Goal: Contribute content: Contribute content

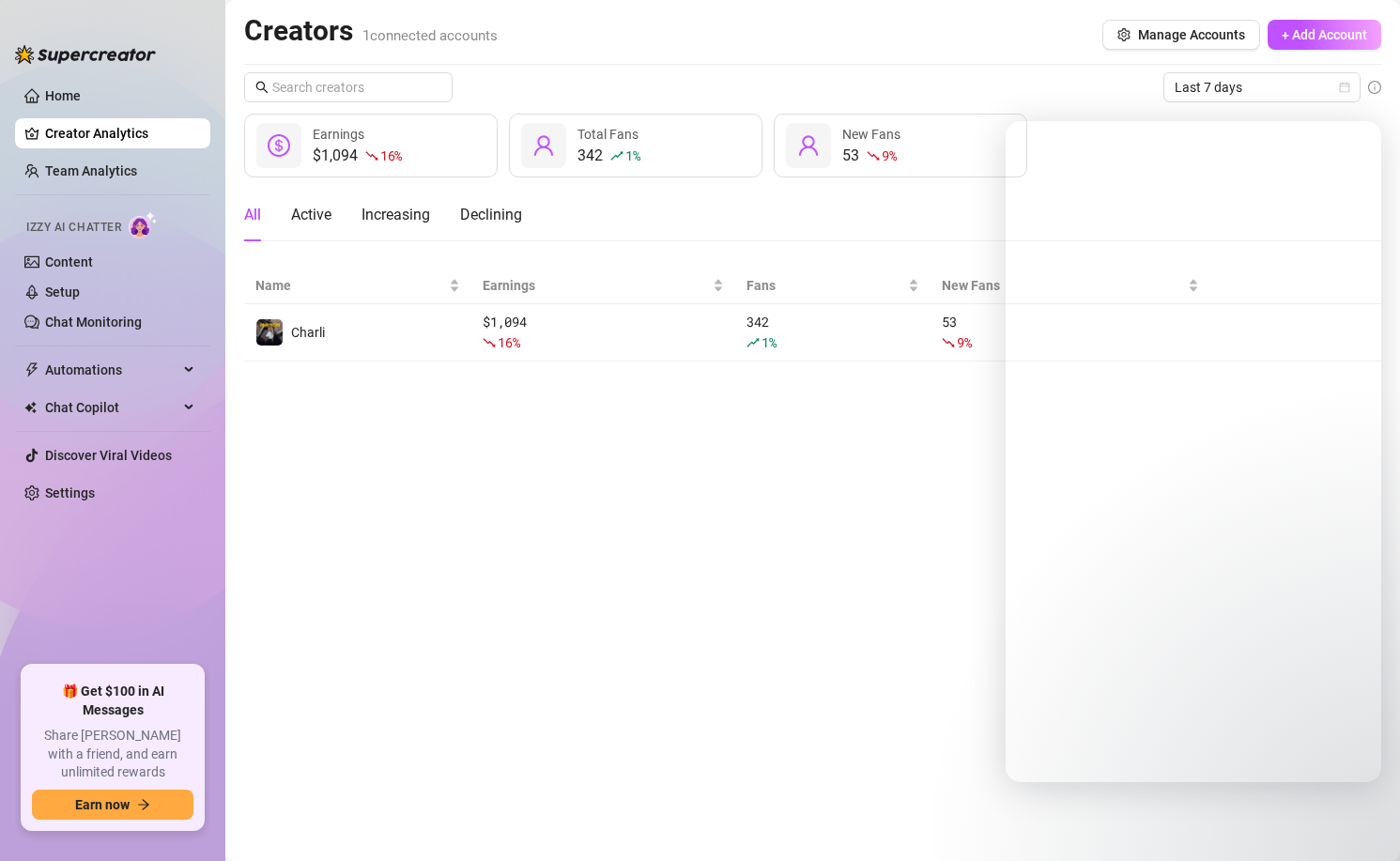
click at [492, 592] on main "Creators 1 connected accounts Manage Accounts + Add Account Last 7 days $1,094 …" at bounding box center [813, 430] width 1174 height 861
click at [94, 499] on link "Settings" at bounding box center [70, 493] width 50 height 15
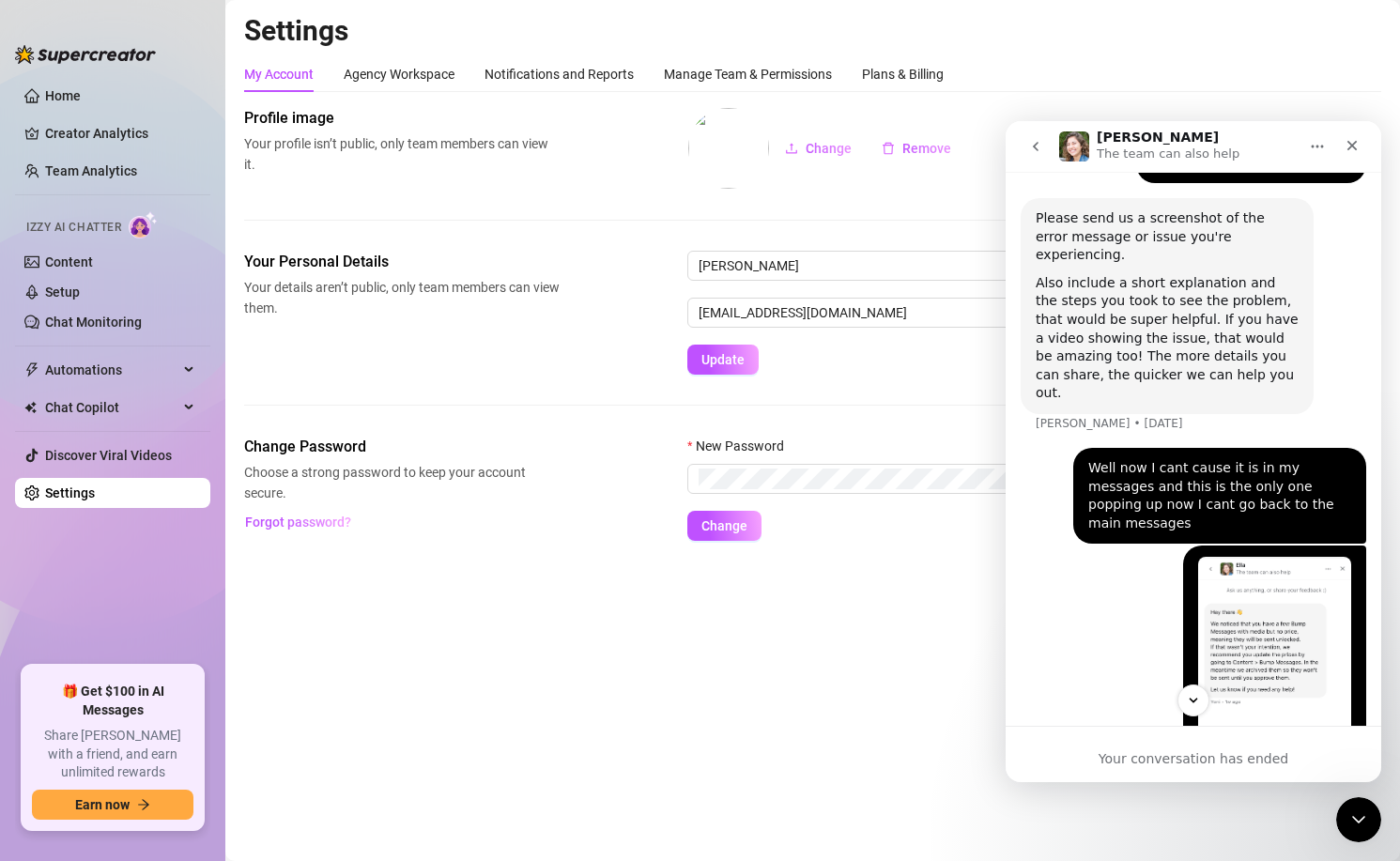
scroll to position [1020, 0]
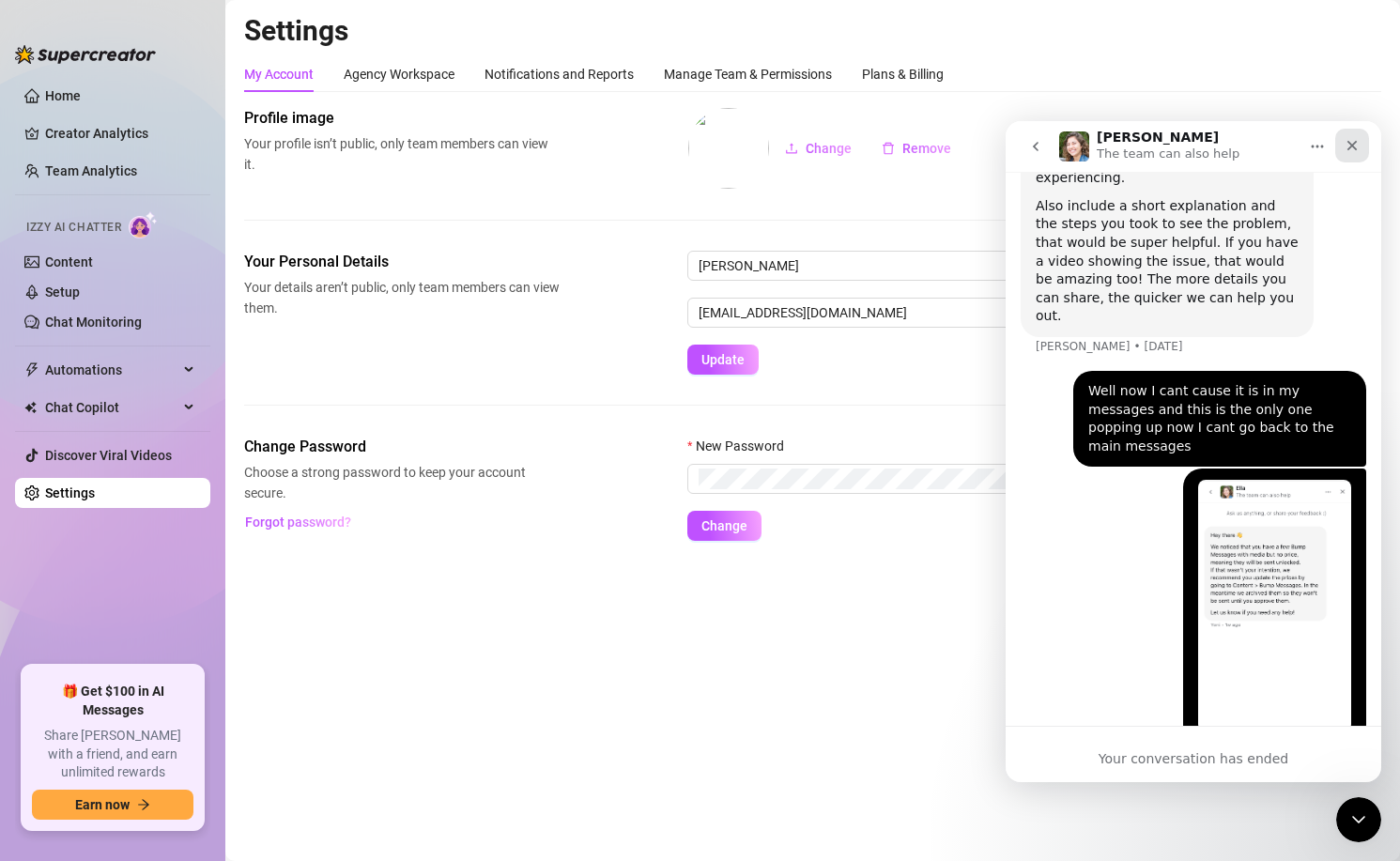
click at [1347, 147] on icon "Close" at bounding box center [1352, 145] width 15 height 15
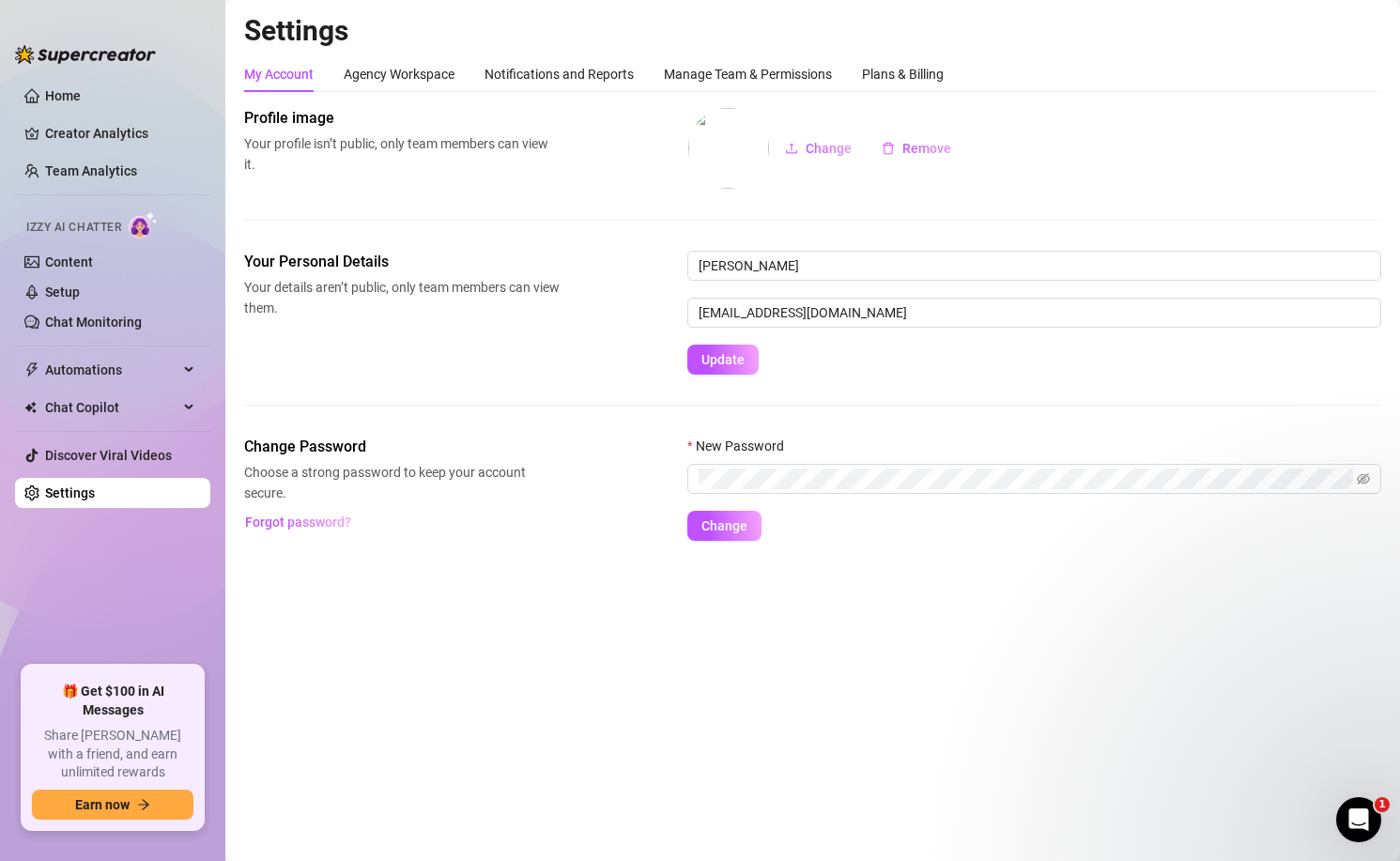
scroll to position [0, 0]
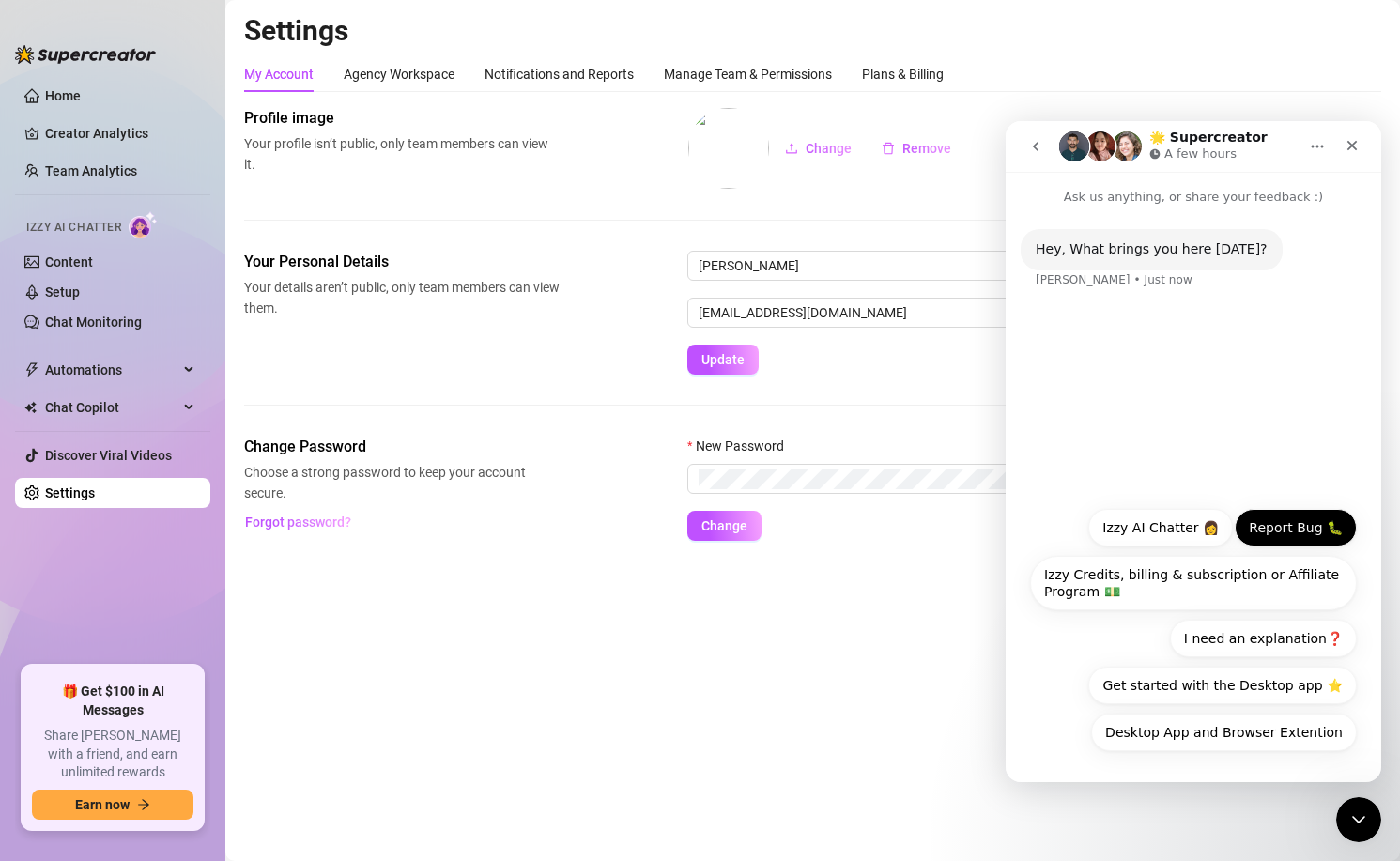
click at [1285, 543] on button "Report Bug 🐛" at bounding box center [1296, 527] width 122 height 38
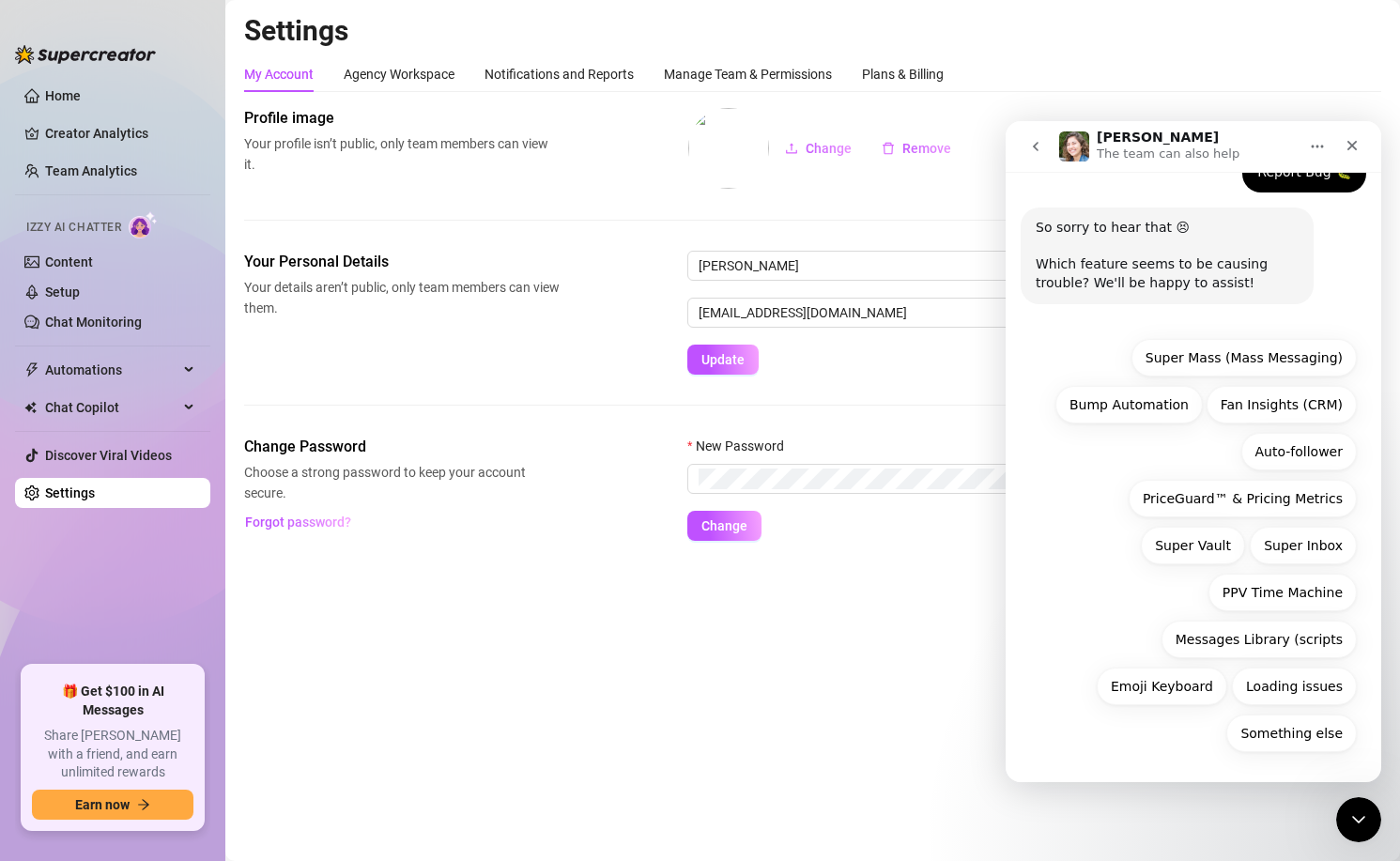
scroll to position [132, 0]
click at [1089, 401] on button "Bump Automation" at bounding box center [1129, 405] width 147 height 38
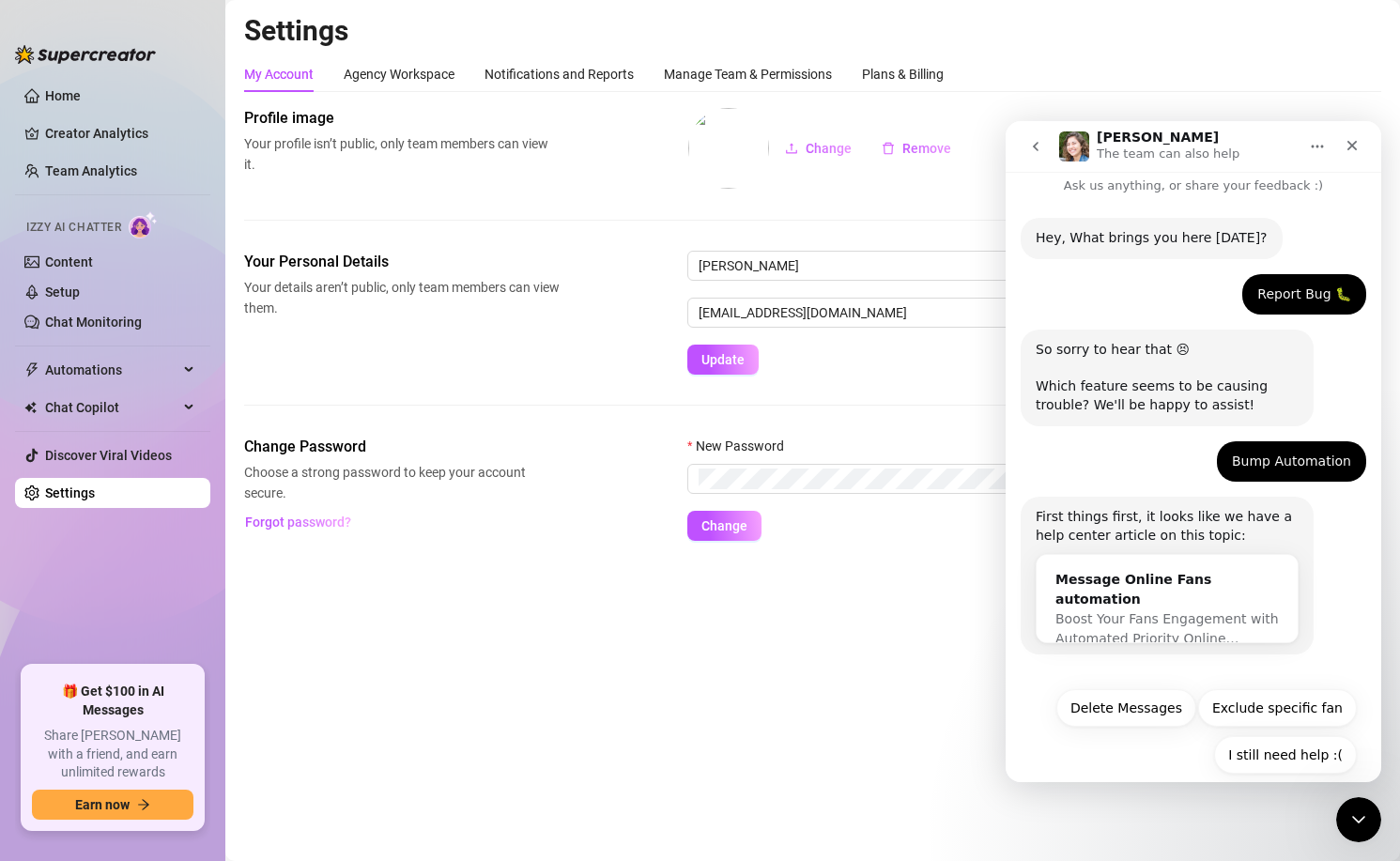
scroll to position [34, 0]
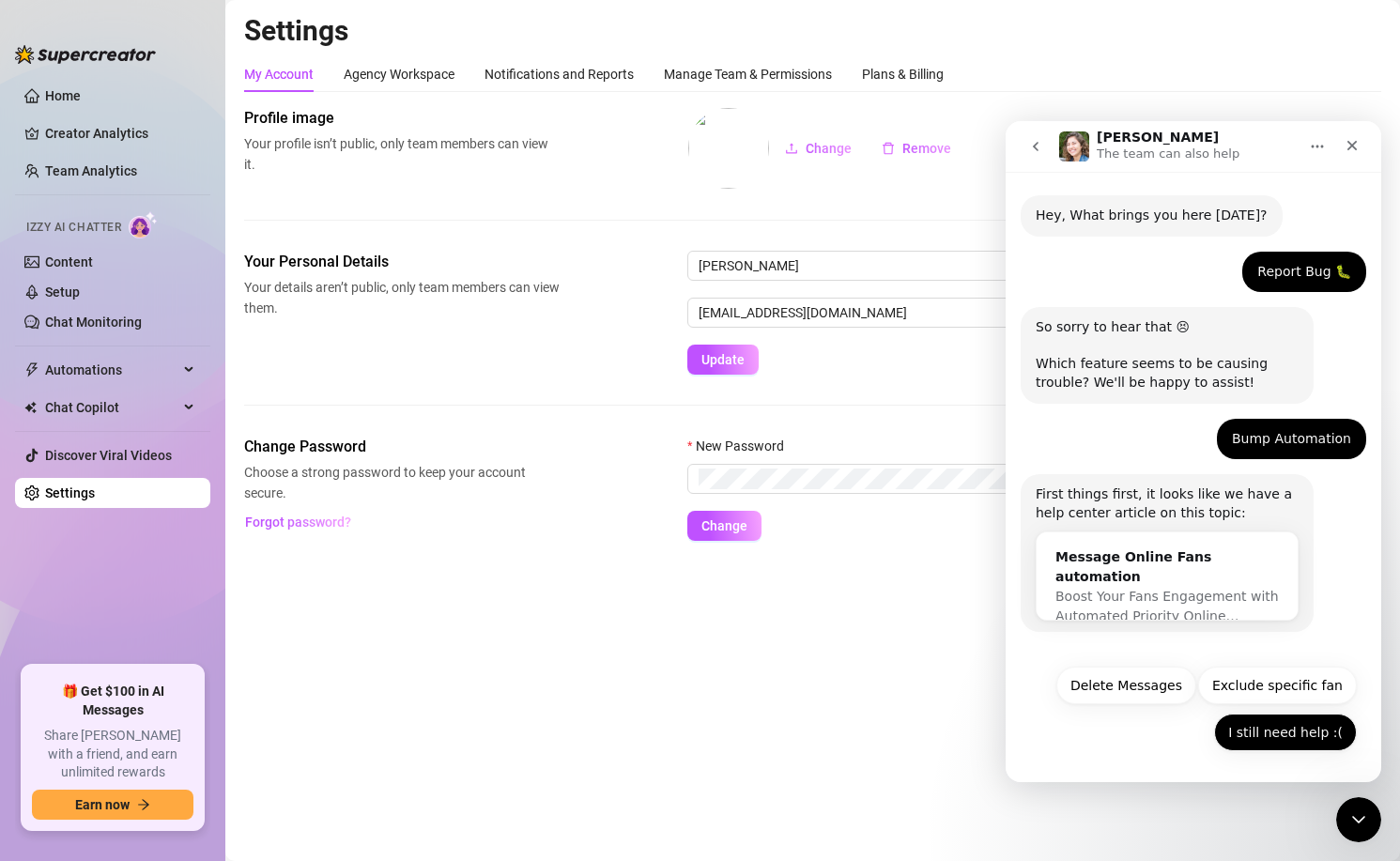
click at [1249, 736] on button "I still need help :(" at bounding box center [1286, 732] width 143 height 38
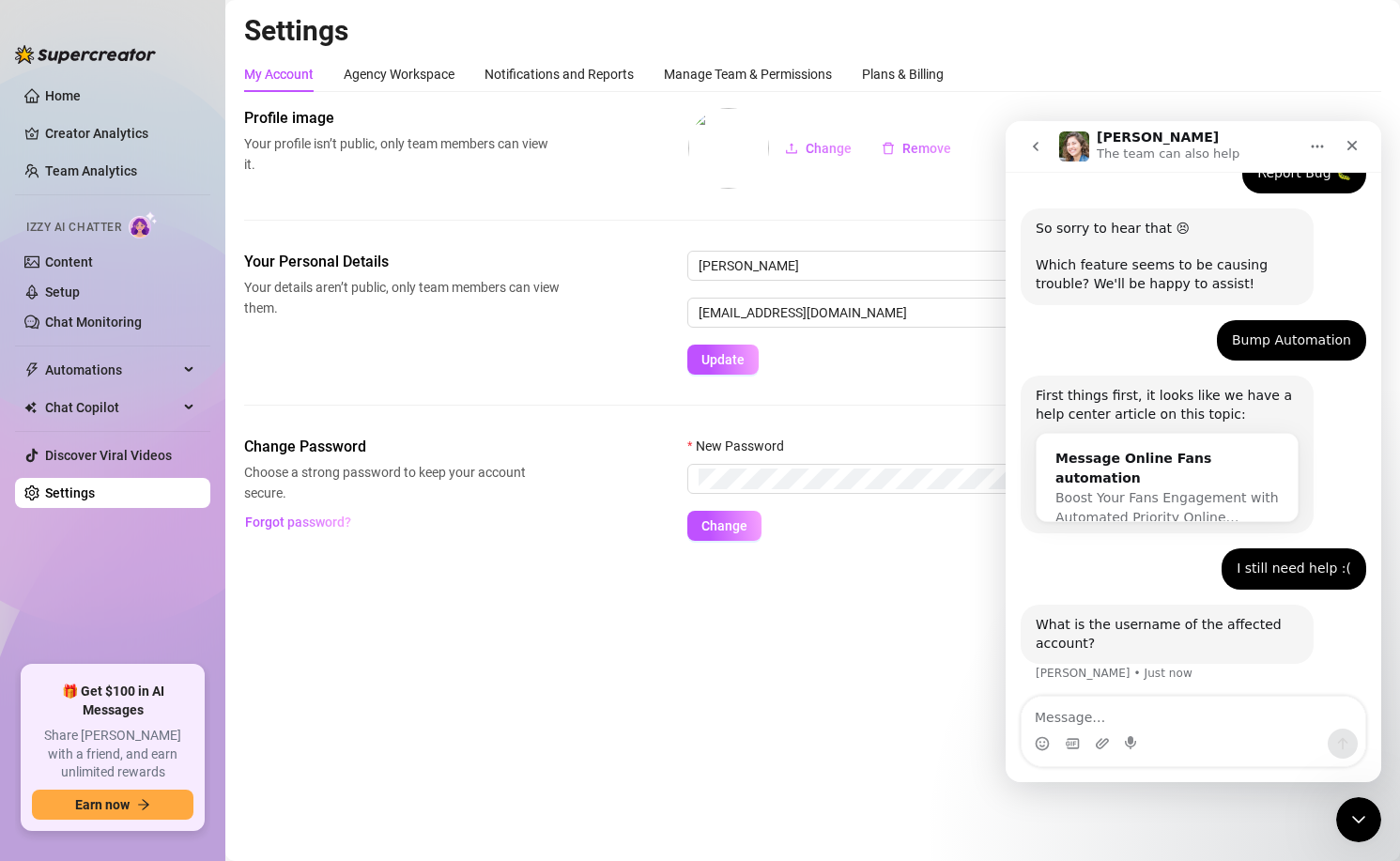
scroll to position [139, 0]
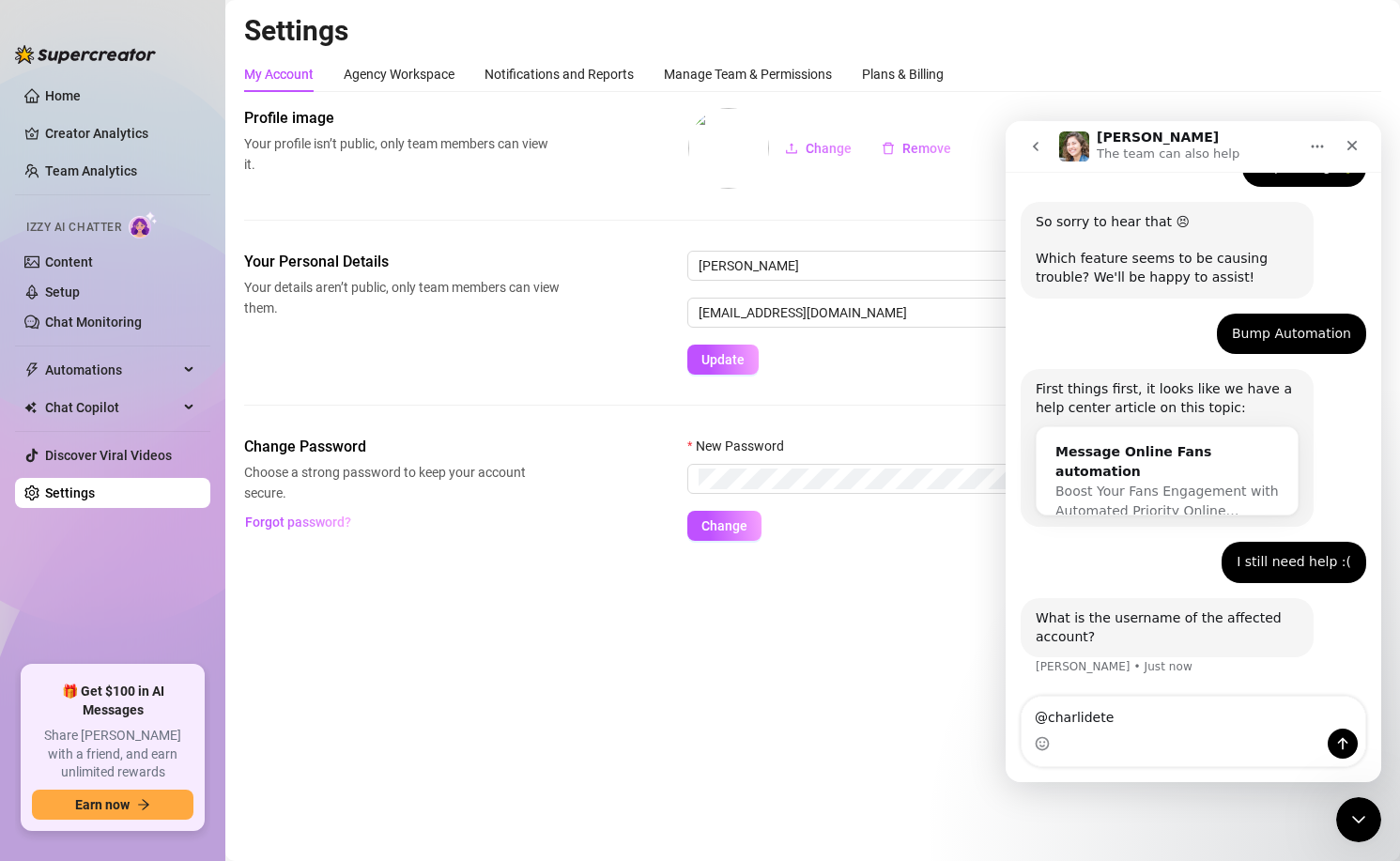
type textarea "@charlideter"
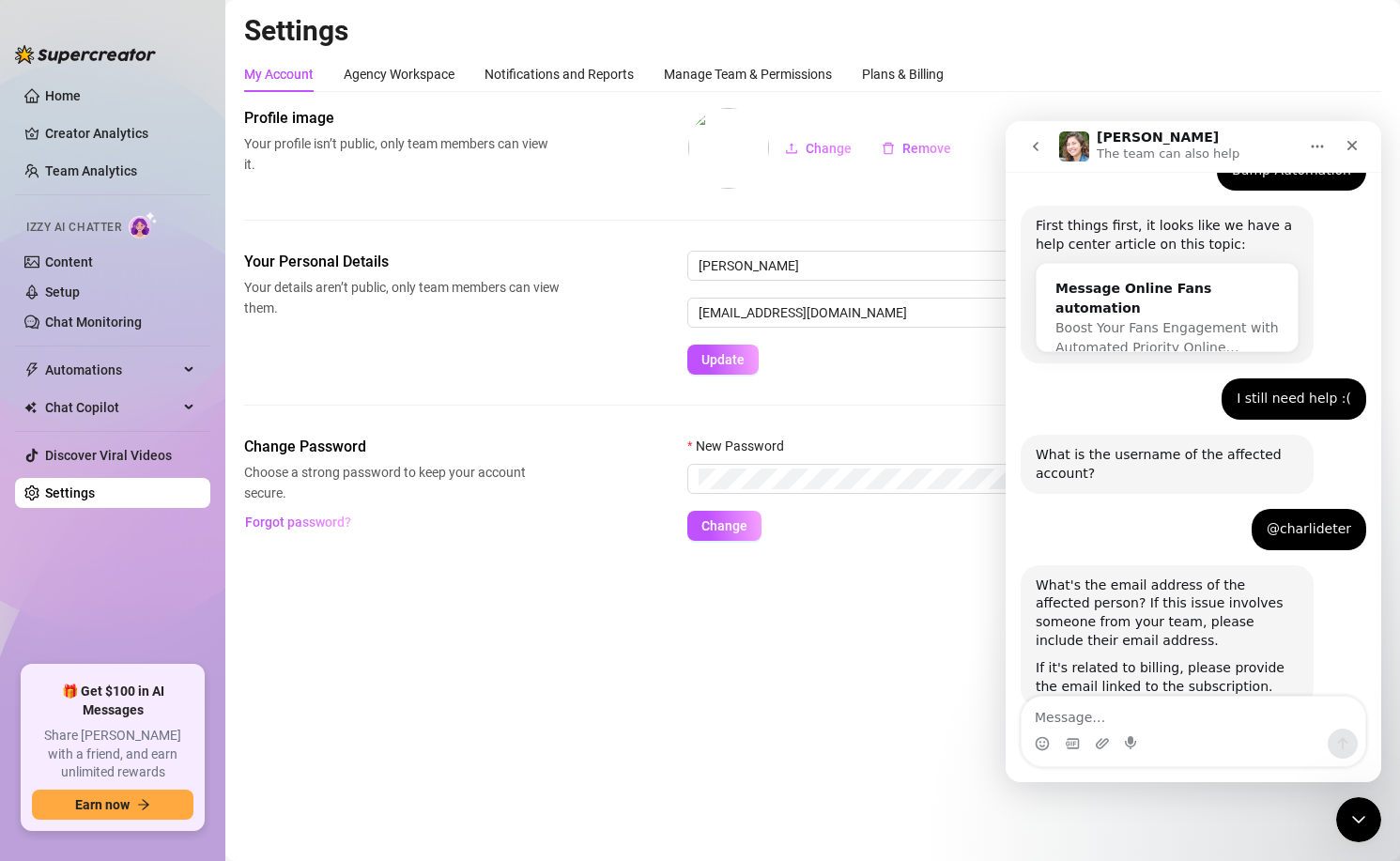
scroll to position [352, 0]
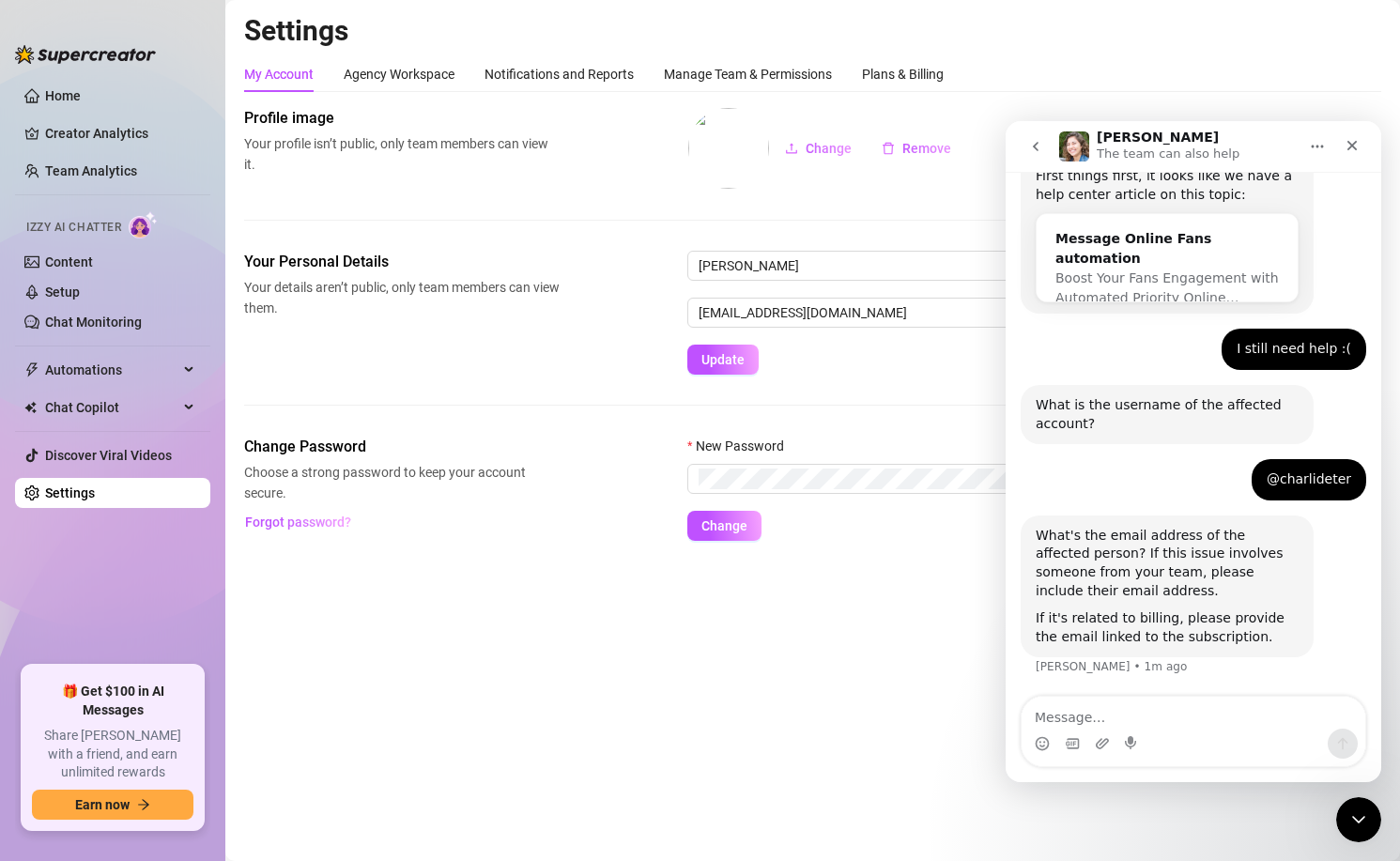
click at [1179, 725] on textarea "Message…" at bounding box center [1193, 712] width 344 height 32
type textarea "[EMAIL_ADDRESS],com"
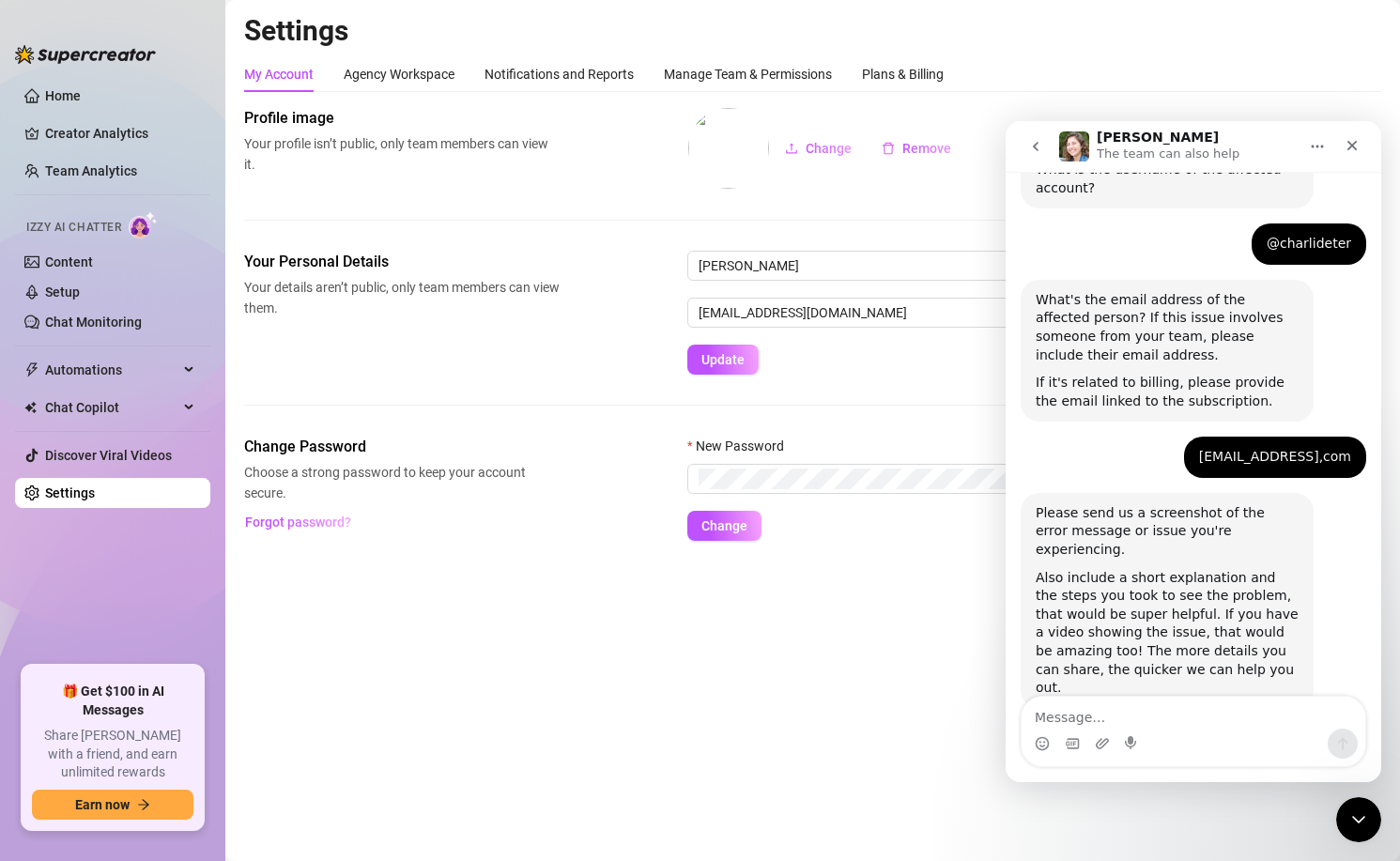
scroll to position [602, 0]
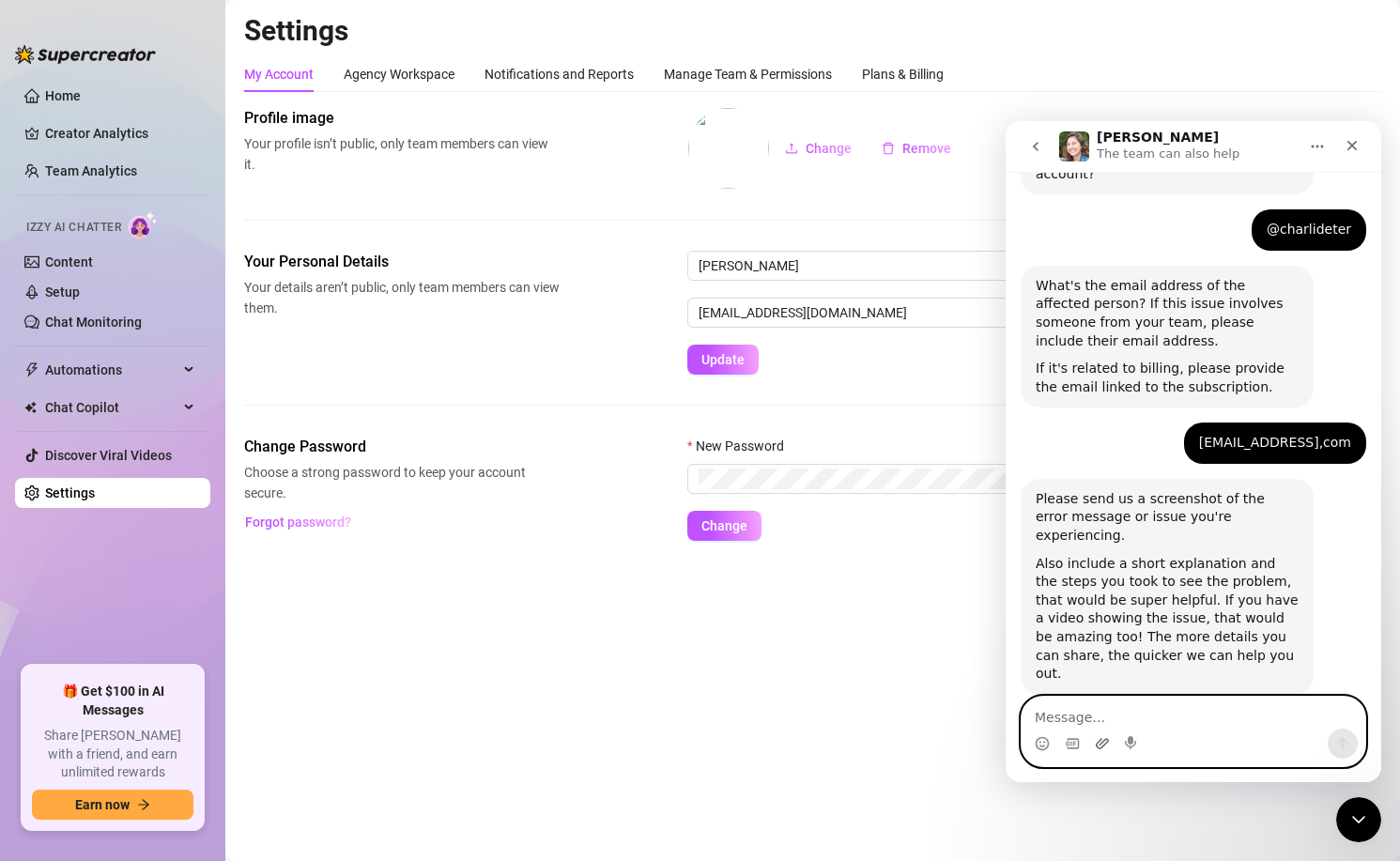
click at [1104, 746] on icon "Upload attachment" at bounding box center [1102, 743] width 13 height 10
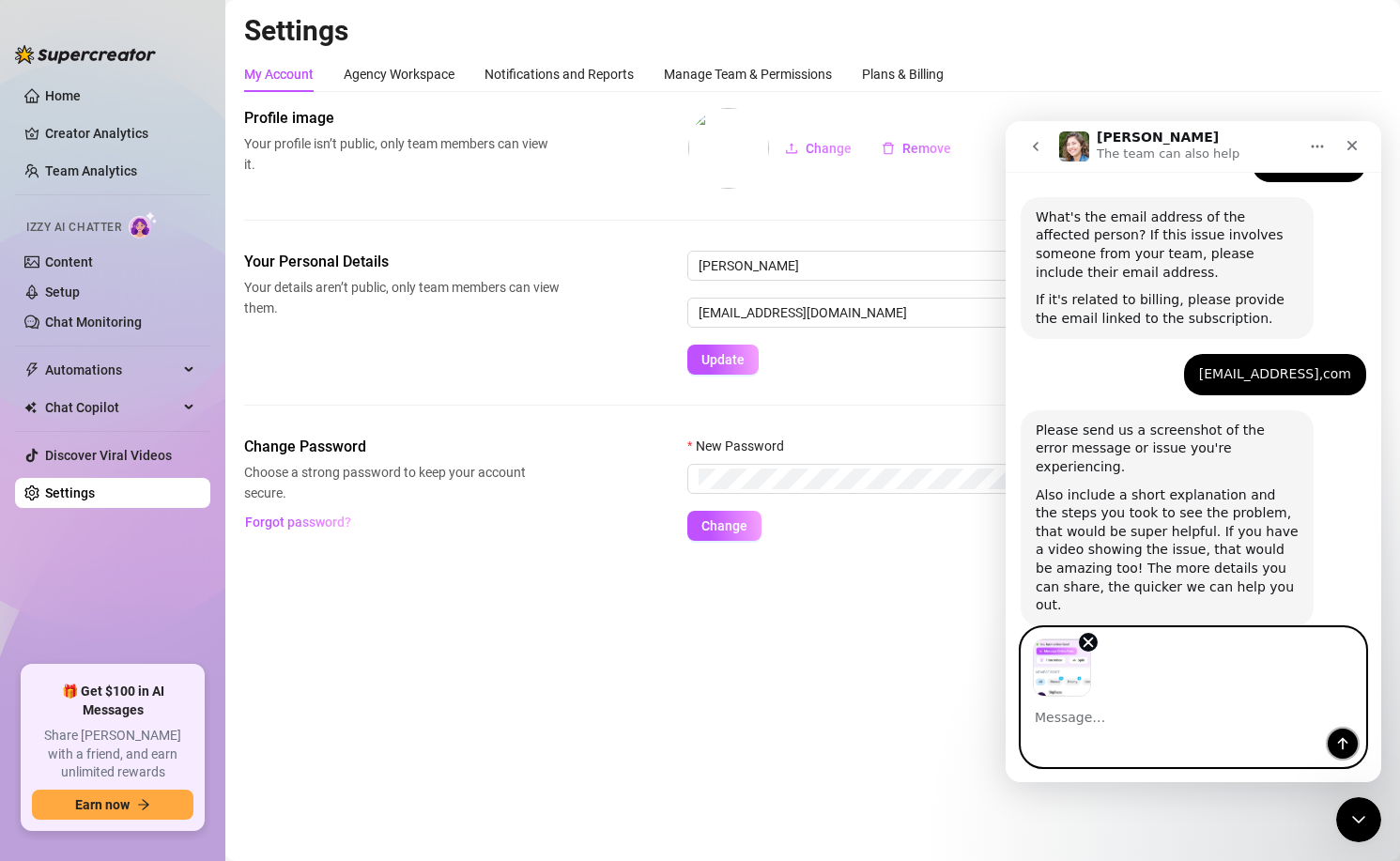
click at [1334, 742] on button "Send a message…" at bounding box center [1343, 743] width 30 height 30
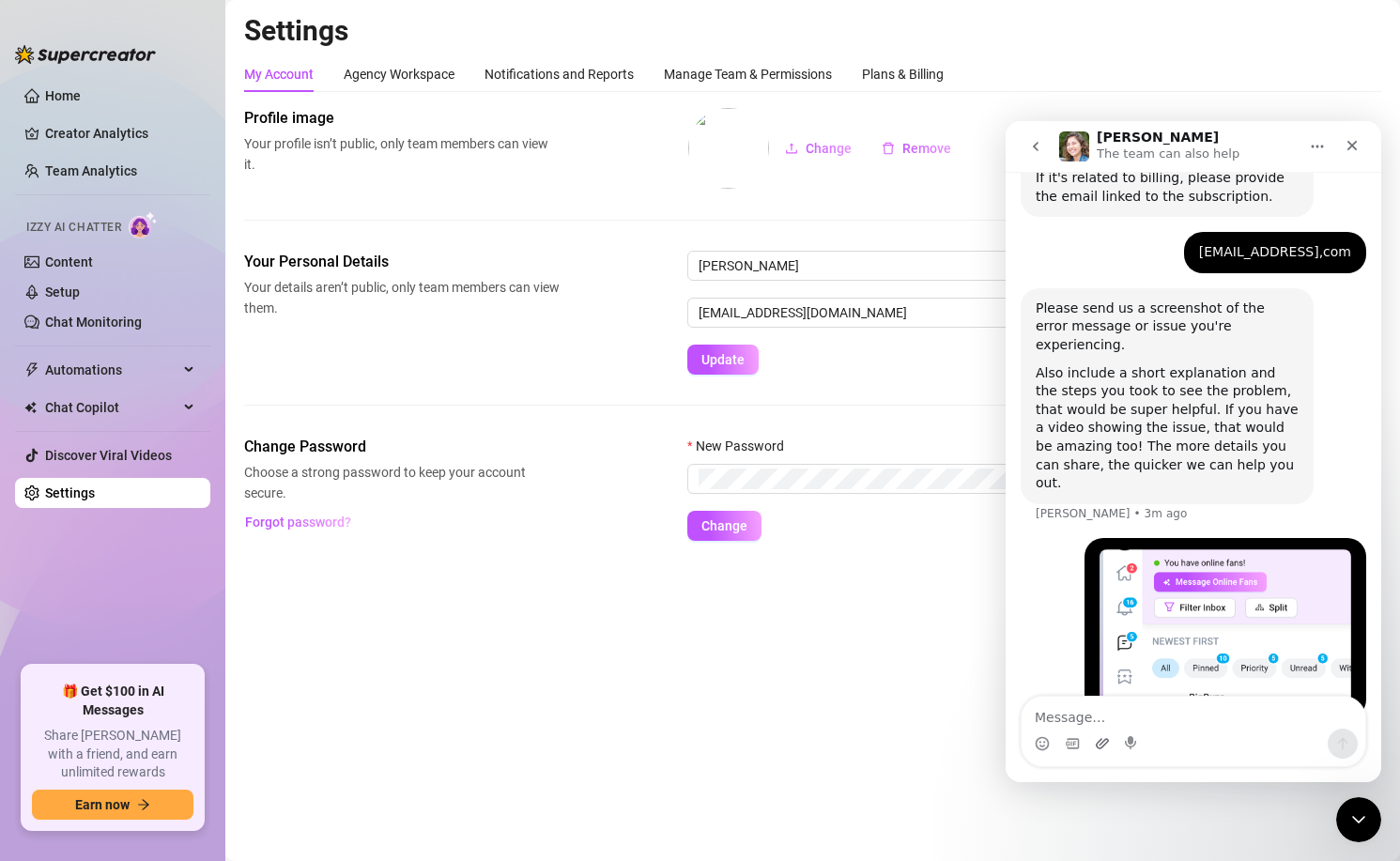
scroll to position [797, 0]
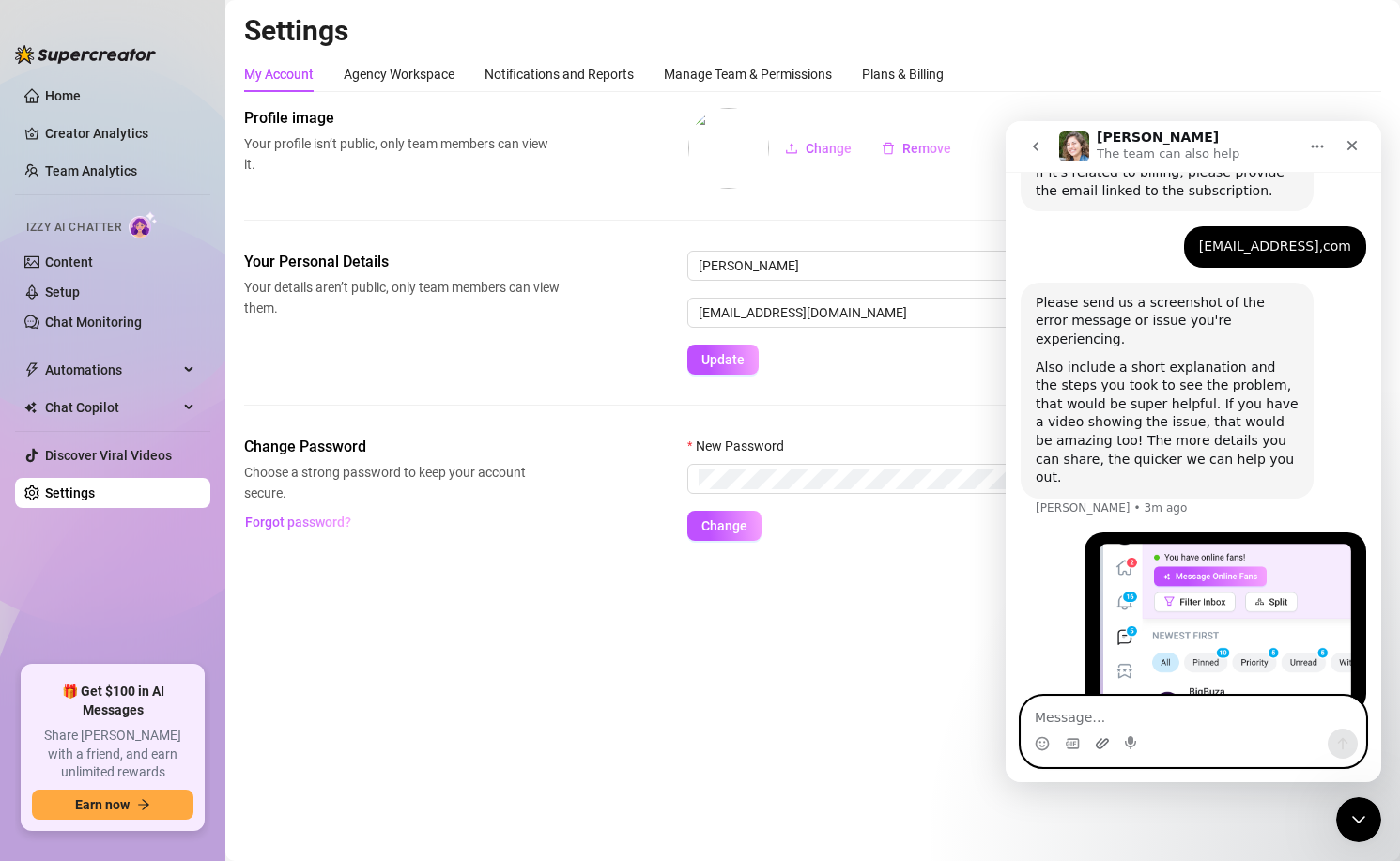
click at [1099, 750] on icon "Upload attachment" at bounding box center [1102, 743] width 15 height 15
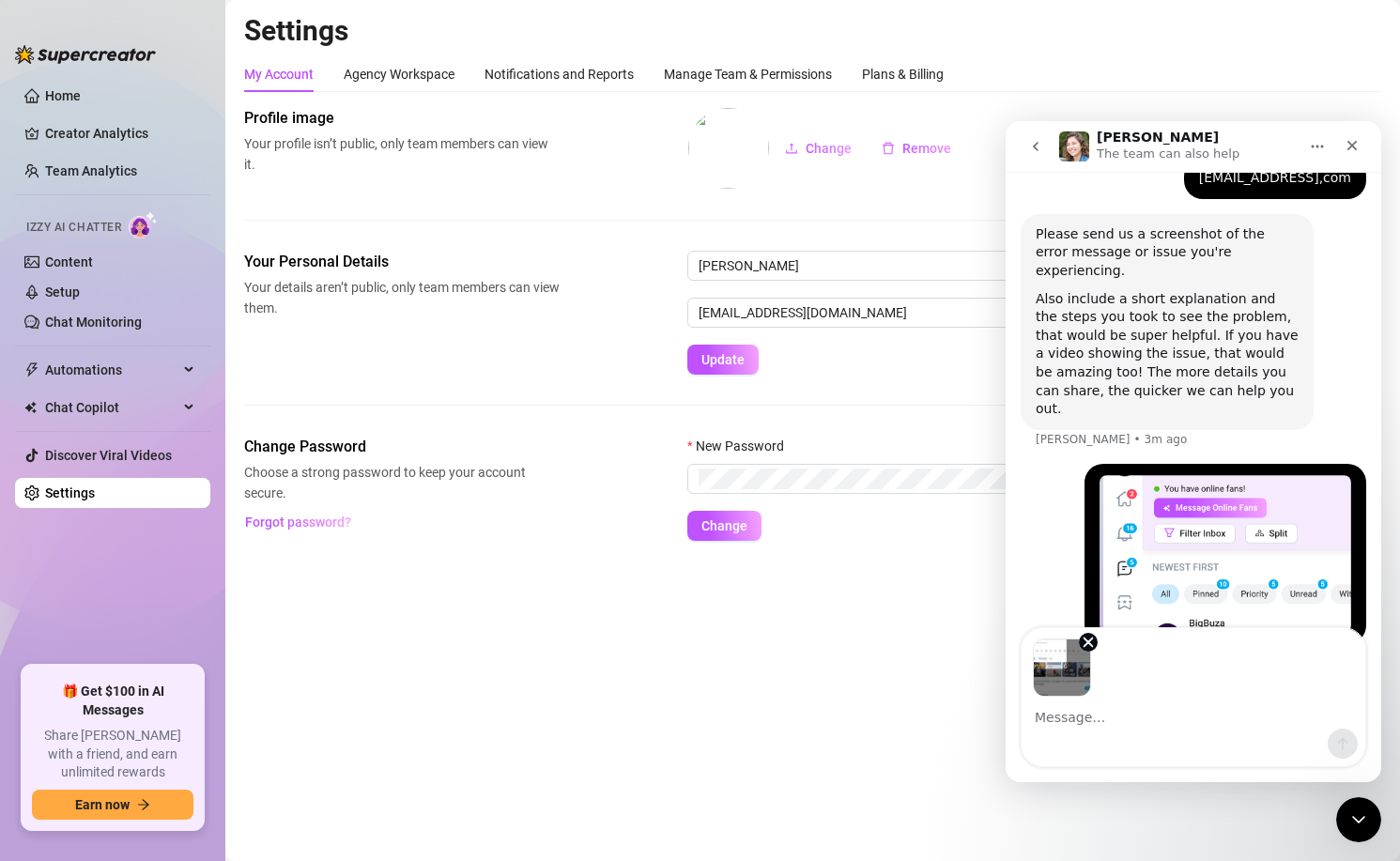
click at [1335, 743] on icon "Send a message…" at bounding box center [1342, 743] width 15 height 15
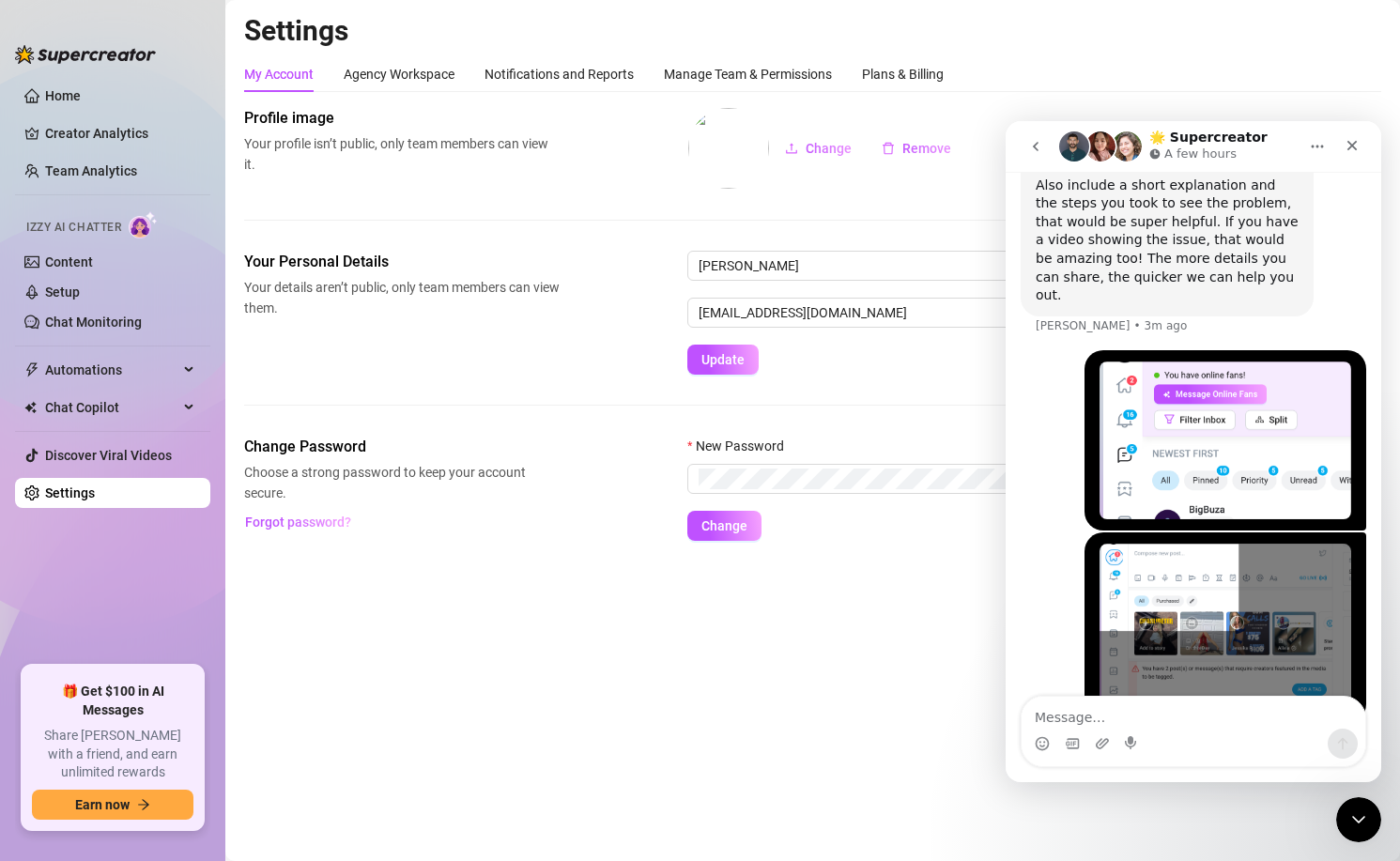
scroll to position [990, 0]
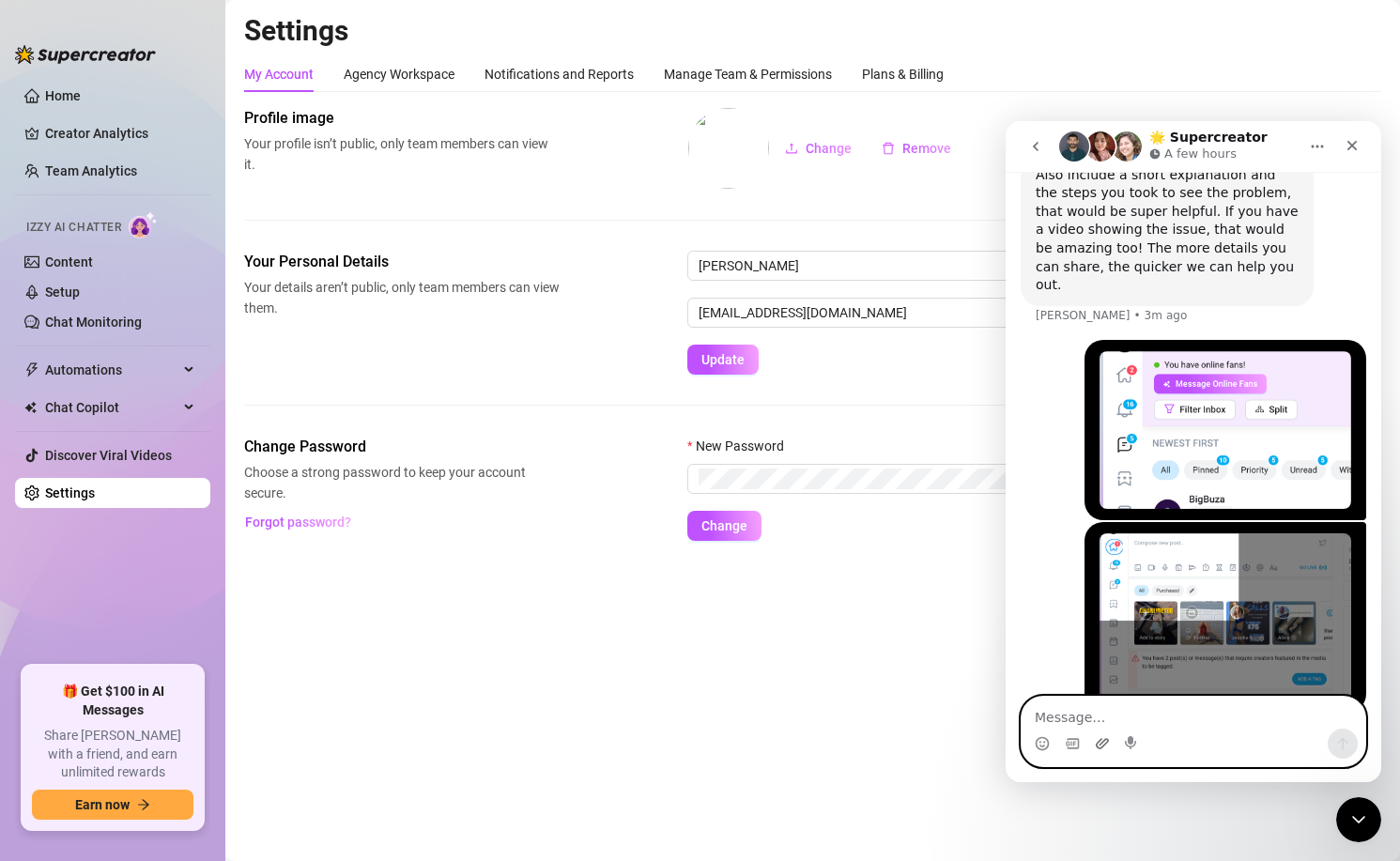
click at [1101, 748] on icon "Upload attachment" at bounding box center [1102, 743] width 15 height 15
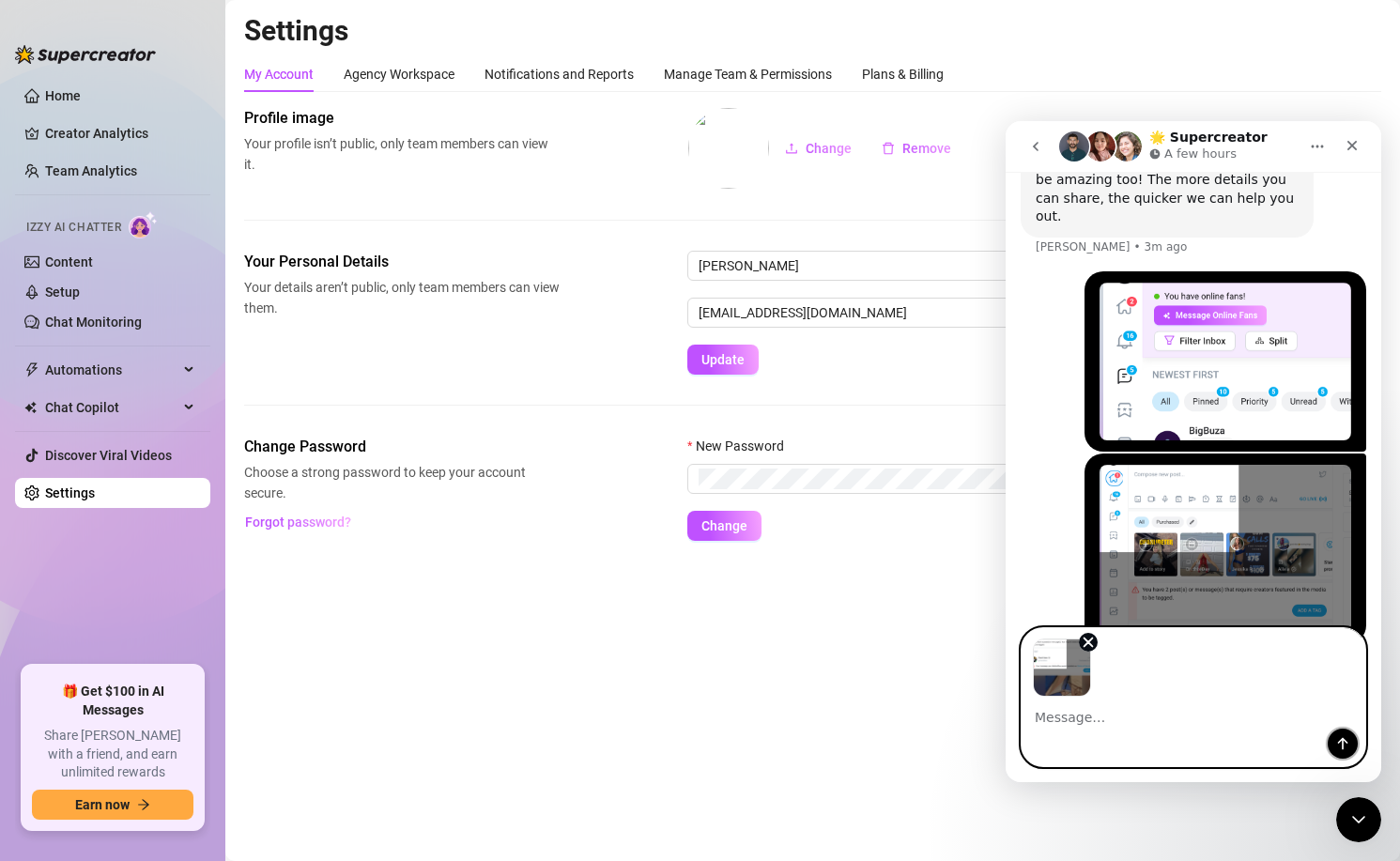
click at [1345, 747] on icon "Send a message…" at bounding box center [1342, 743] width 15 height 15
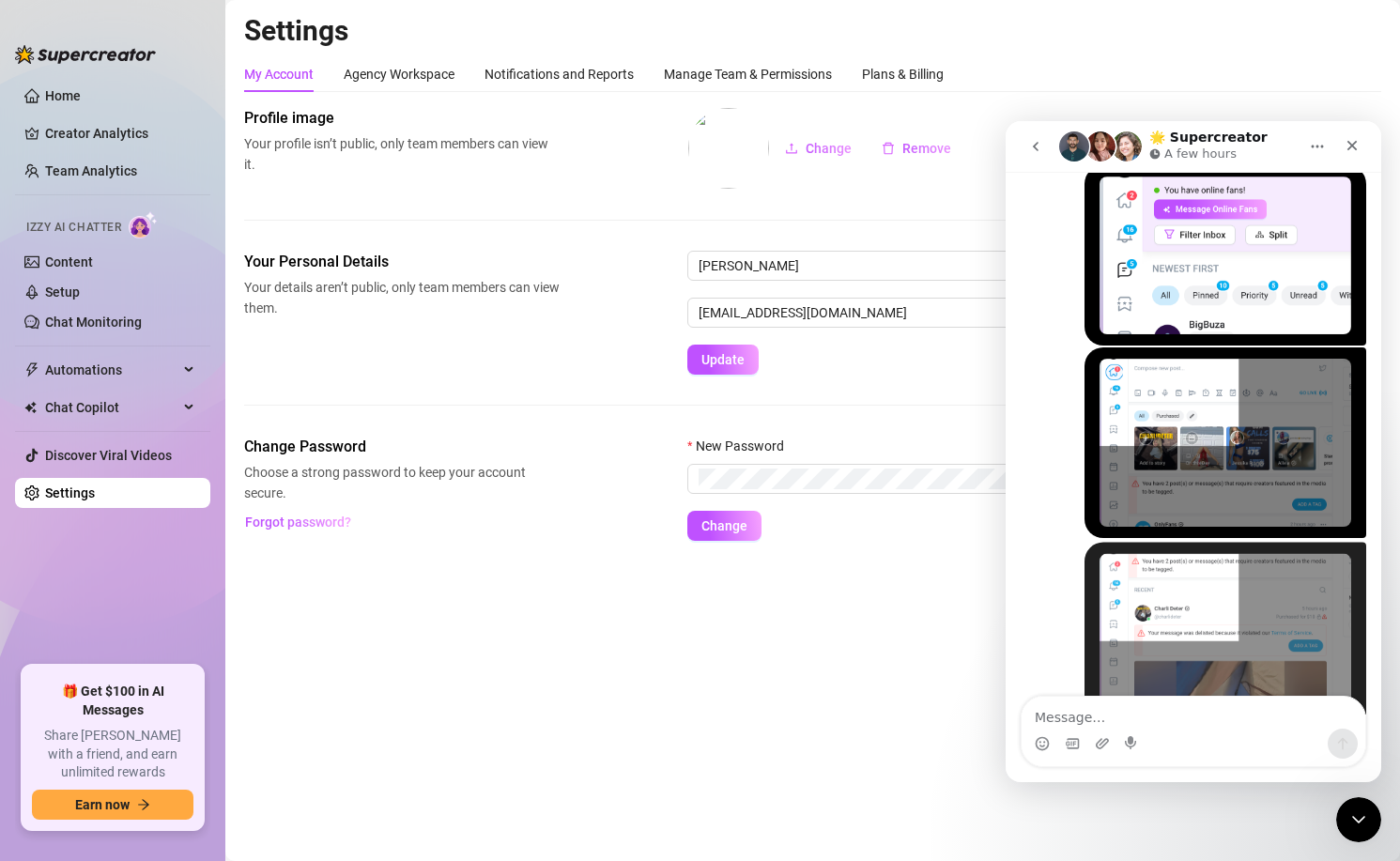
scroll to position [1183, 0]
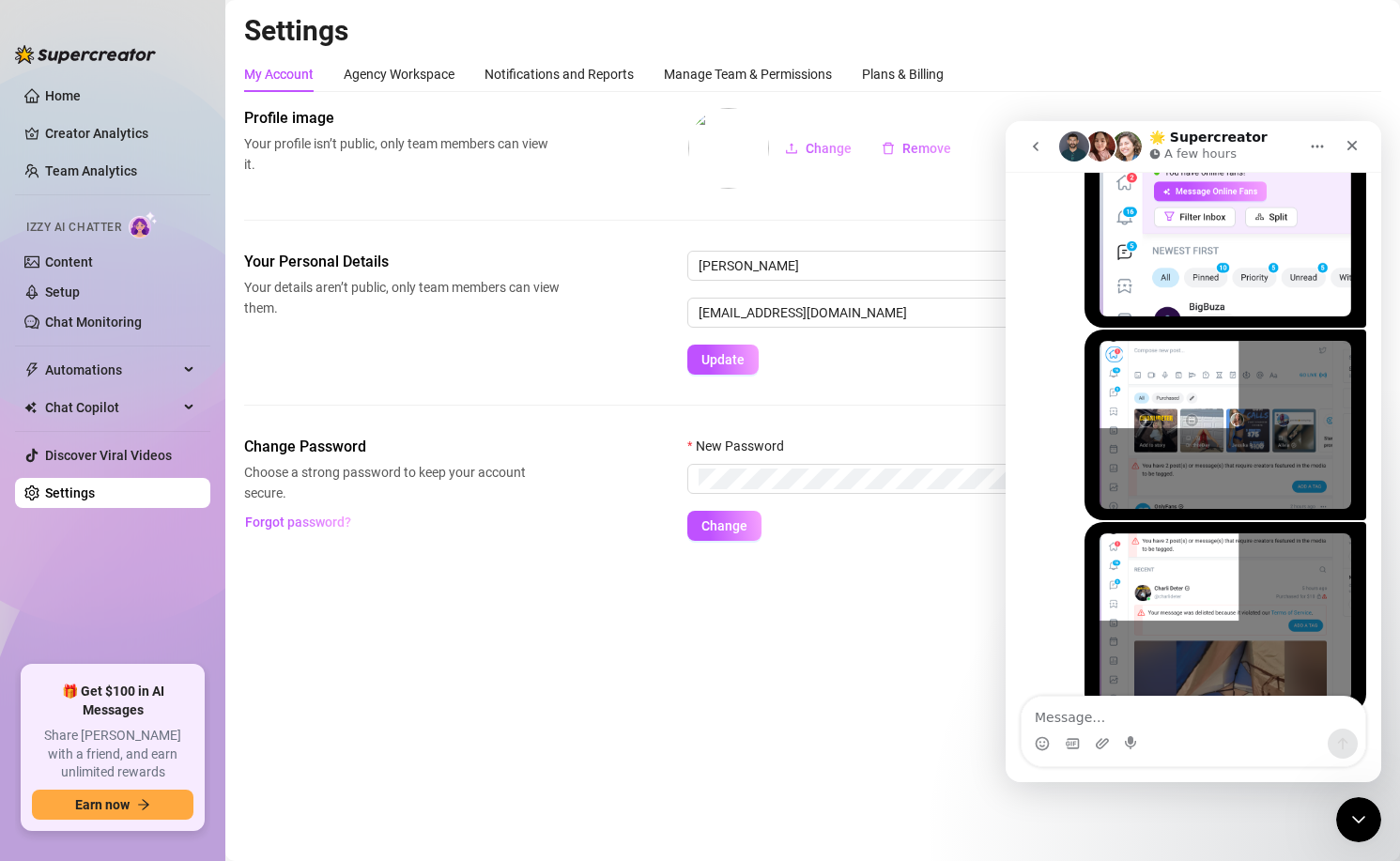
click at [1222, 712] on textarea "Message…" at bounding box center [1193, 712] width 344 height 32
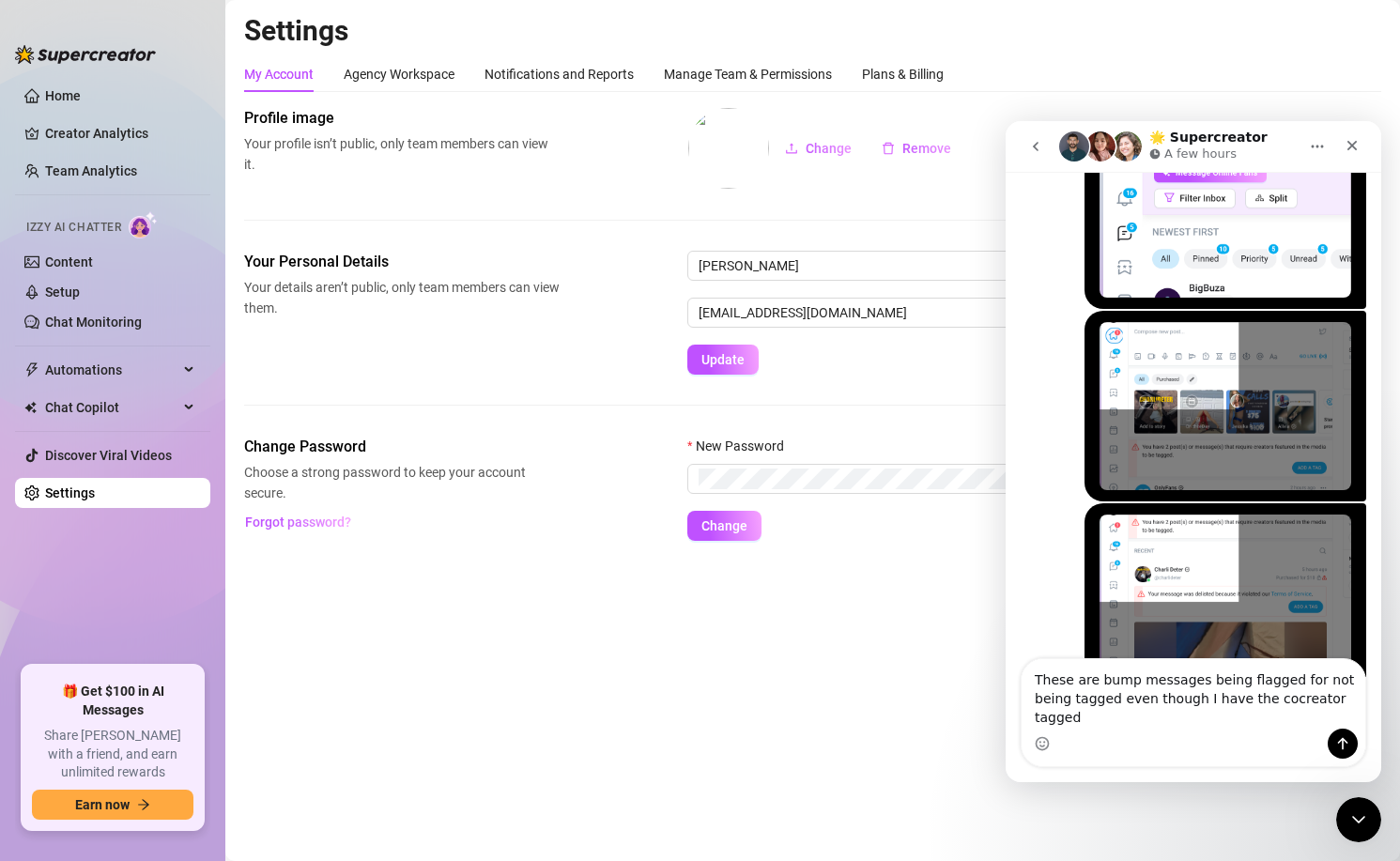
scroll to position [1220, 0]
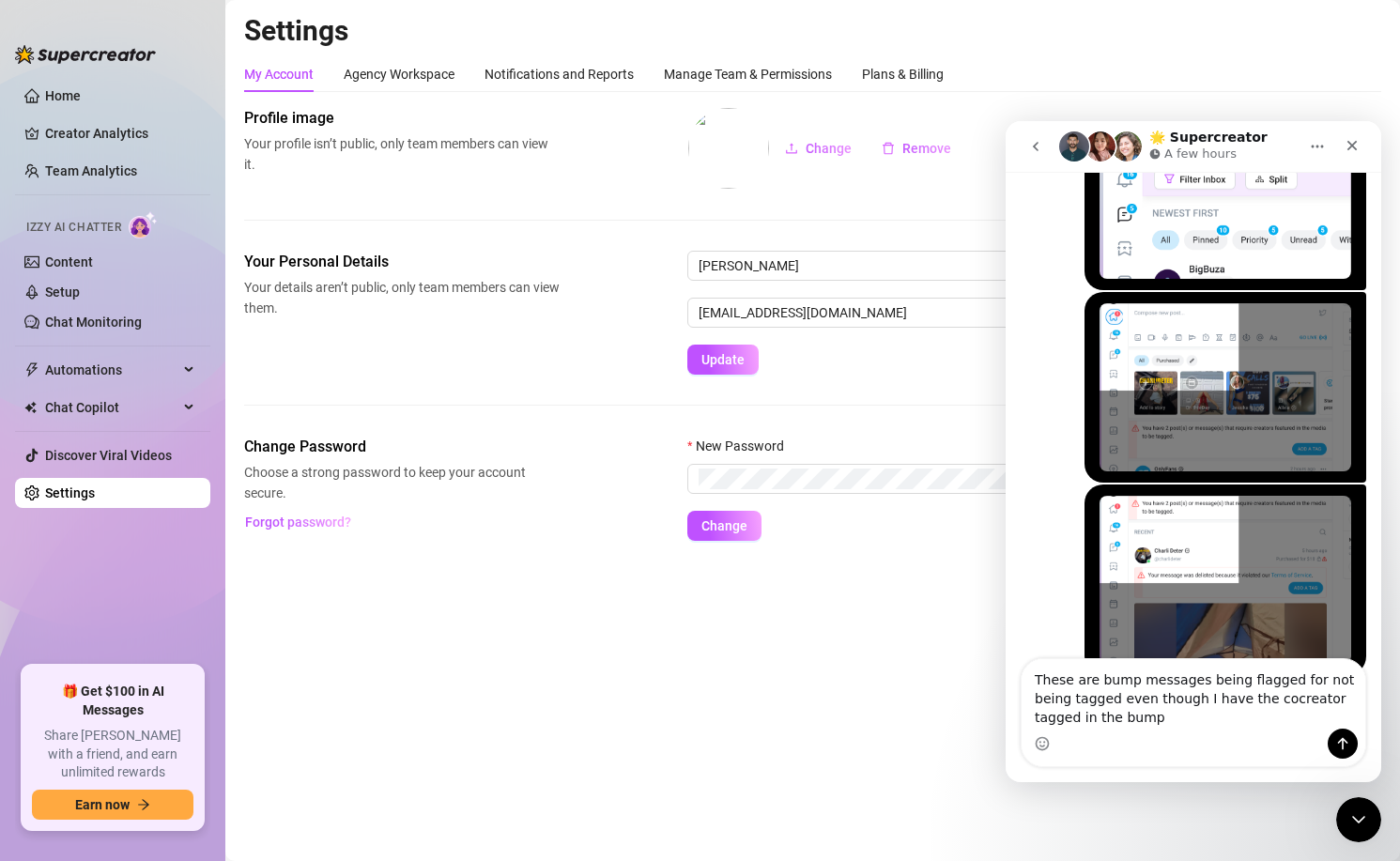
type textarea "These are bump messages being flagged for not being tagged even though I have t…"
click at [1368, 740] on div "These are bump messages being flagged for not being tagged even though I have t…" at bounding box center [1193, 713] width 376 height 109
click at [1353, 740] on button "Send a message…" at bounding box center [1343, 743] width 30 height 30
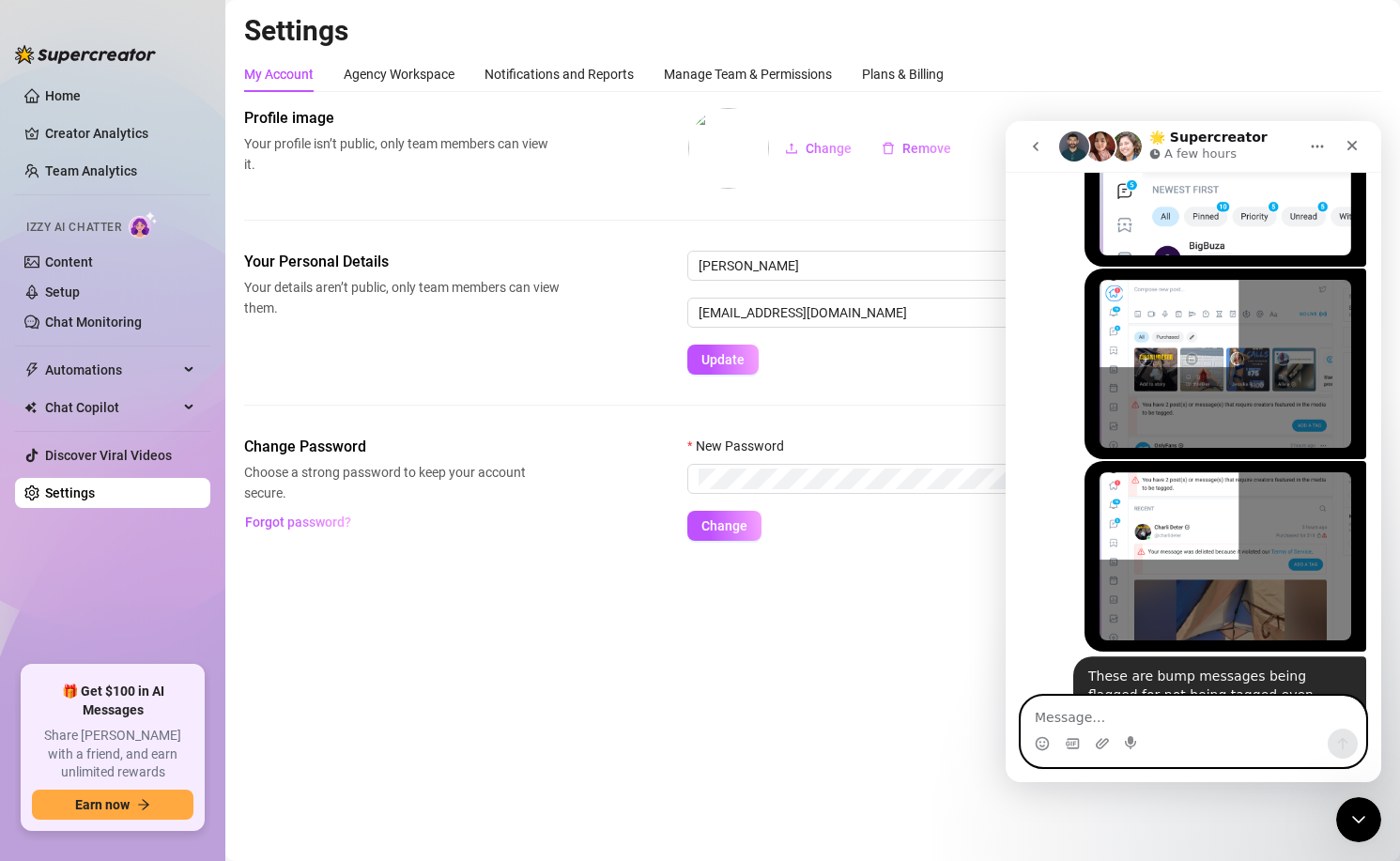
scroll to position [1262, 0]
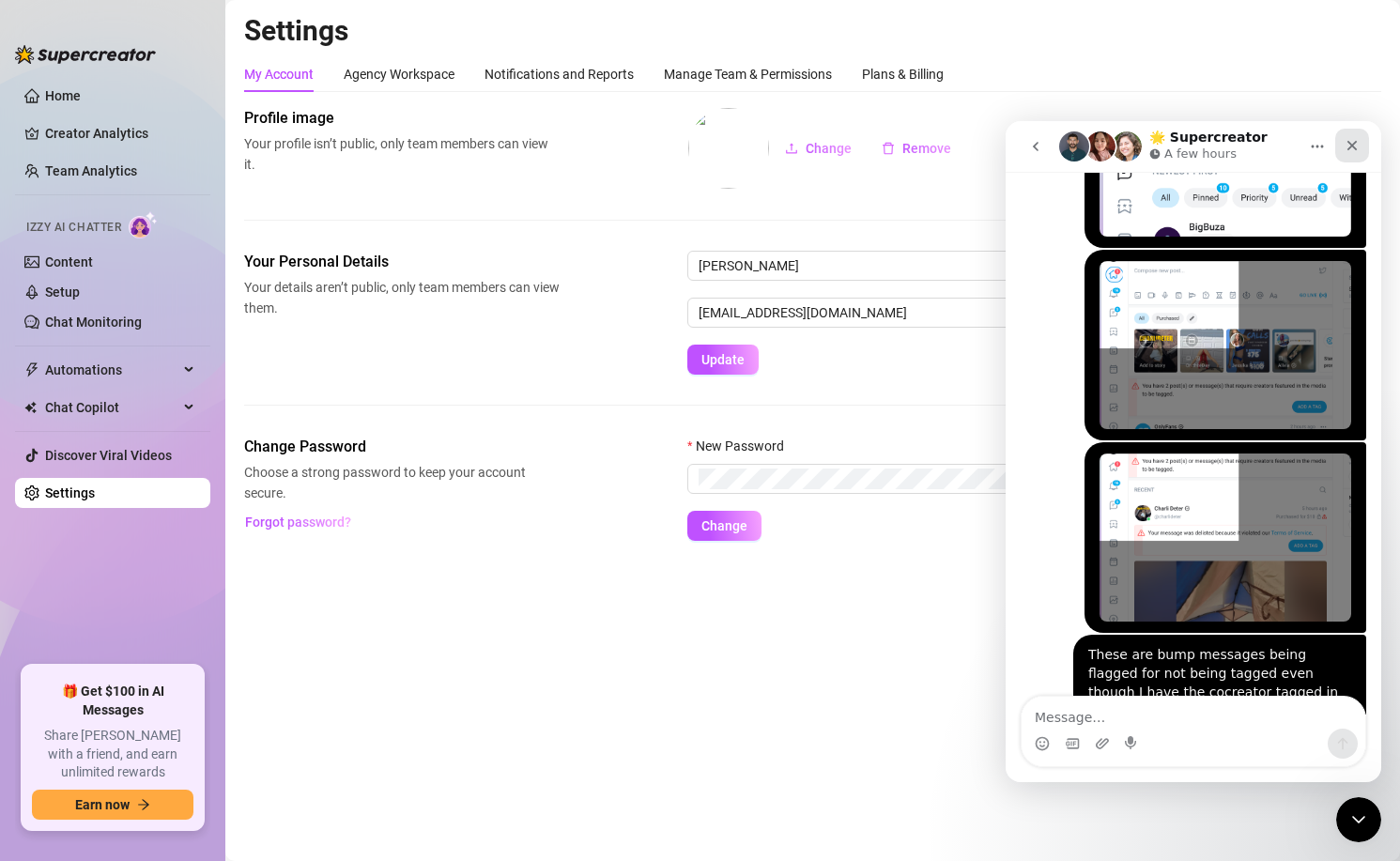
click at [1344, 153] on div "Close" at bounding box center [1352, 145] width 34 height 34
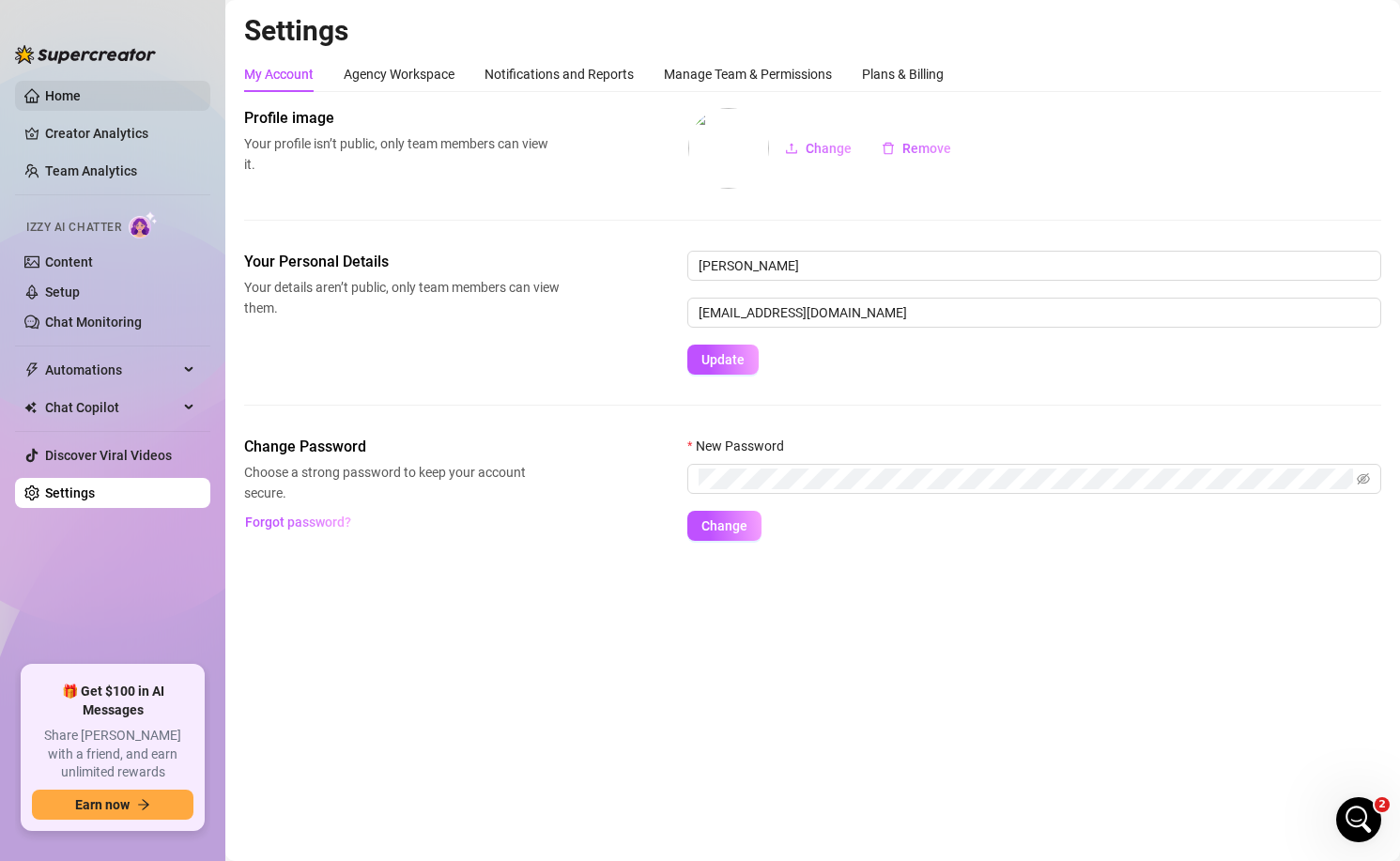
click at [66, 103] on link "Home" at bounding box center [63, 95] width 36 height 15
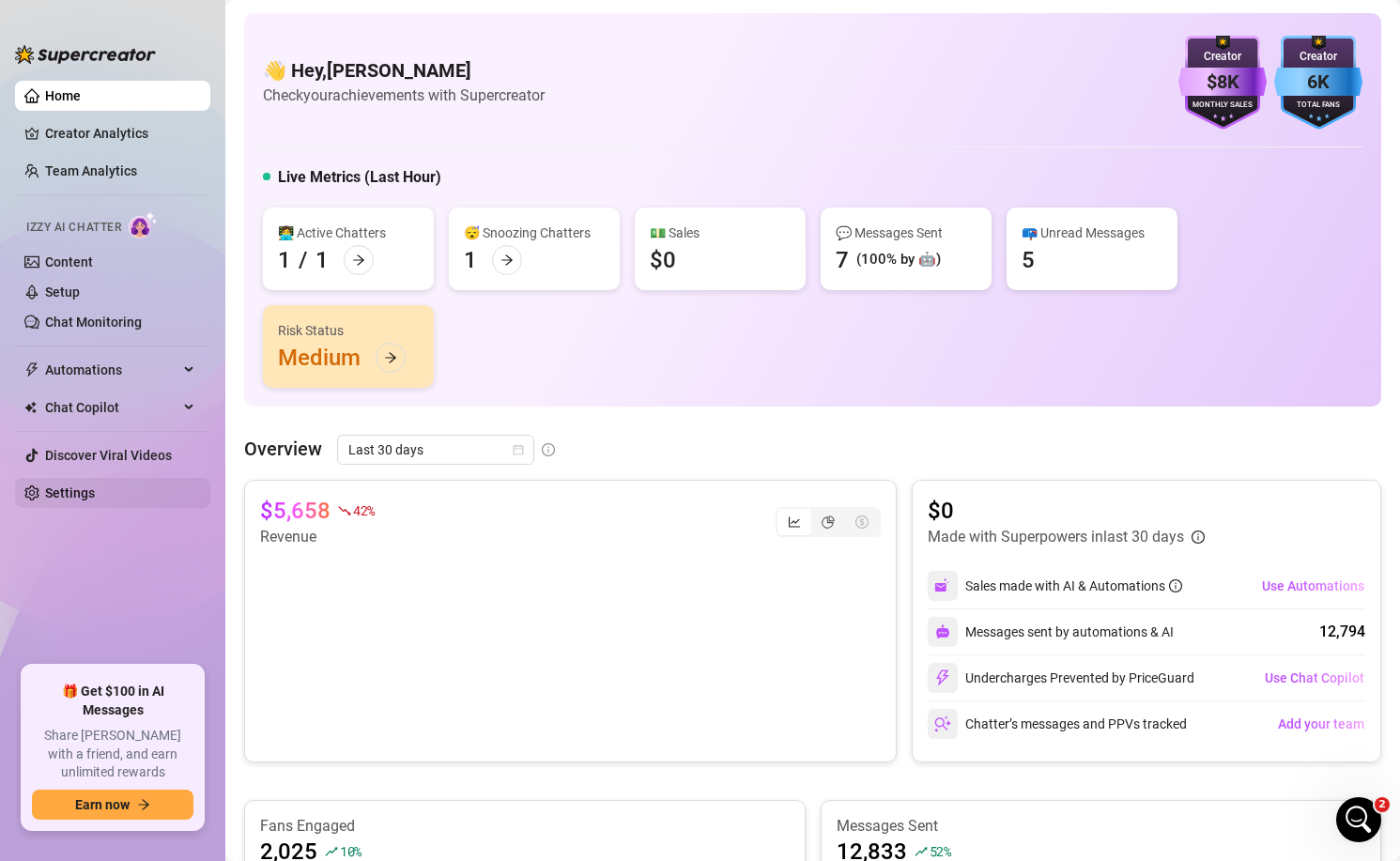
click at [94, 486] on link "Settings" at bounding box center [70, 493] width 50 height 15
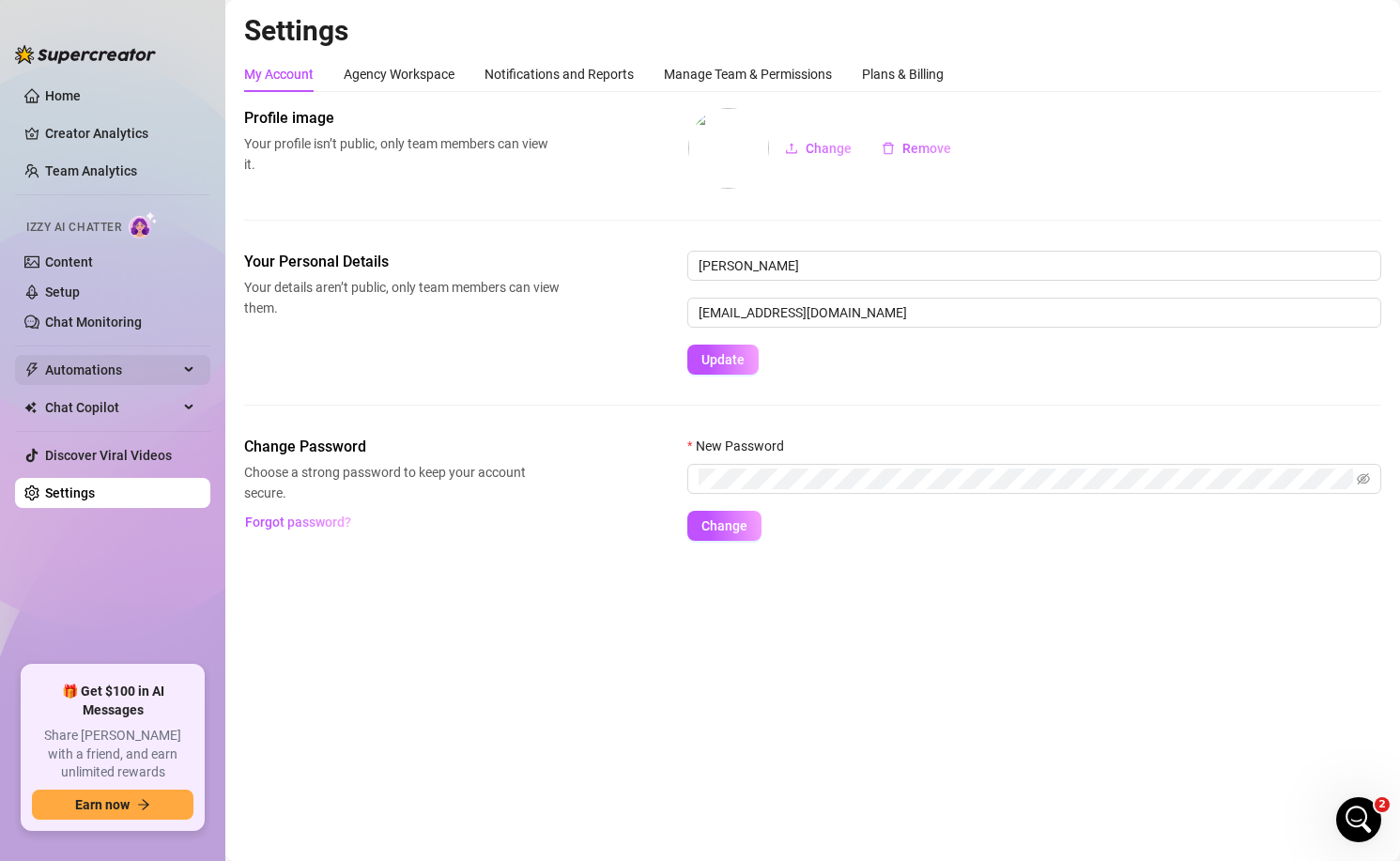
click at [100, 371] on span "Automations" at bounding box center [111, 369] width 133 height 30
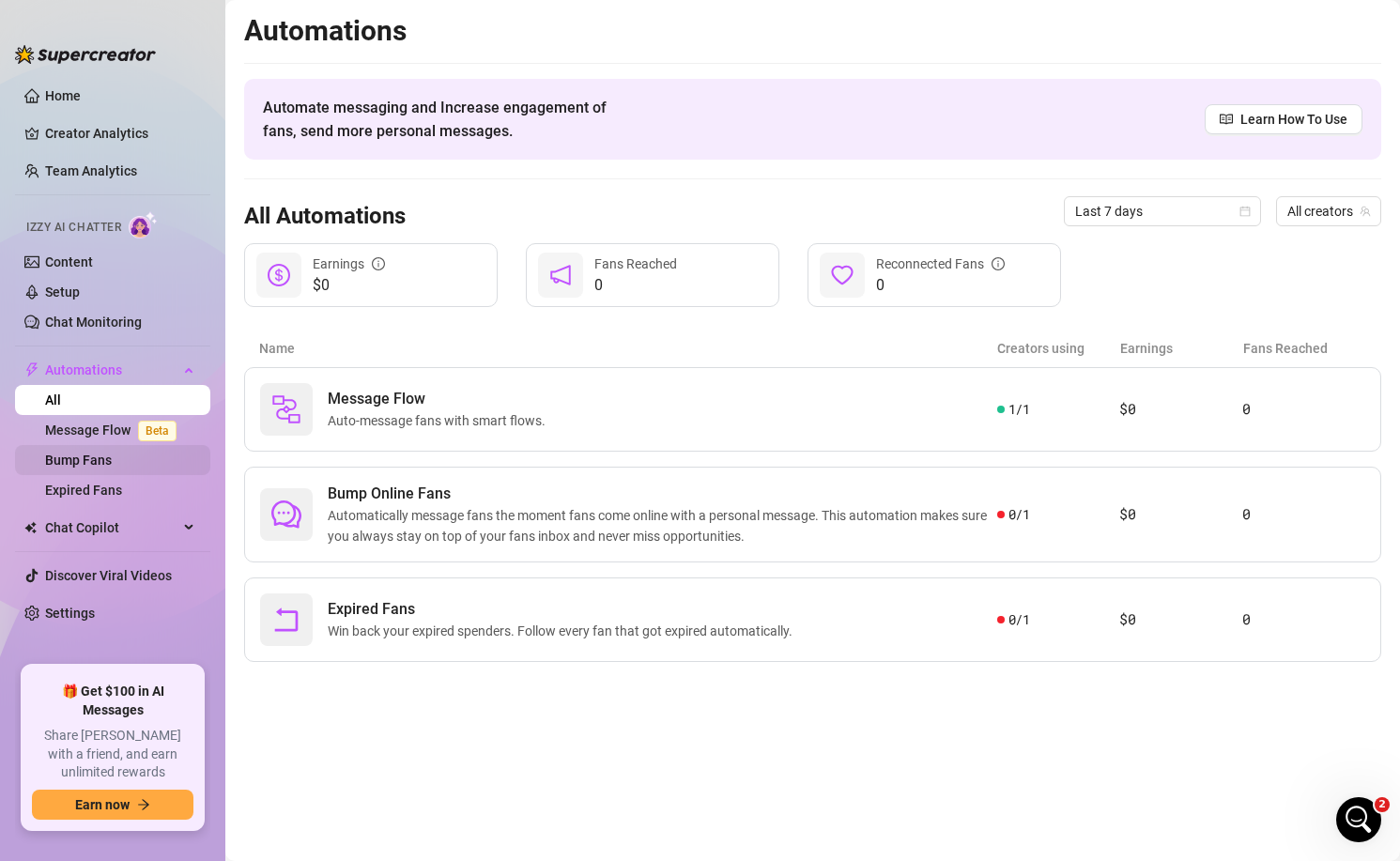
click at [91, 463] on link "Bump Fans" at bounding box center [78, 460] width 67 height 15
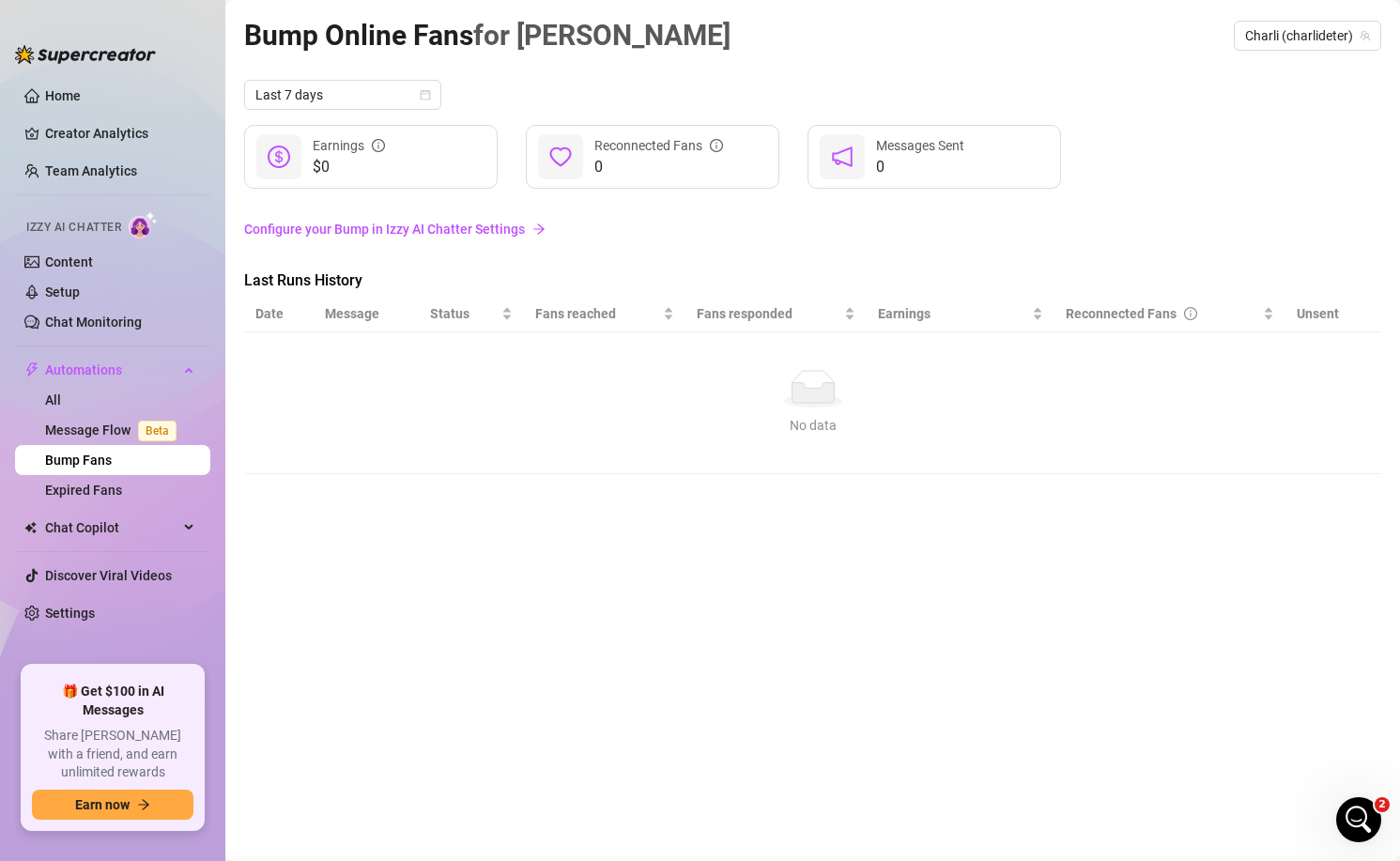
click at [108, 453] on link "Bump Fans" at bounding box center [78, 460] width 67 height 15
click at [103, 430] on link "Message Flow Beta" at bounding box center [114, 429] width 139 height 15
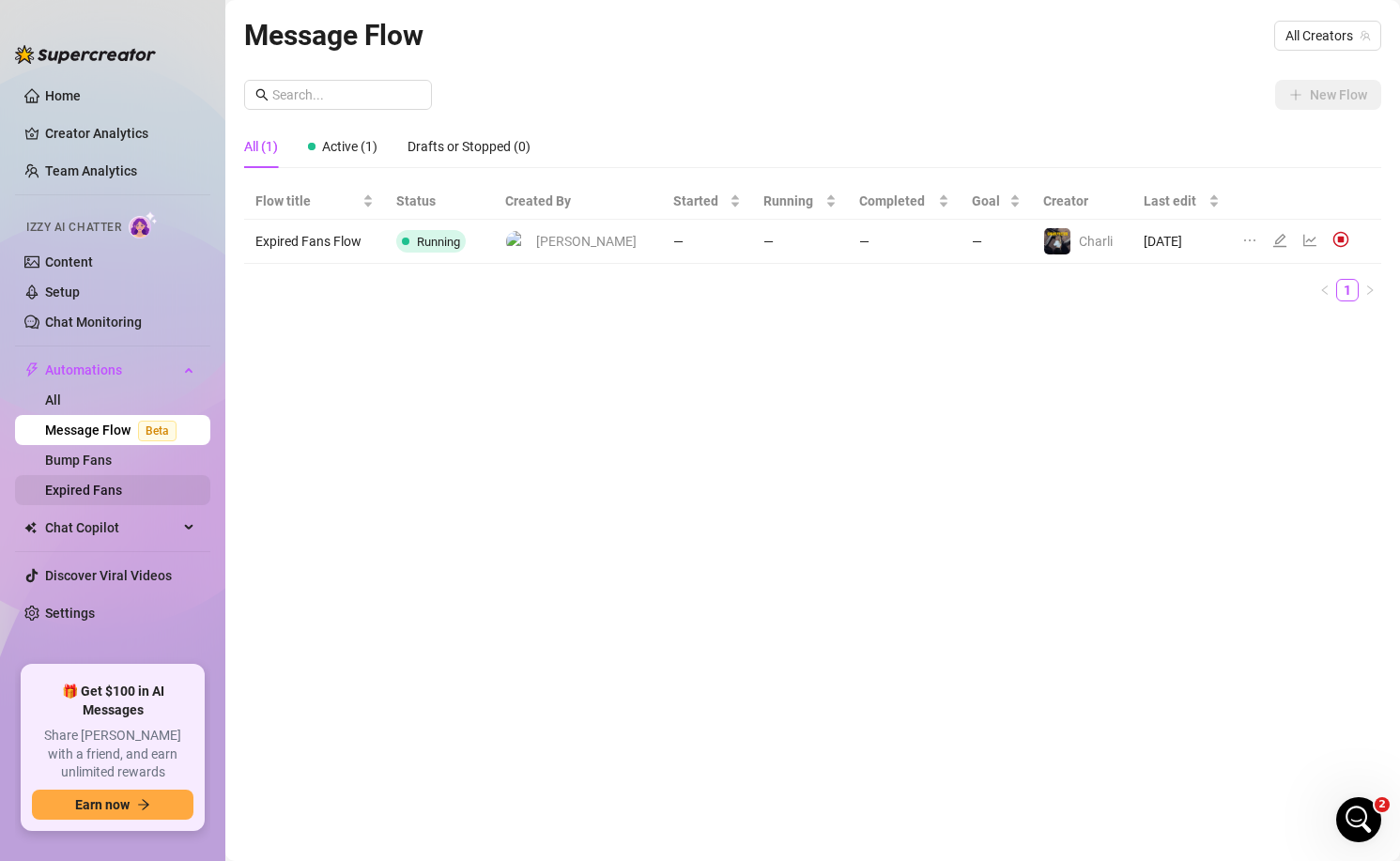
click at [118, 487] on link "Expired Fans" at bounding box center [83, 490] width 78 height 15
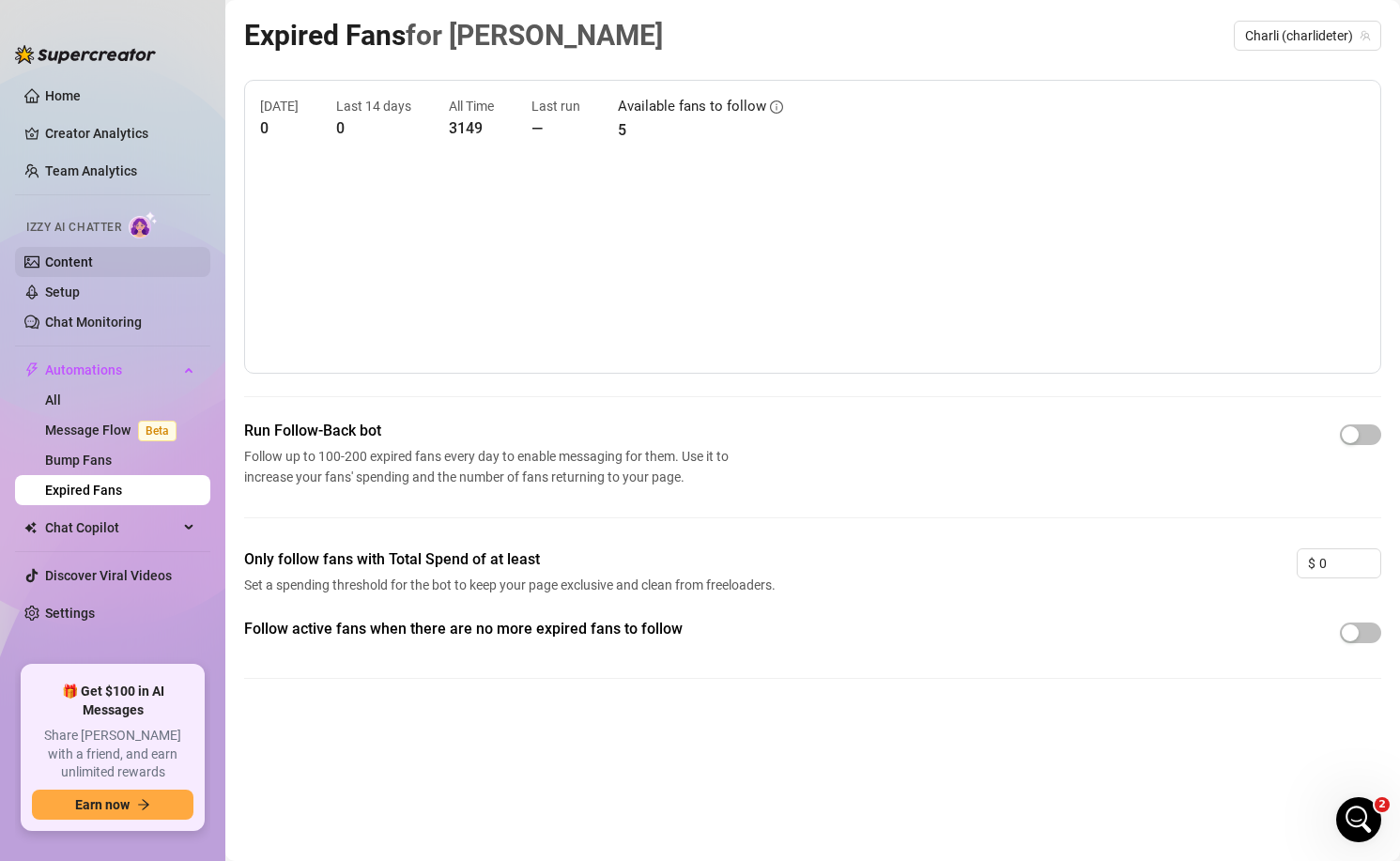
click at [88, 257] on link "Content" at bounding box center [69, 261] width 48 height 15
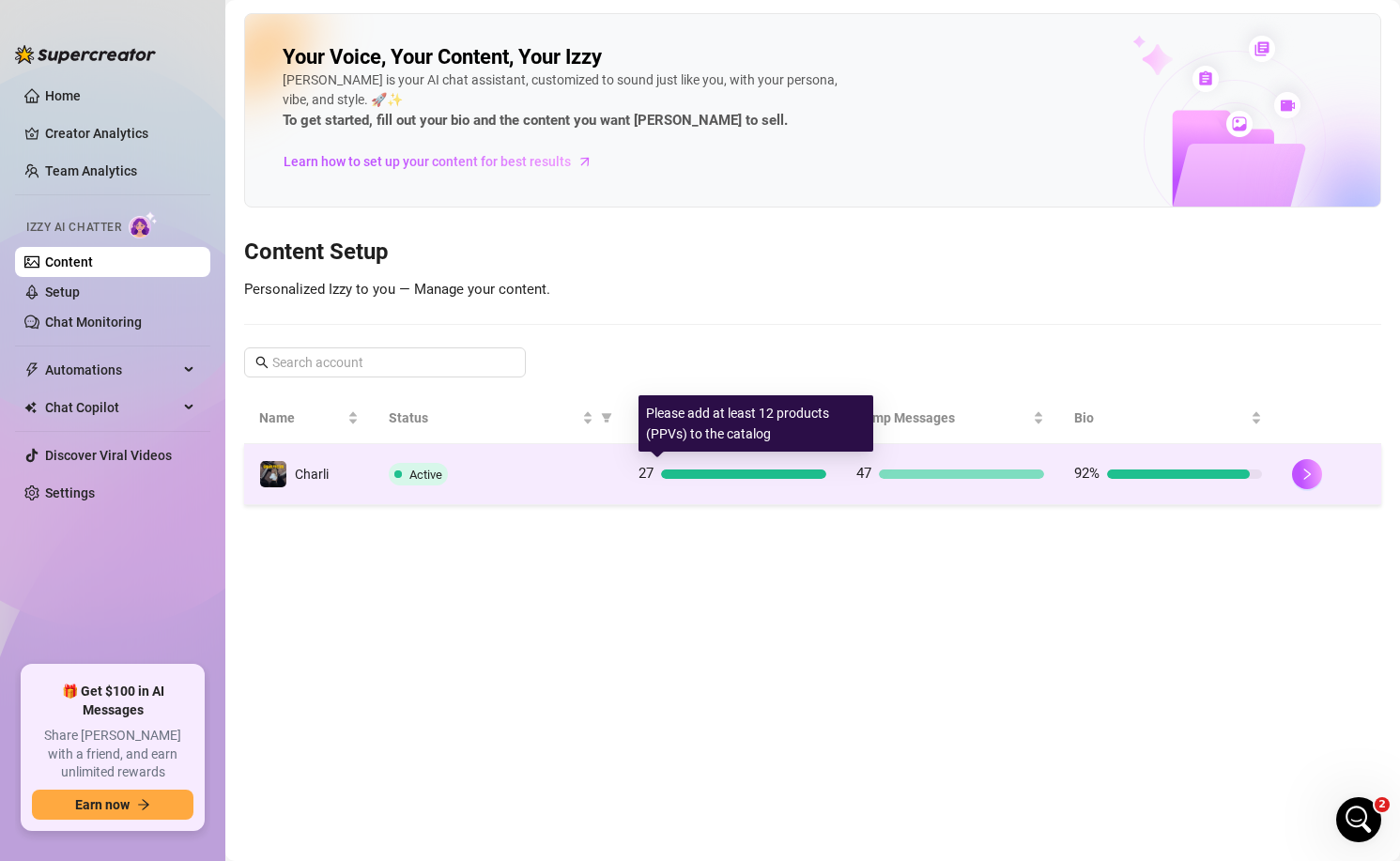
click at [629, 479] on td "27" at bounding box center [732, 474] width 218 height 61
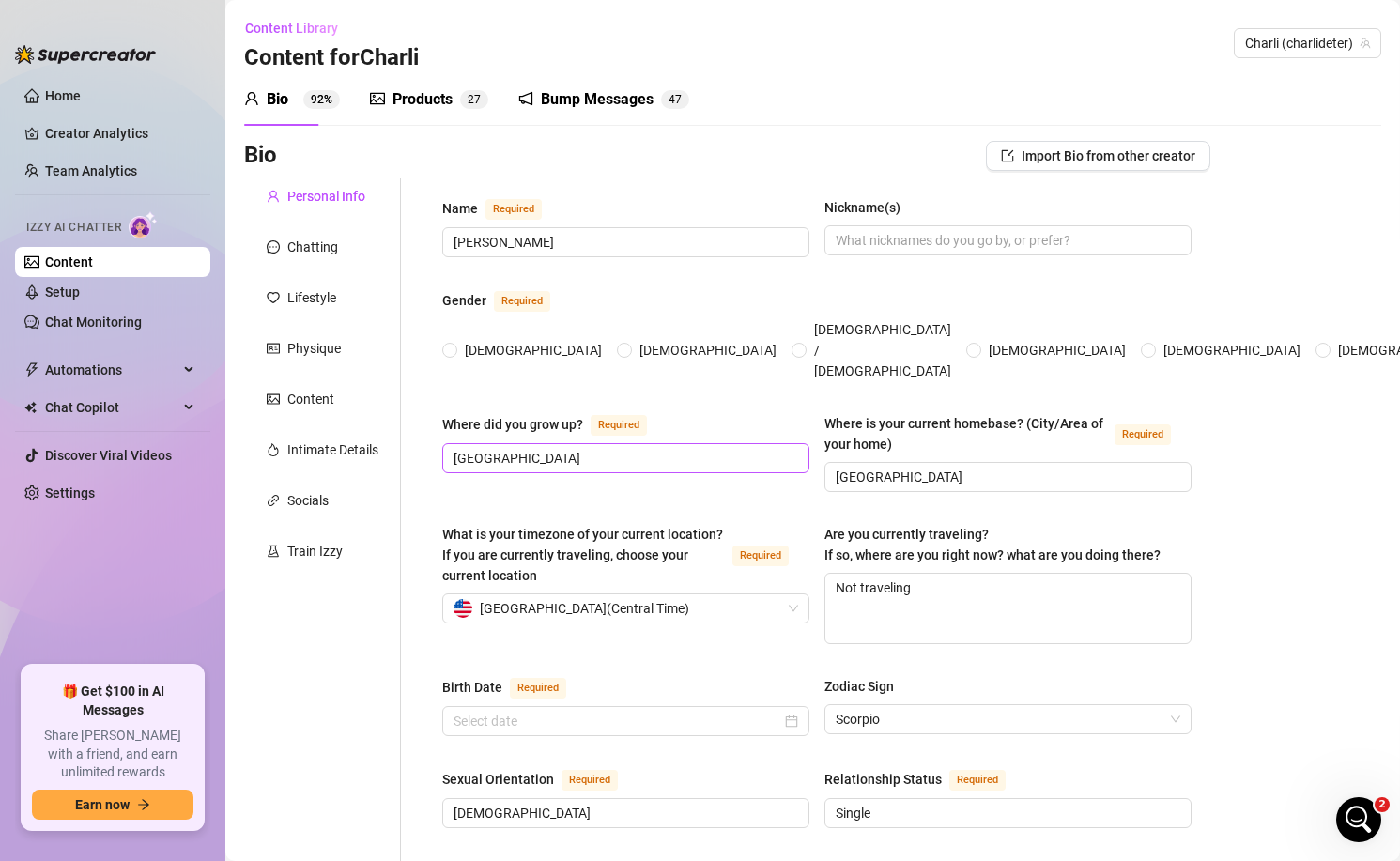
radio input "true"
click at [479, 95] on span "7" at bounding box center [477, 99] width 7 height 13
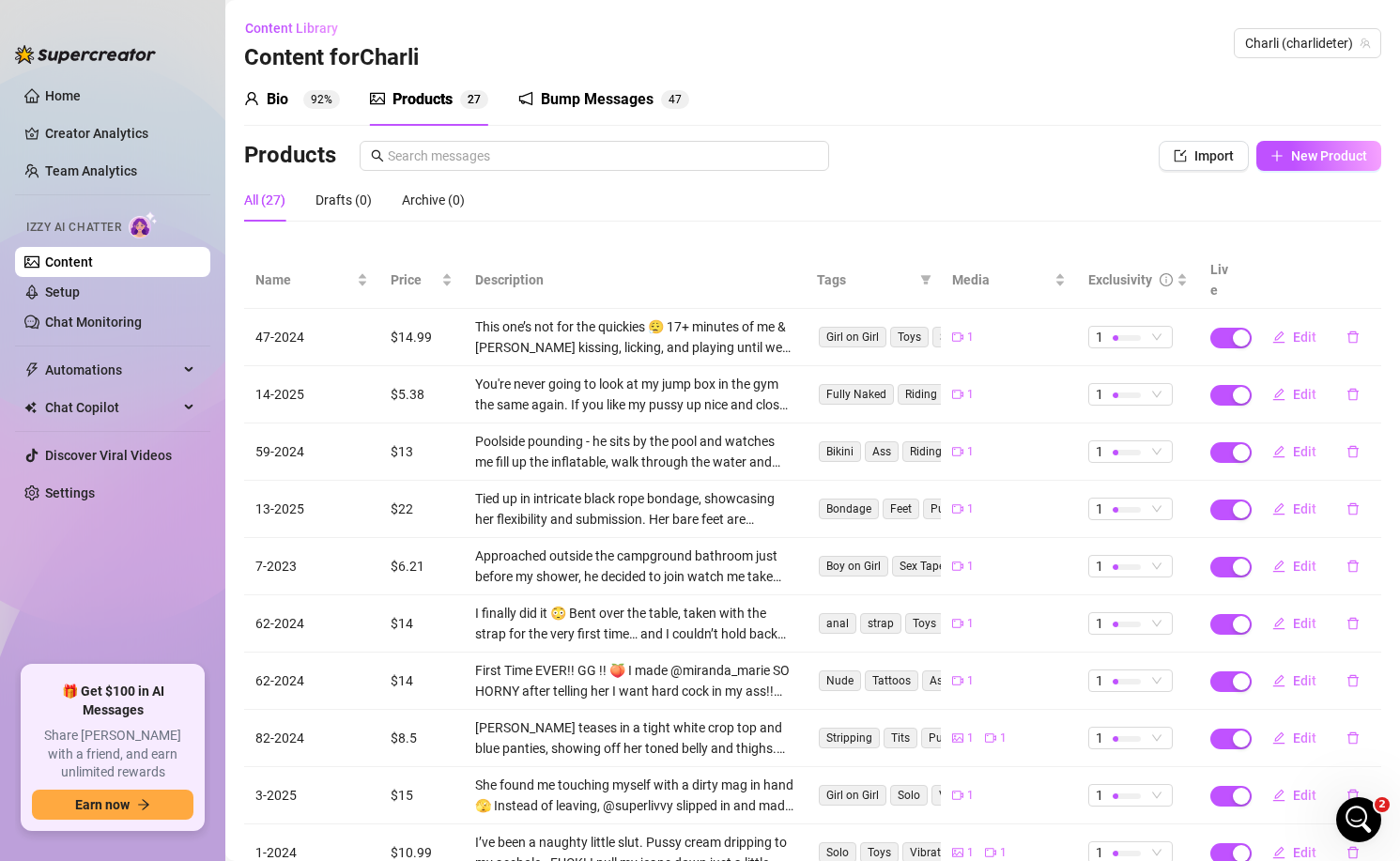
click at [603, 101] on div "Bump Messages" at bounding box center [596, 99] width 112 height 23
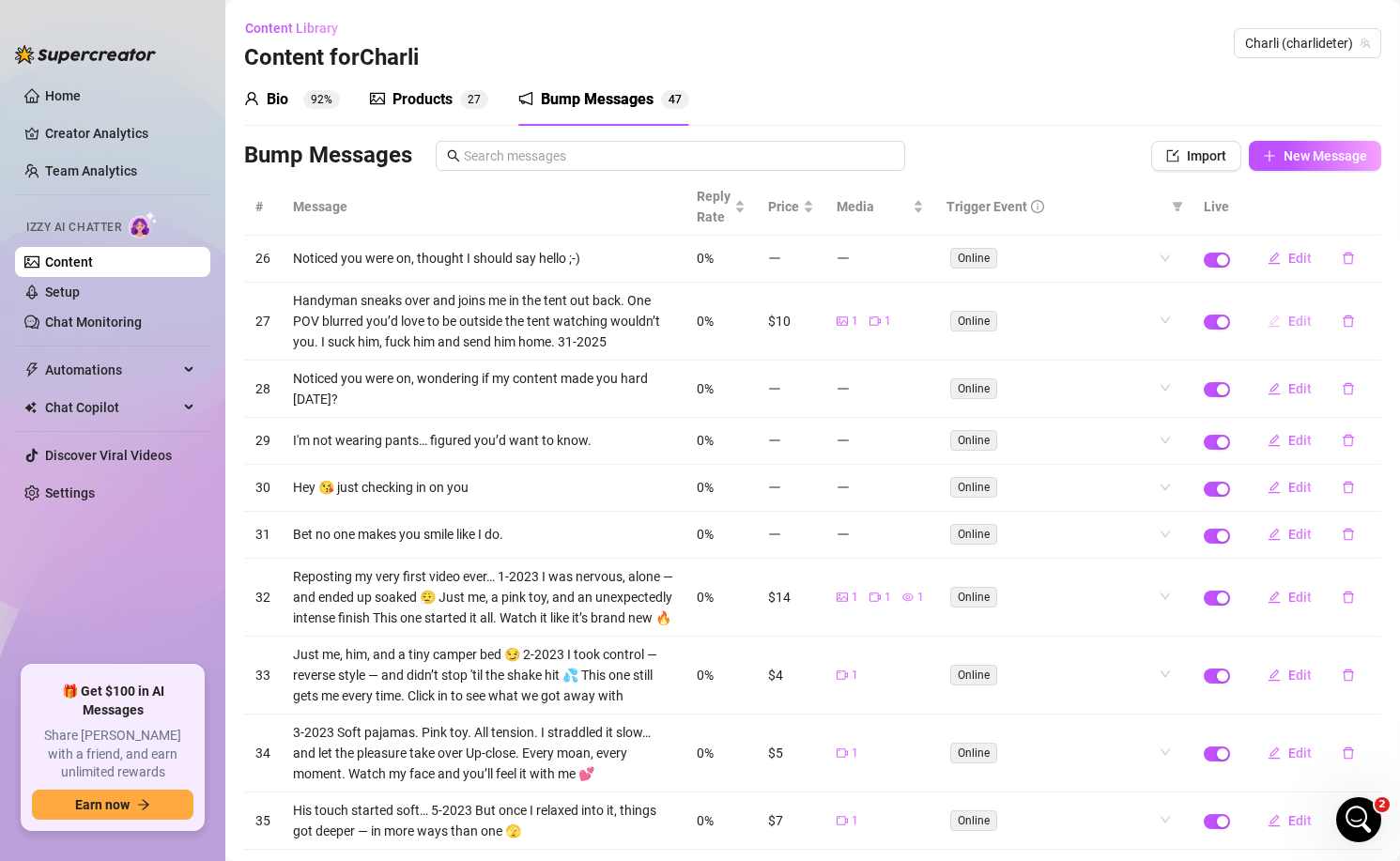
click at [1295, 320] on span "Edit" at bounding box center [1301, 321] width 24 height 15
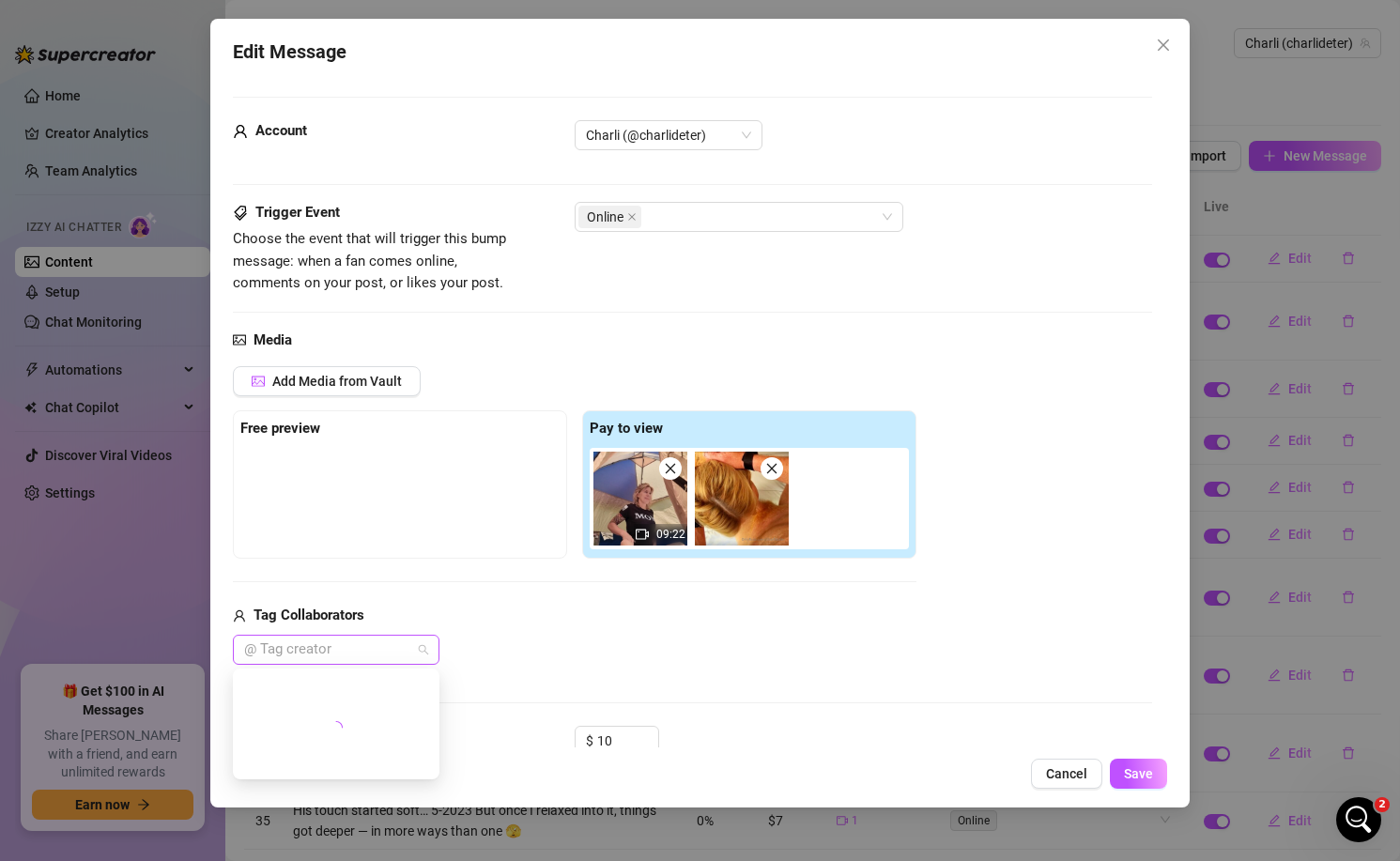
click at [349, 651] on div at bounding box center [326, 649] width 180 height 26
click at [587, 682] on div "Media Add Media from Vault Free preview Pay to view 09:22 Tag Collaborators @ T…" at bounding box center [693, 527] width 920 height 396
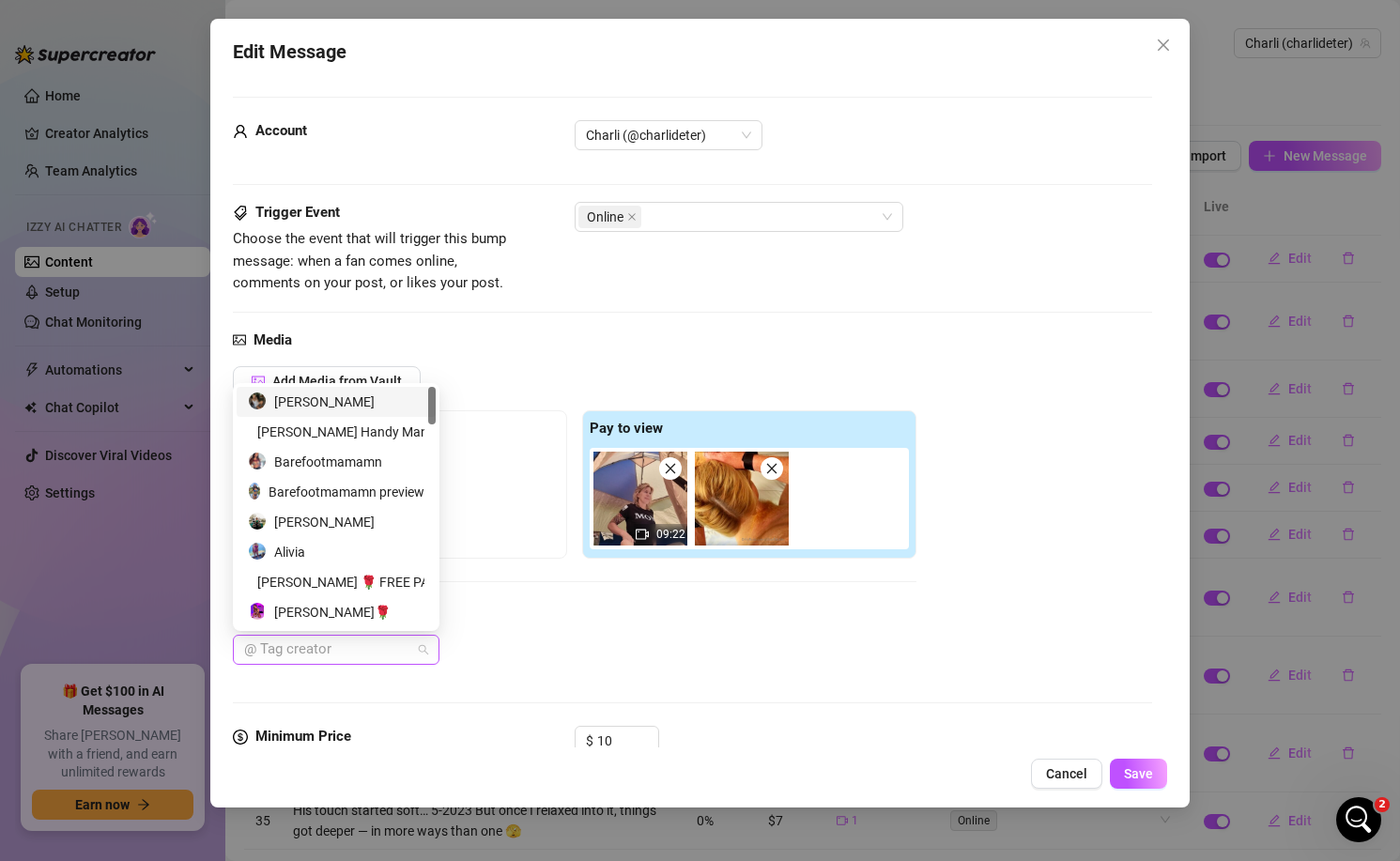
click at [354, 648] on div at bounding box center [326, 649] width 180 height 26
click at [347, 434] on div "[PERSON_NAME] Handy Man" at bounding box center [337, 431] width 177 height 21
click at [1132, 771] on span "Save" at bounding box center [1138, 773] width 29 height 15
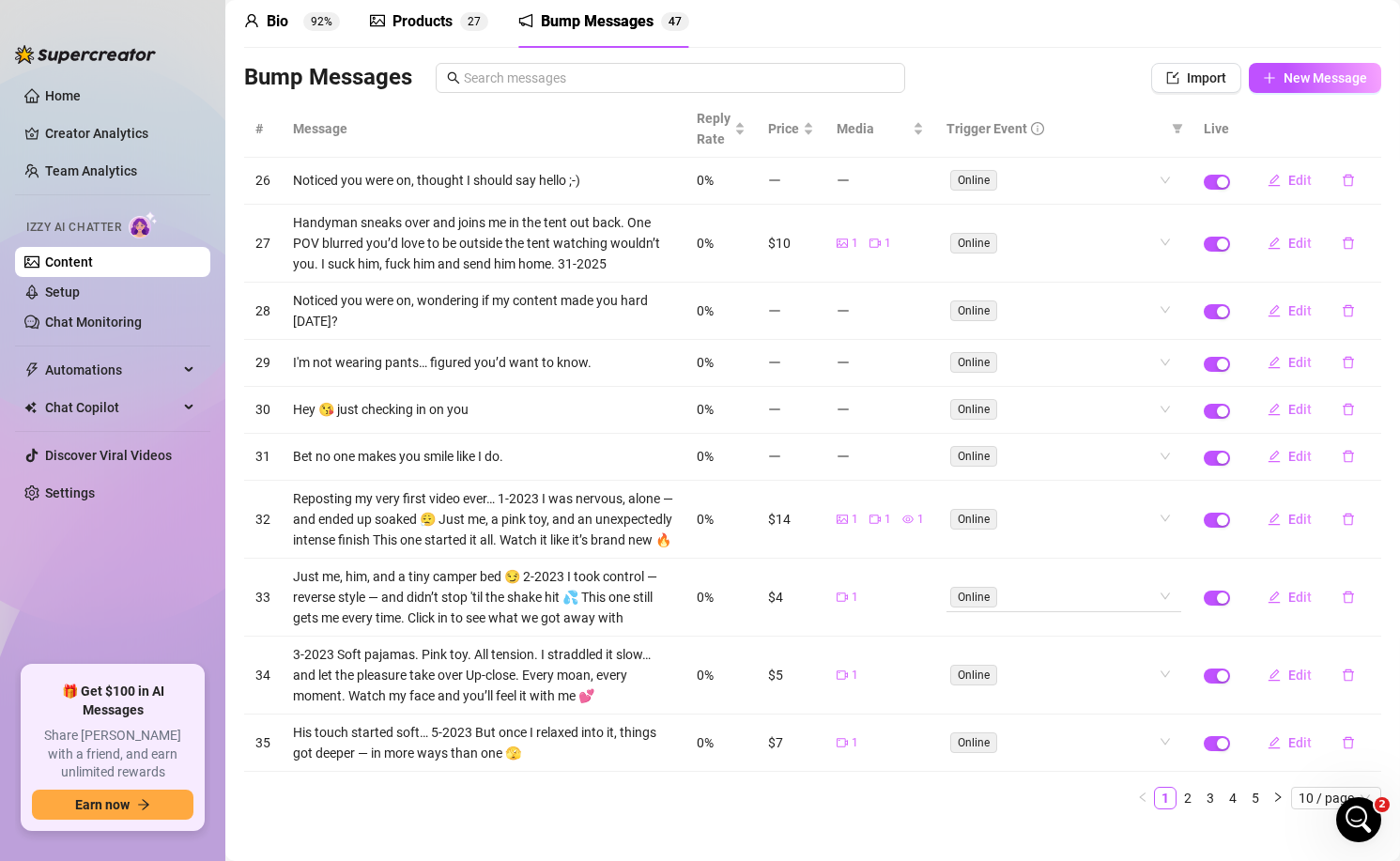
scroll to position [97, 0]
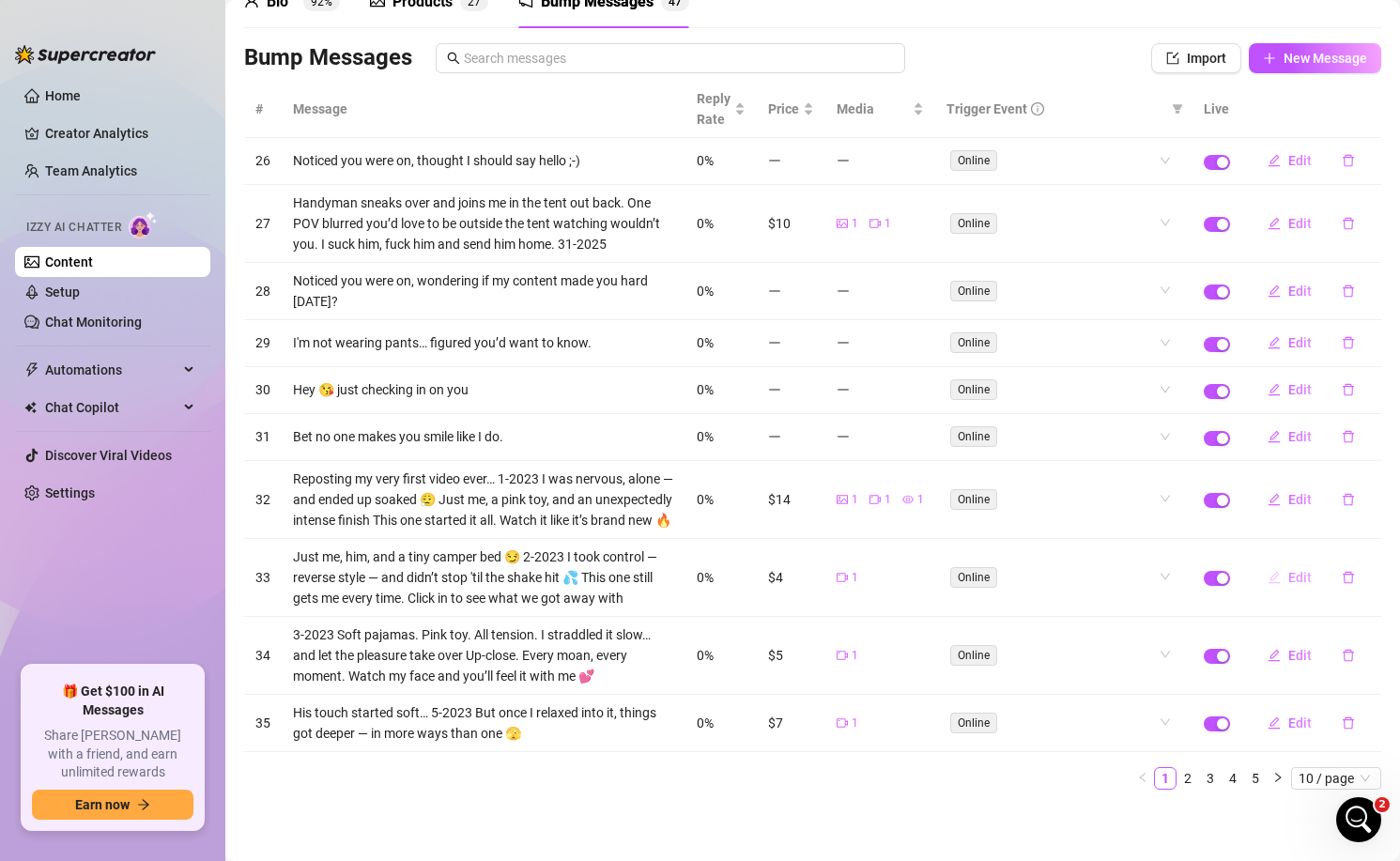
click at [1297, 582] on span "Edit" at bounding box center [1301, 577] width 24 height 15
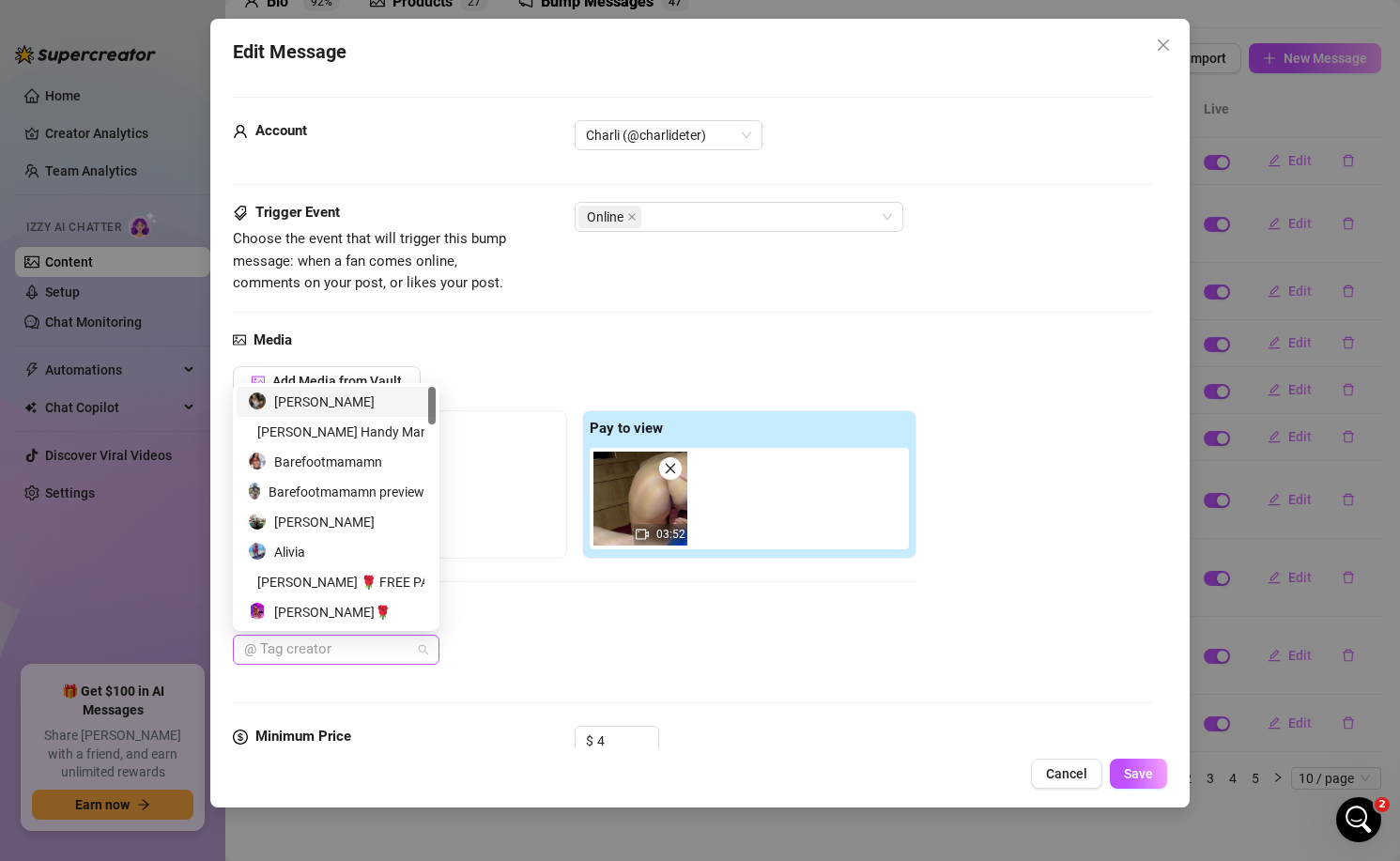
click at [301, 650] on div at bounding box center [326, 649] width 180 height 26
click at [302, 440] on div "[PERSON_NAME] Handy Man" at bounding box center [337, 431] width 177 height 21
click at [1125, 777] on span "Save" at bounding box center [1138, 773] width 29 height 15
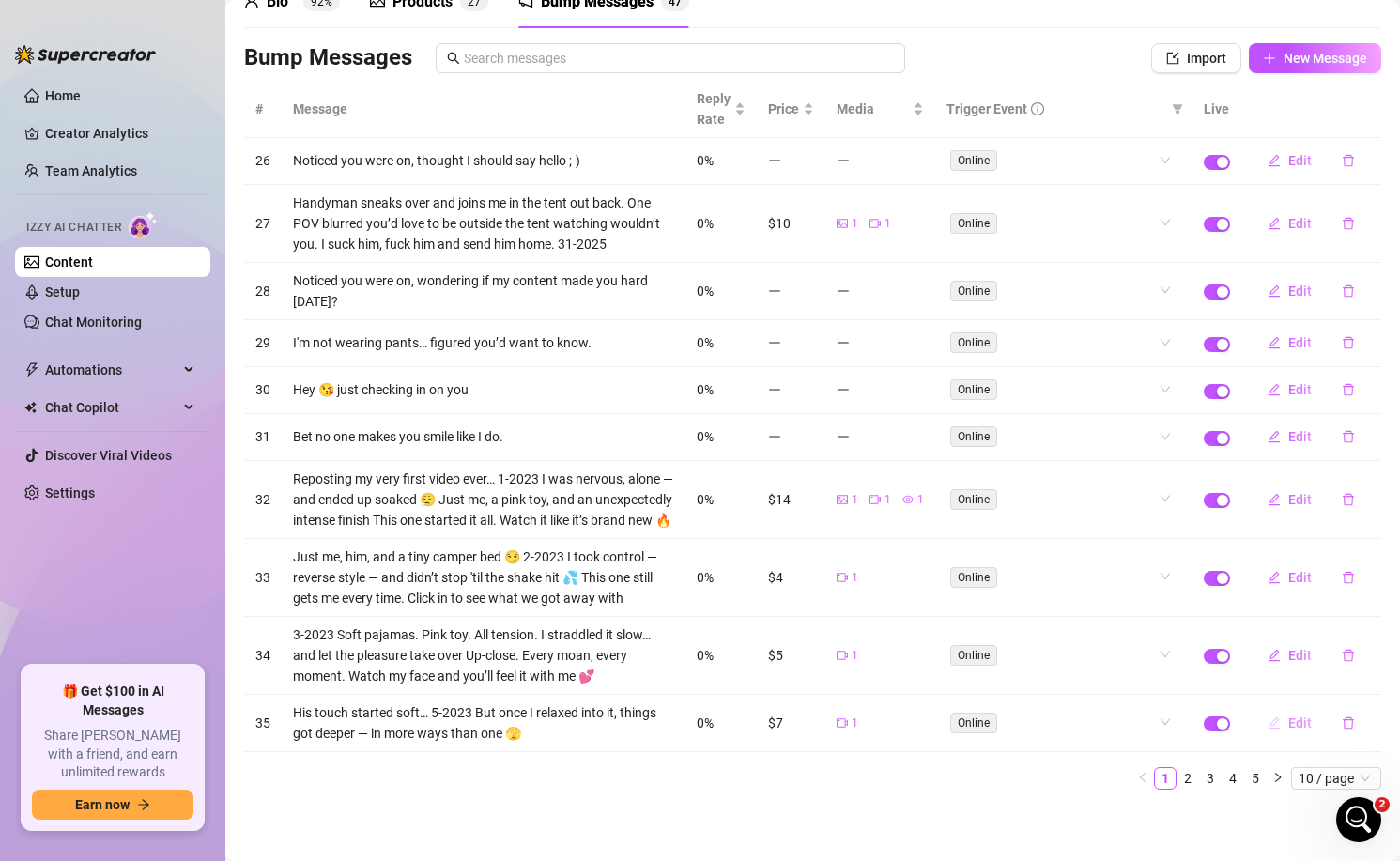
click at [1311, 728] on span "Edit" at bounding box center [1301, 722] width 24 height 15
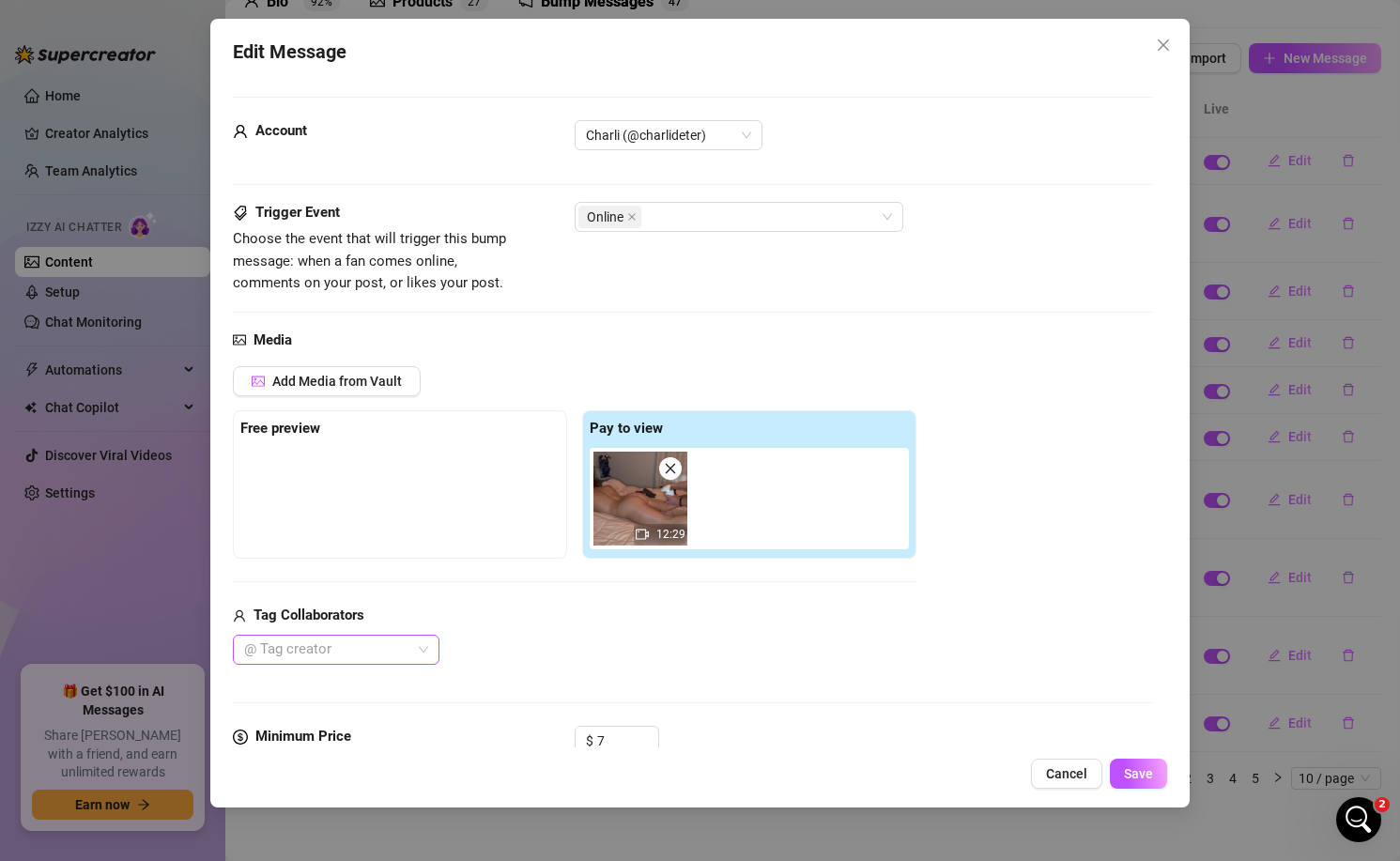
click at [313, 659] on div at bounding box center [326, 649] width 180 height 26
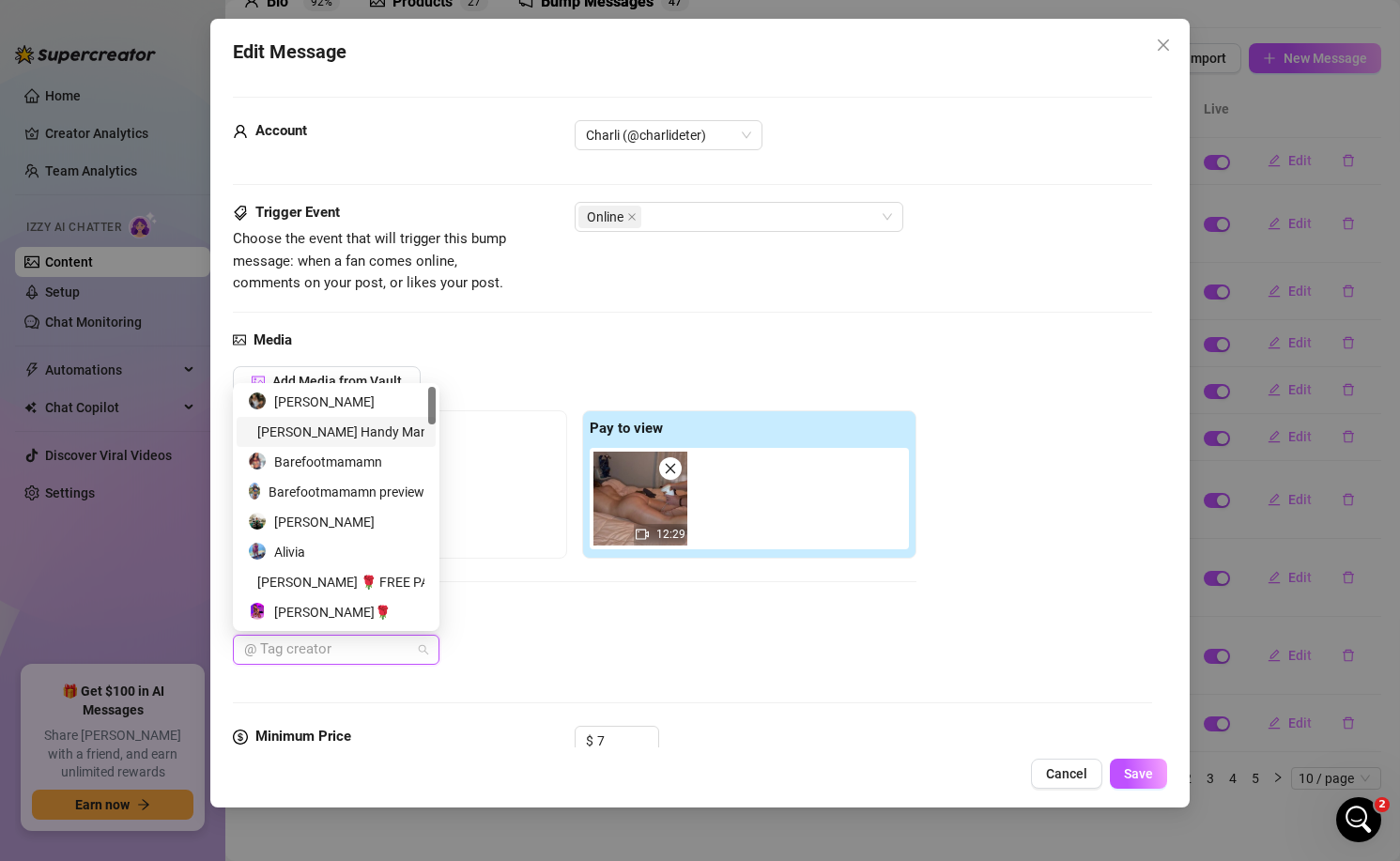
click at [310, 422] on div "[PERSON_NAME] Handy Man" at bounding box center [337, 431] width 177 height 21
click at [1140, 770] on span "Save" at bounding box center [1138, 773] width 29 height 15
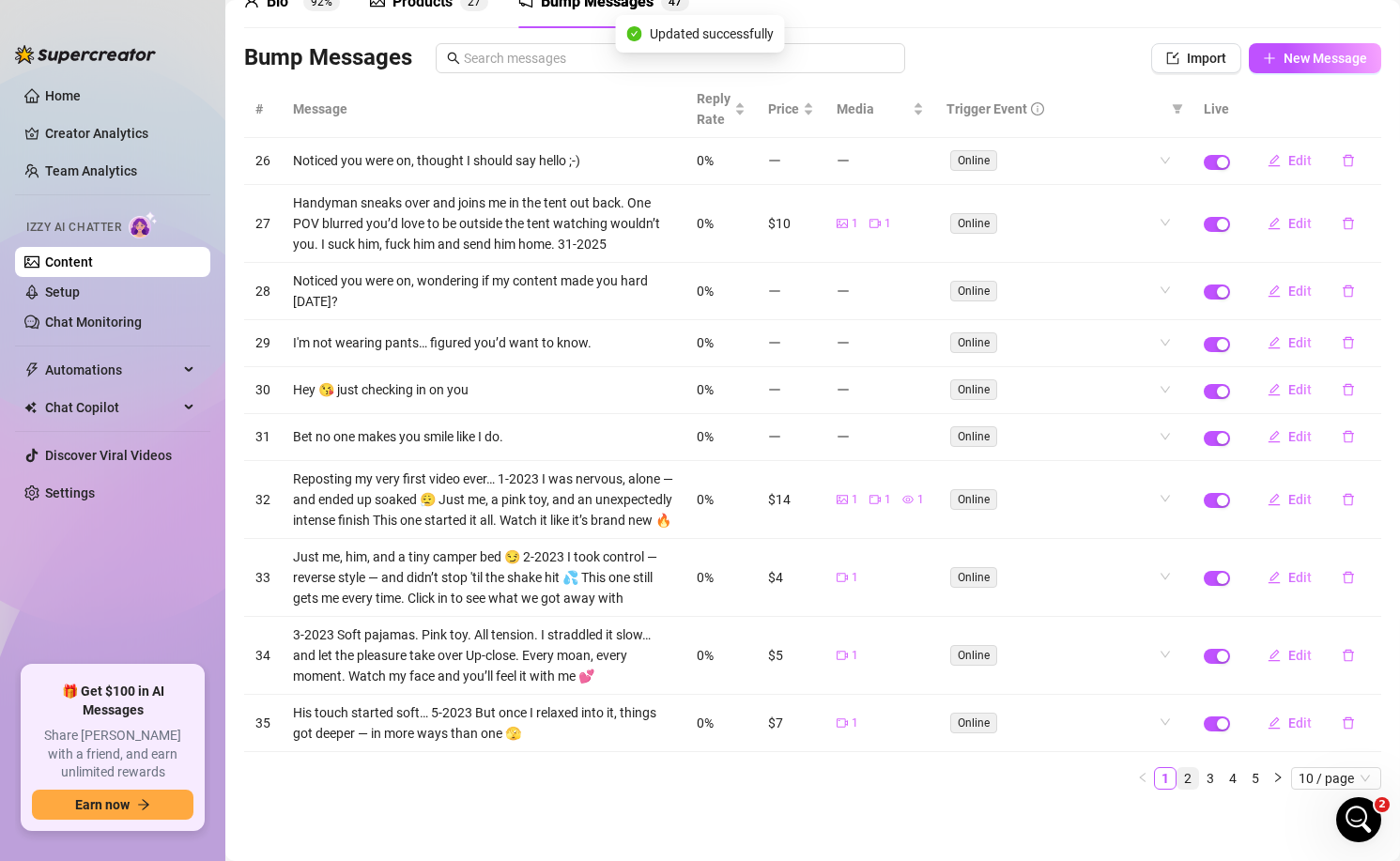
click at [1187, 779] on link "2" at bounding box center [1187, 778] width 21 height 21
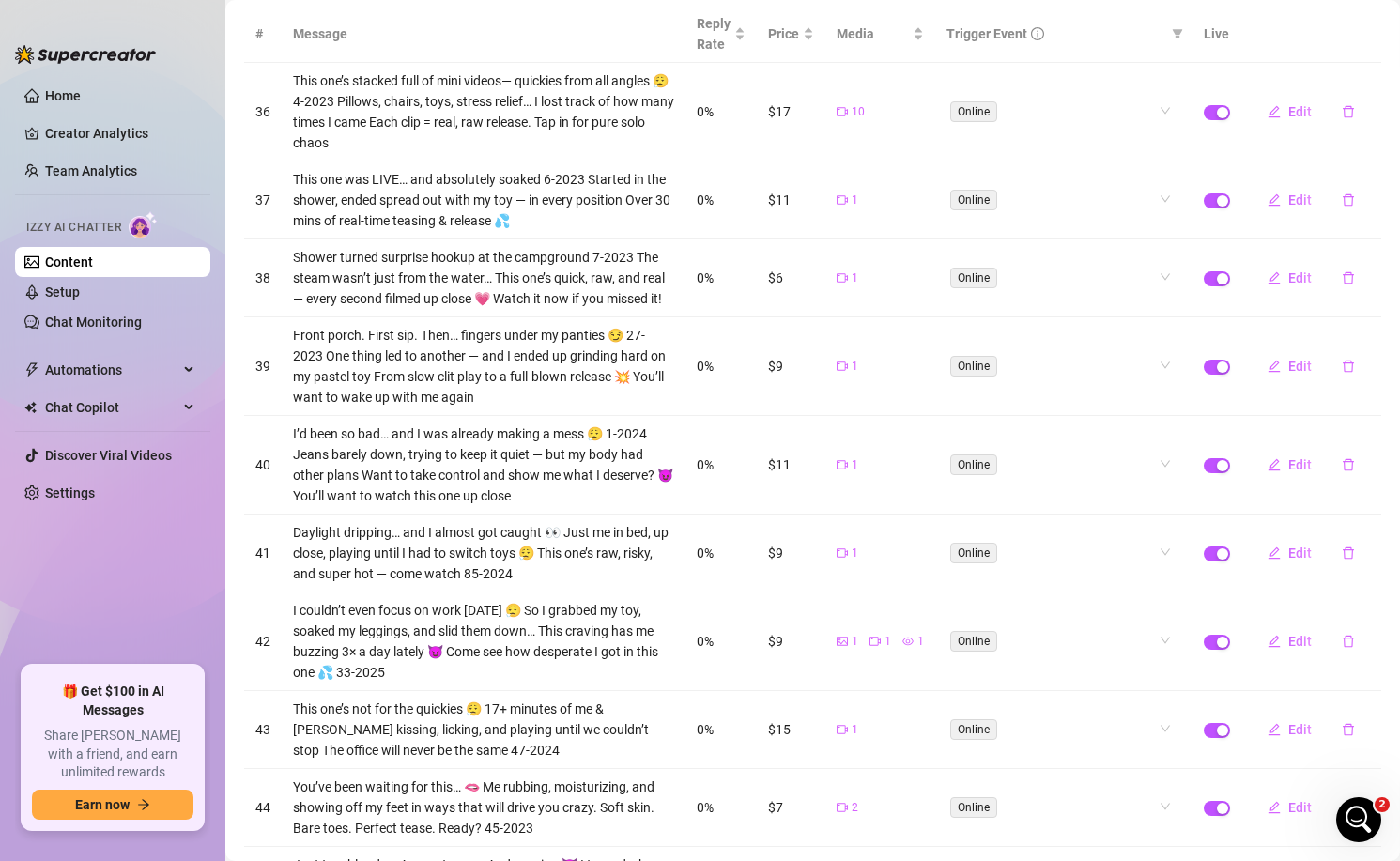
scroll to position [177, 0]
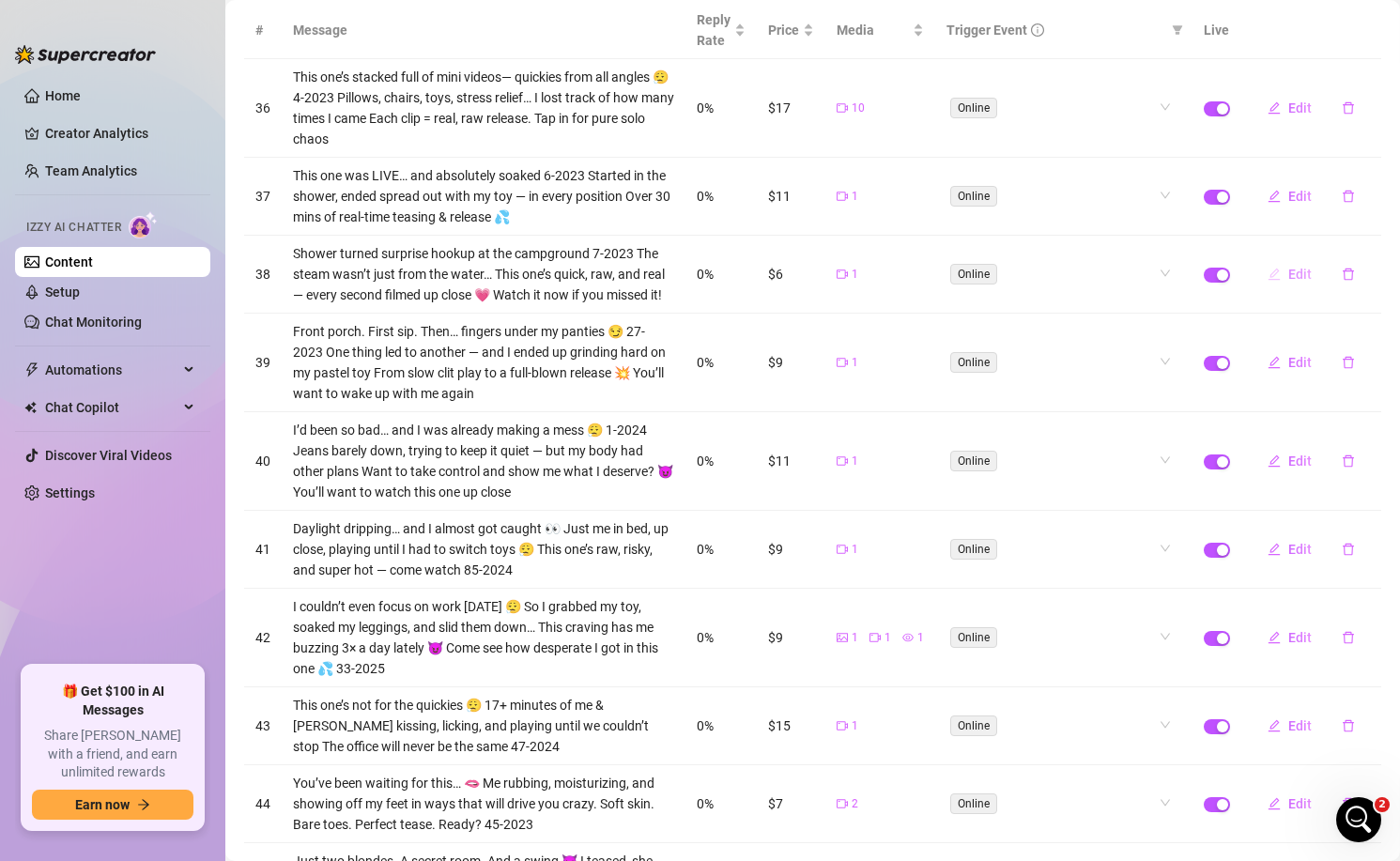
click at [1301, 279] on span "Edit" at bounding box center [1301, 273] width 24 height 15
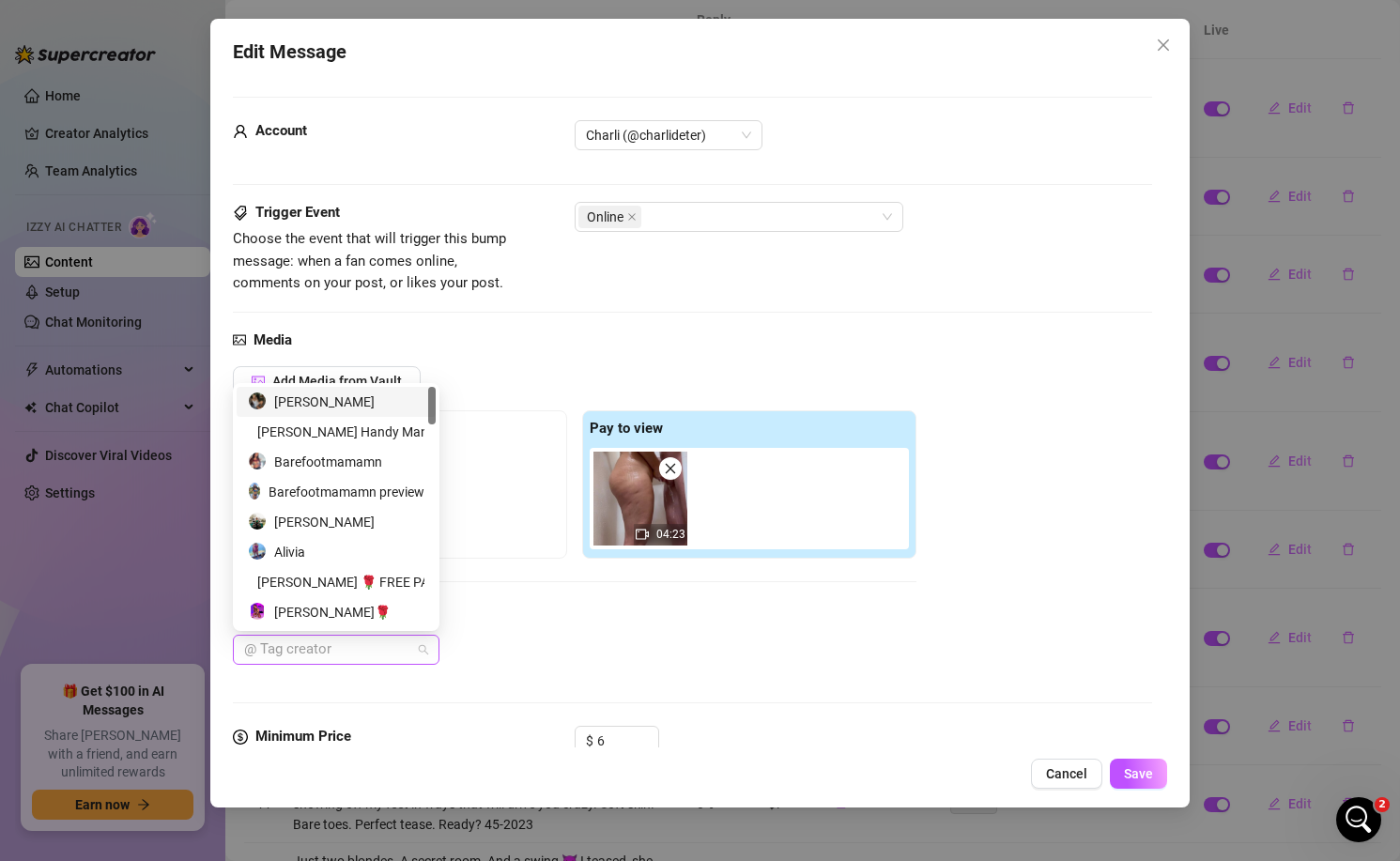
click at [279, 646] on div at bounding box center [326, 649] width 180 height 26
click at [319, 424] on div "[PERSON_NAME] Handy Man" at bounding box center [337, 431] width 177 height 21
click at [1139, 780] on span "Save" at bounding box center [1138, 773] width 29 height 15
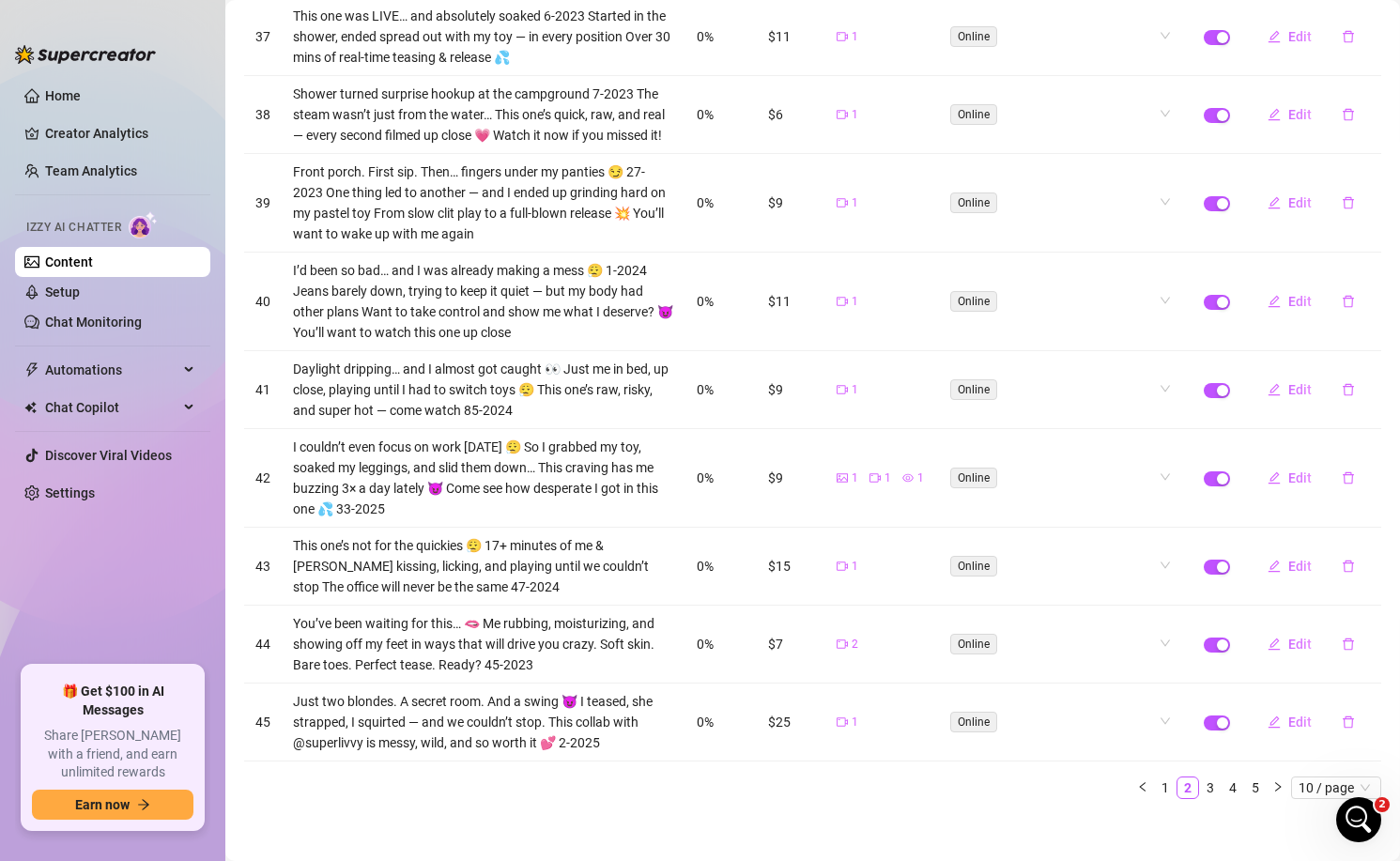
scroll to position [346, 0]
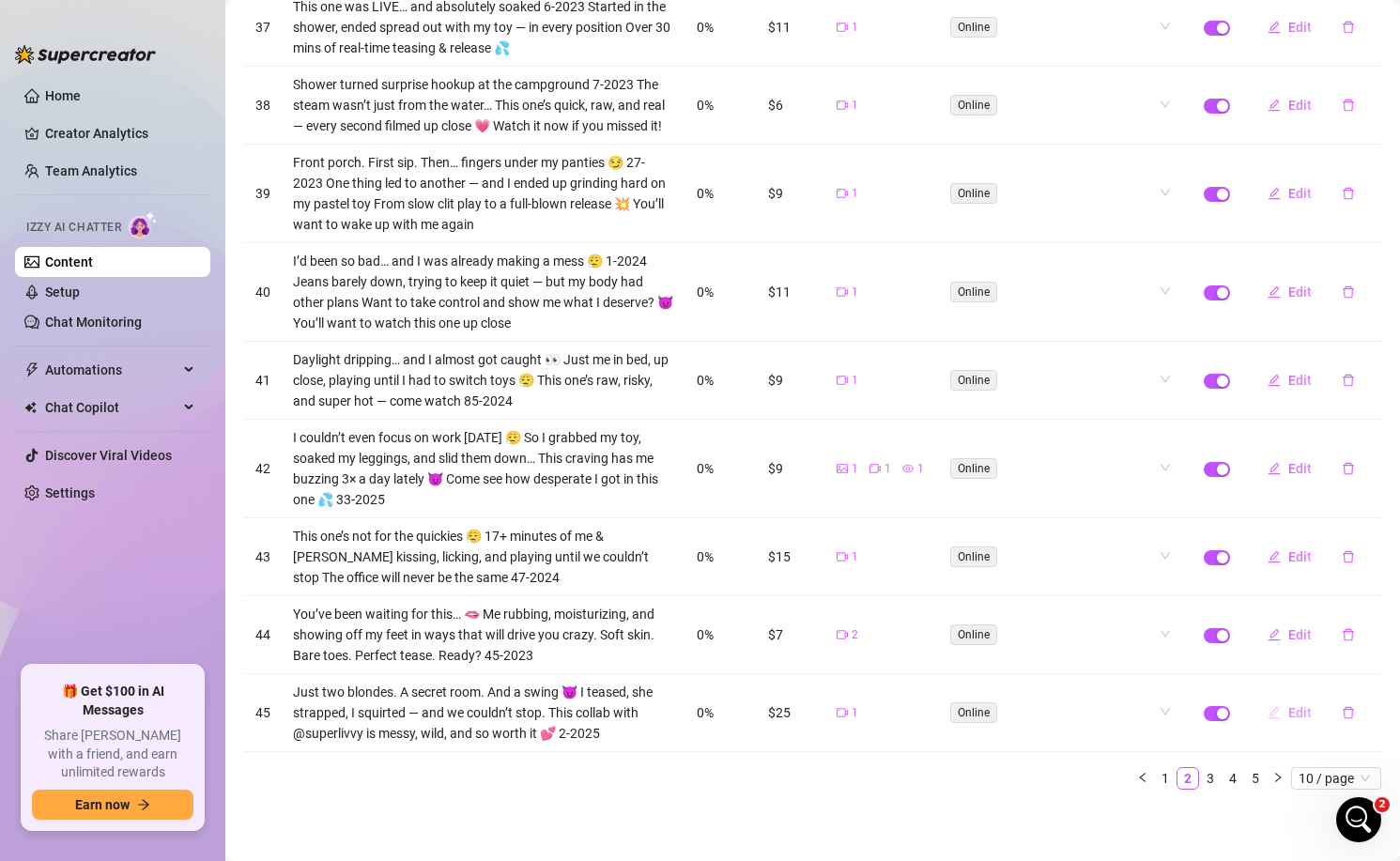
click at [1295, 715] on span "Edit" at bounding box center [1301, 712] width 24 height 15
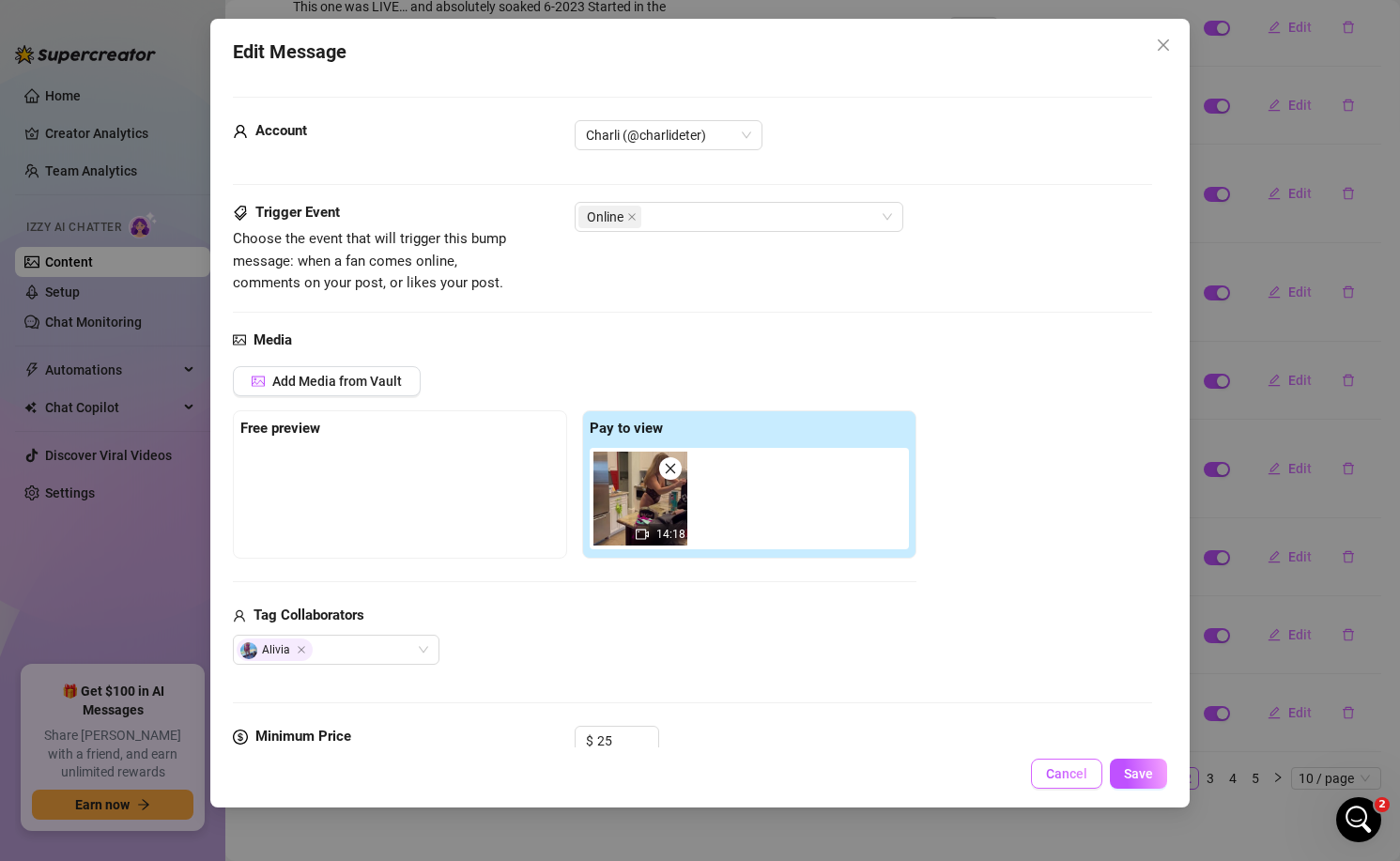
click at [1045, 779] on button "Cancel" at bounding box center [1067, 774] width 72 height 30
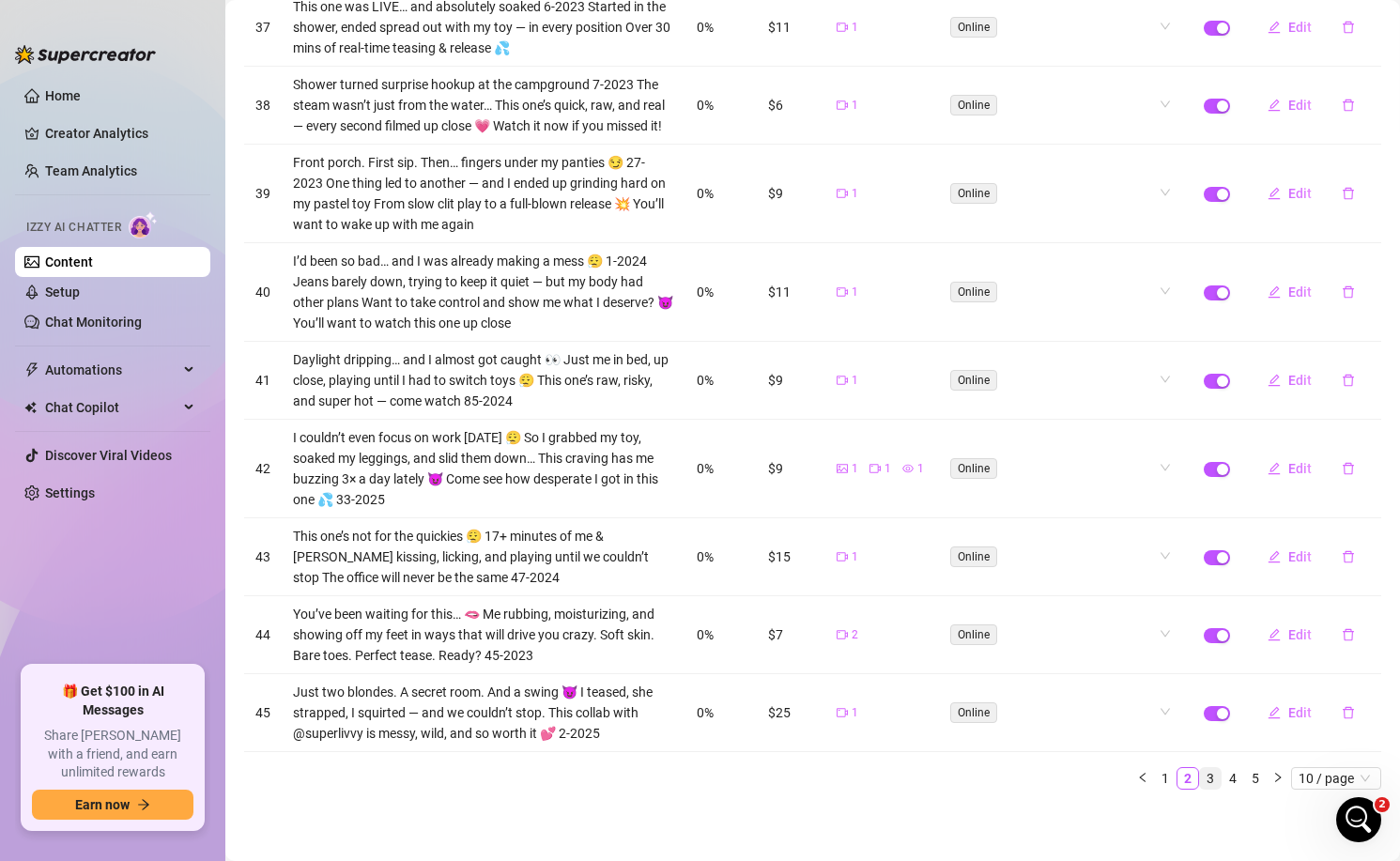
click at [1206, 776] on link "3" at bounding box center [1210, 778] width 21 height 21
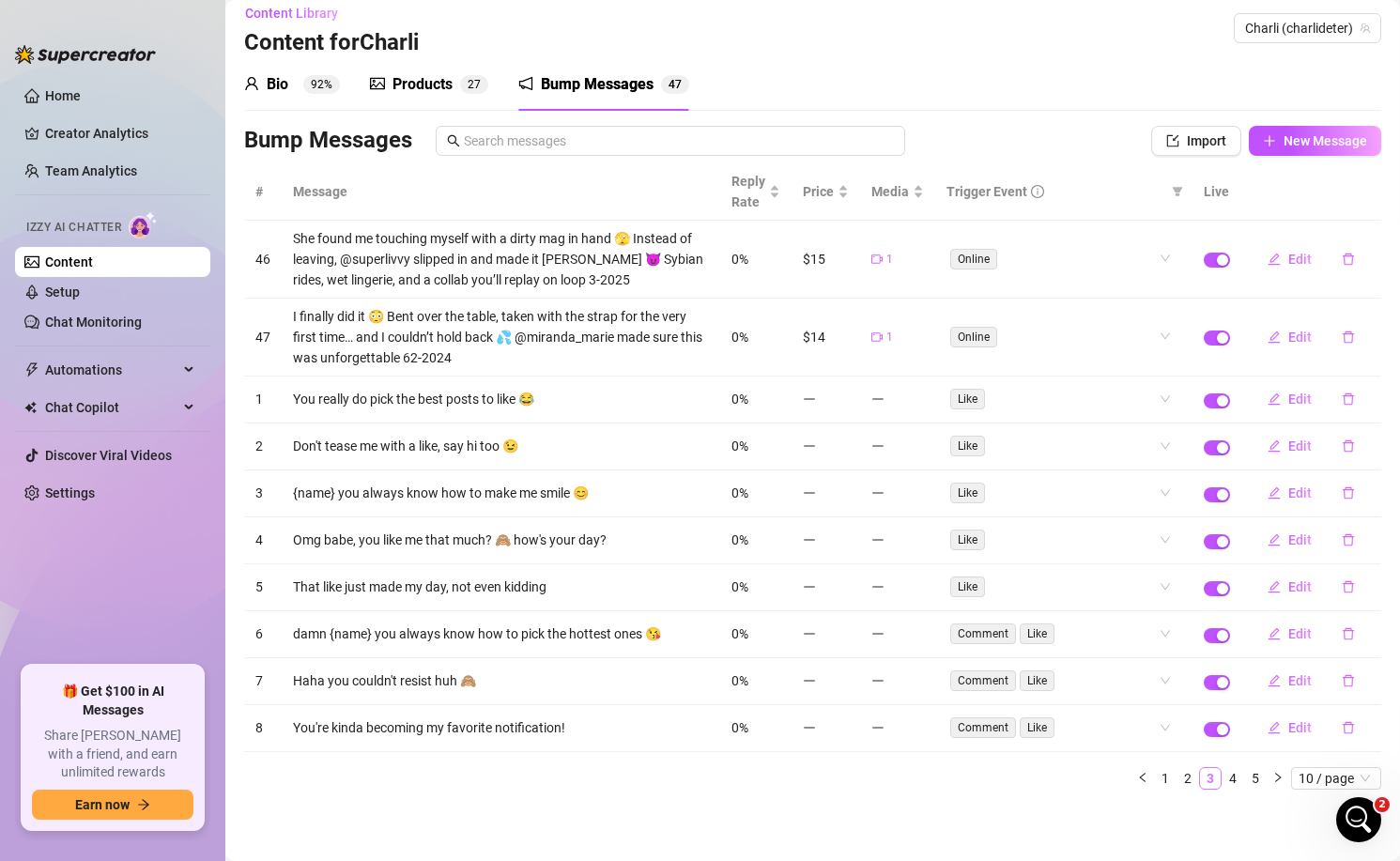
scroll to position [15, 0]
click at [1319, 260] on button "Edit" at bounding box center [1290, 259] width 75 height 30
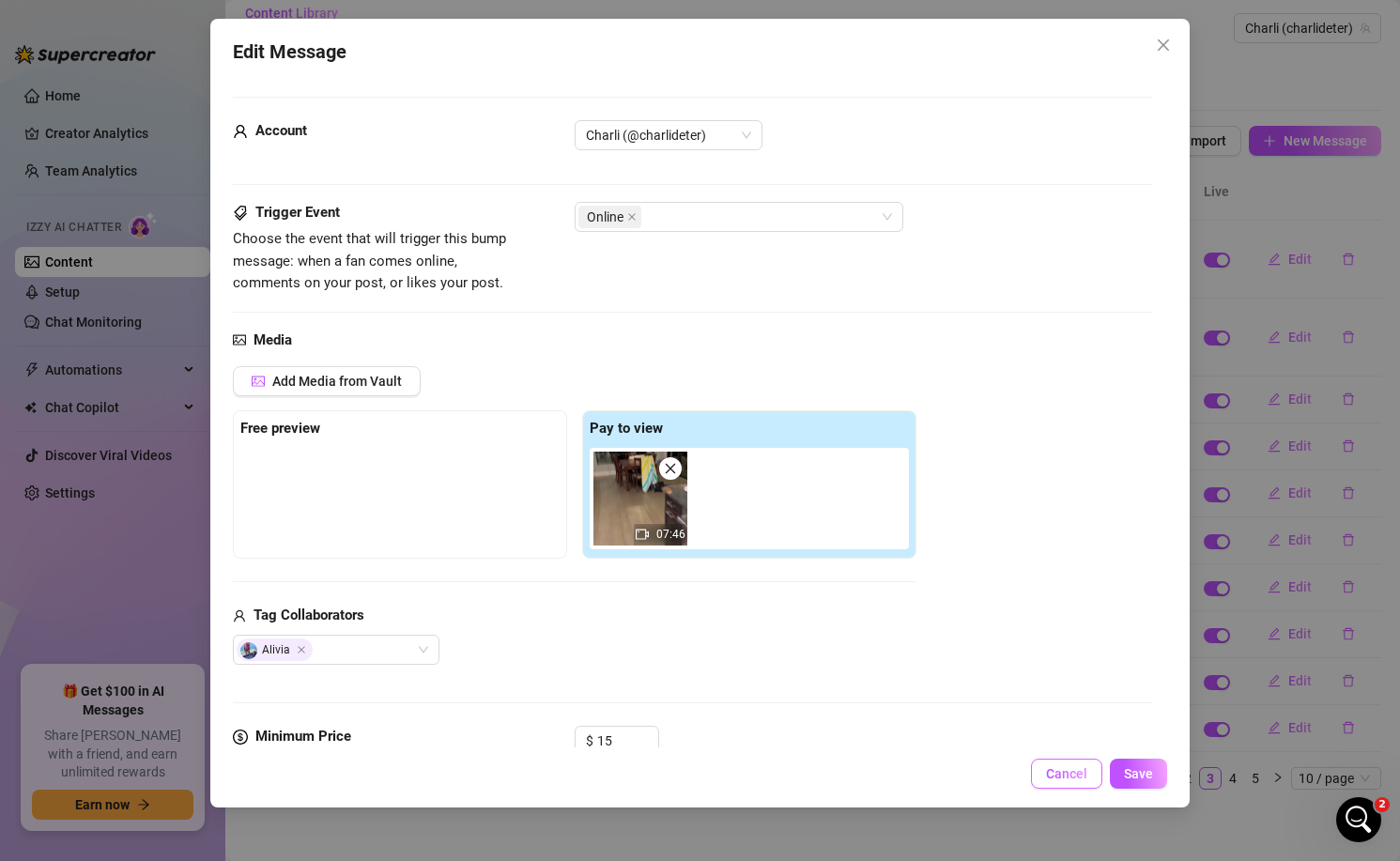
click at [1068, 768] on span "Cancel" at bounding box center [1067, 773] width 42 height 15
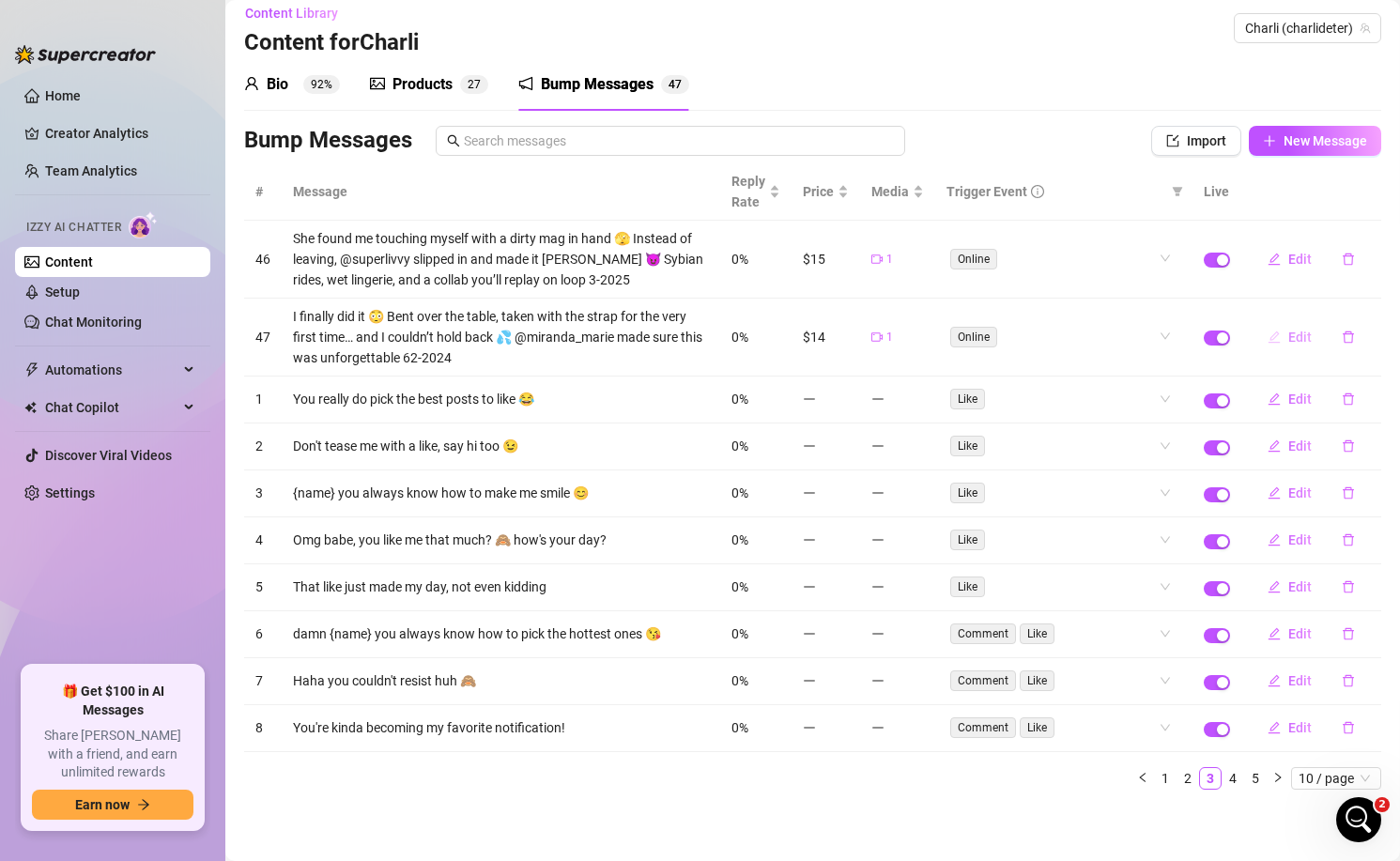
click at [1299, 339] on span "Edit" at bounding box center [1301, 337] width 24 height 15
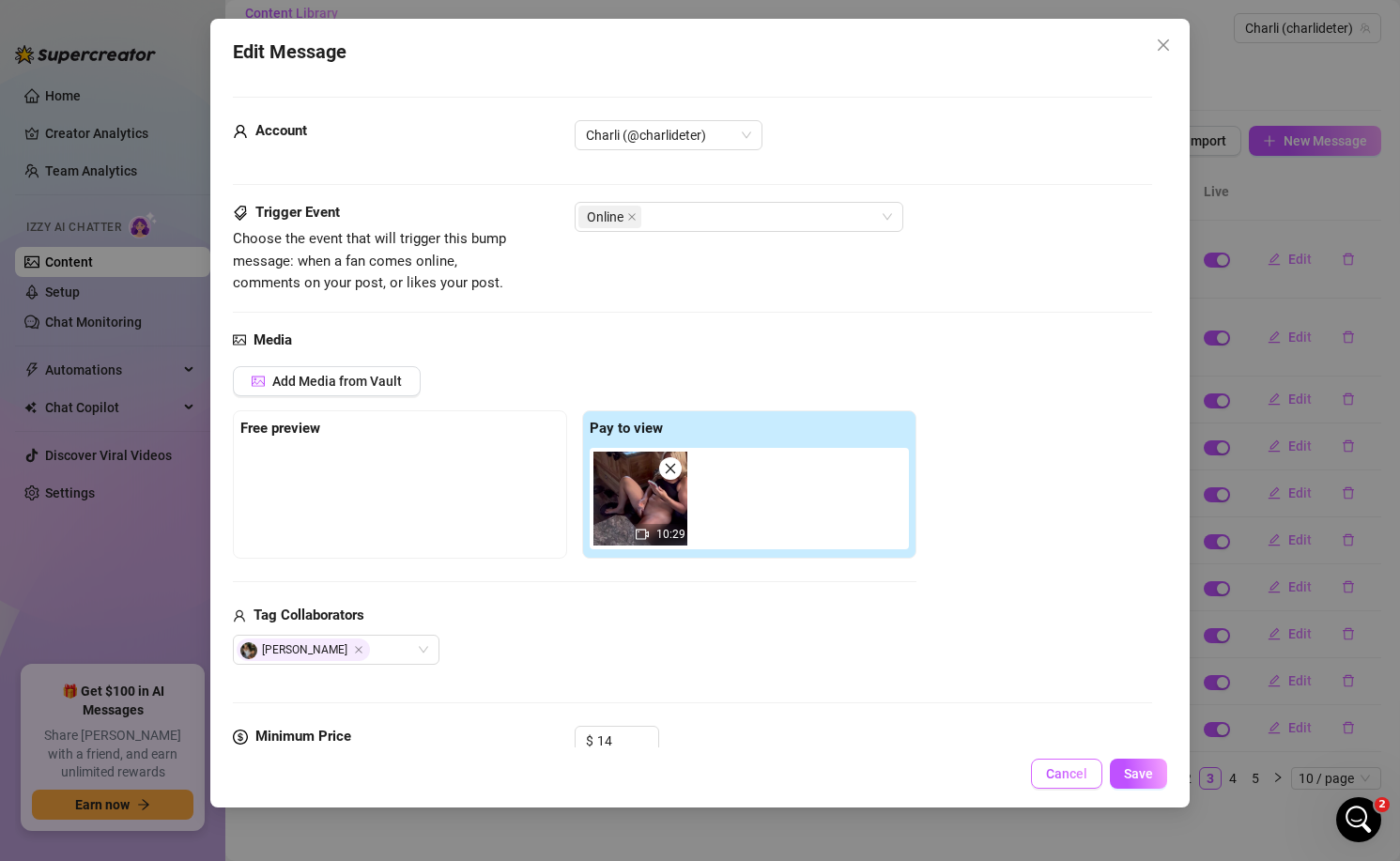
click at [1044, 786] on button "Cancel" at bounding box center [1067, 774] width 72 height 30
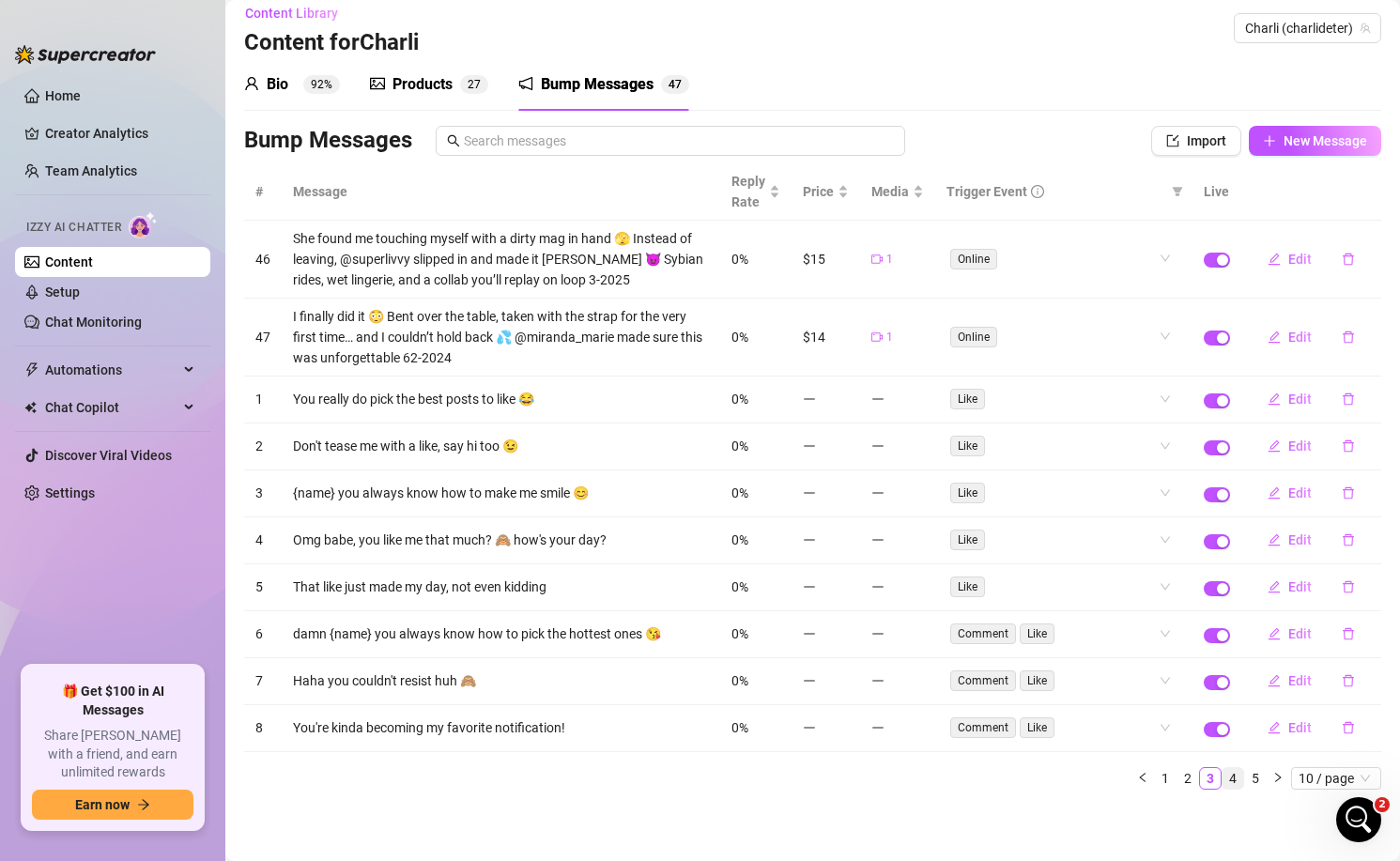
click at [1231, 780] on link "4" at bounding box center [1233, 778] width 21 height 21
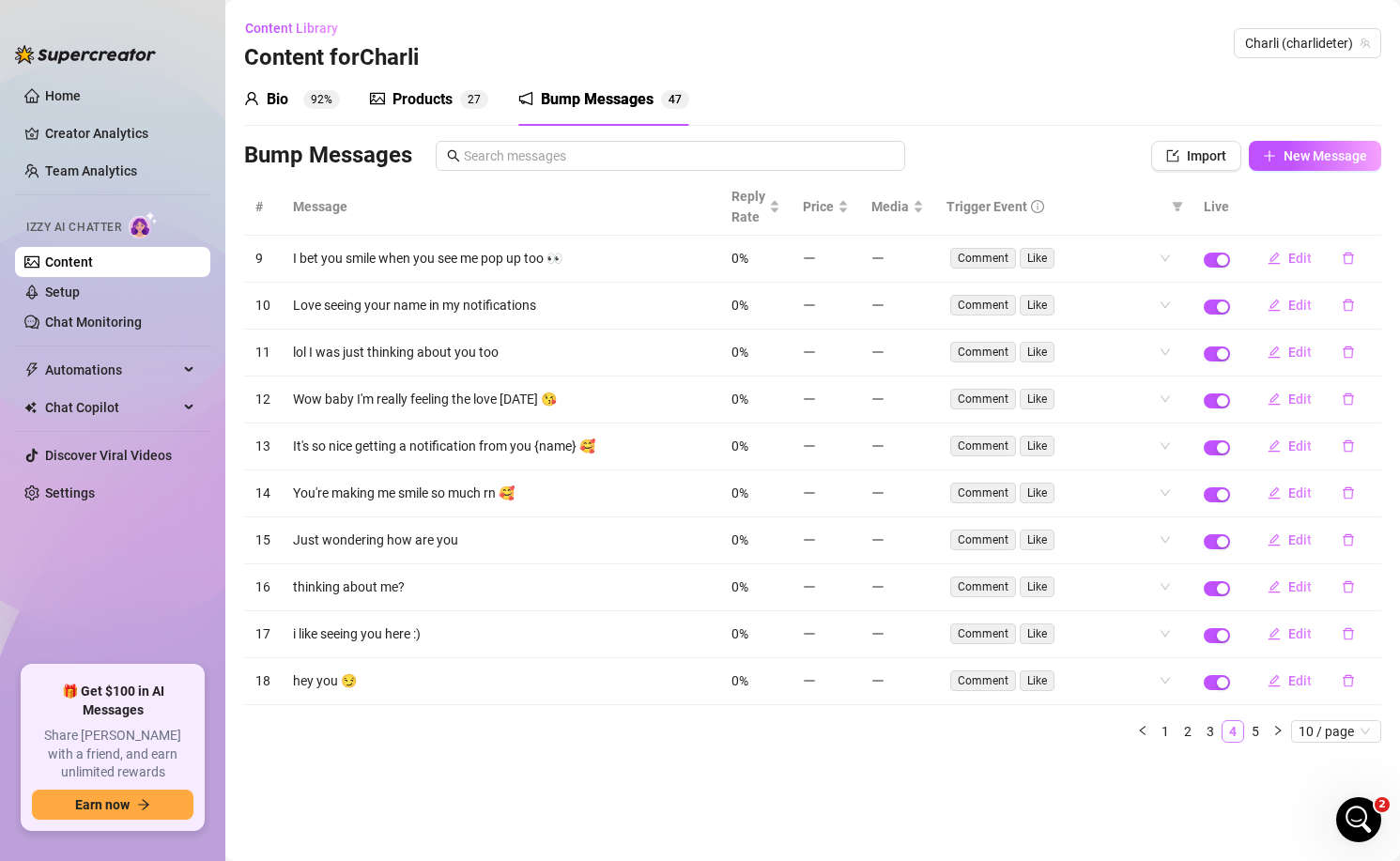
scroll to position [0, 0]
click at [1259, 732] on link "5" at bounding box center [1255, 731] width 21 height 21
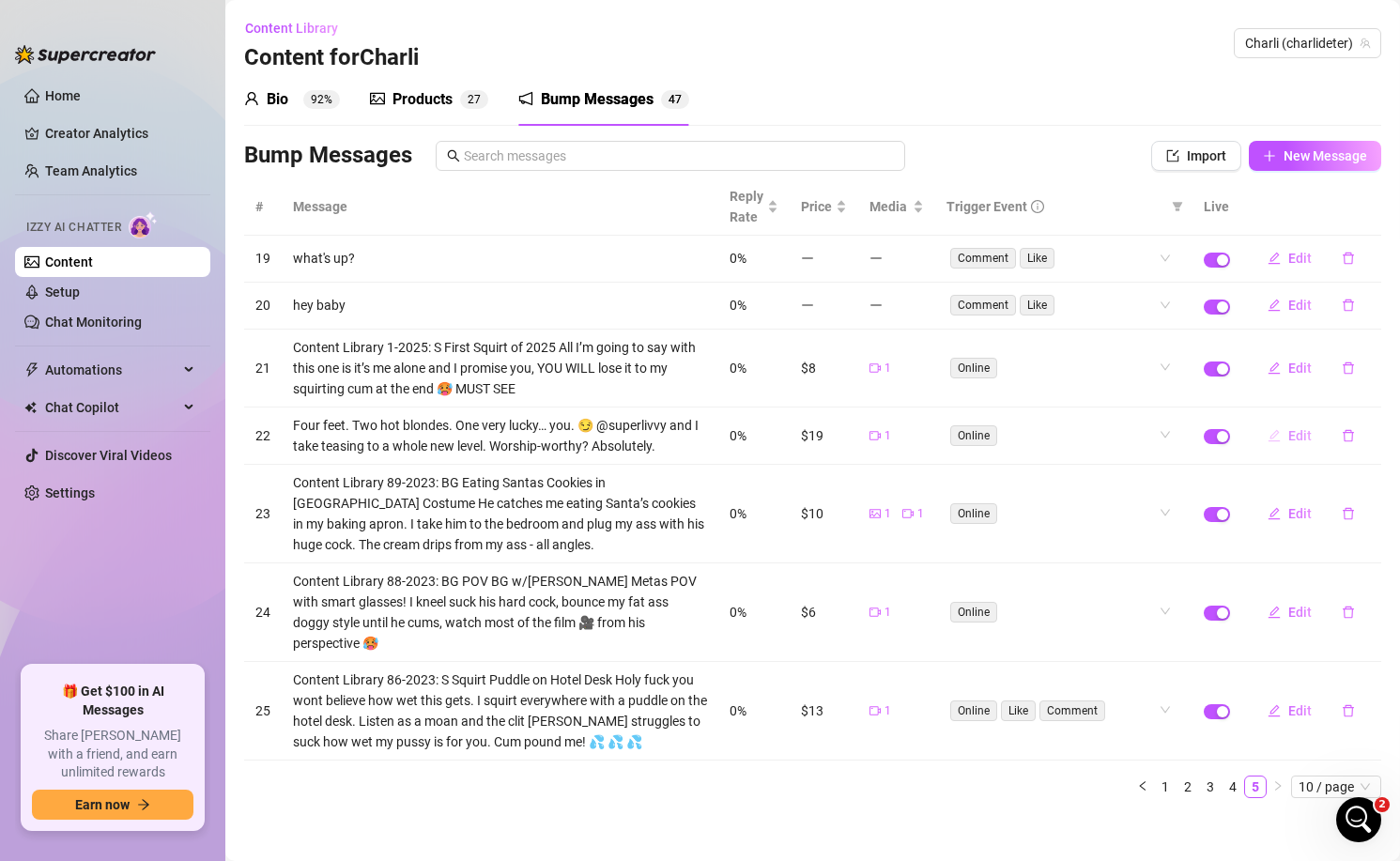
click at [1311, 427] on button "Edit" at bounding box center [1290, 435] width 75 height 30
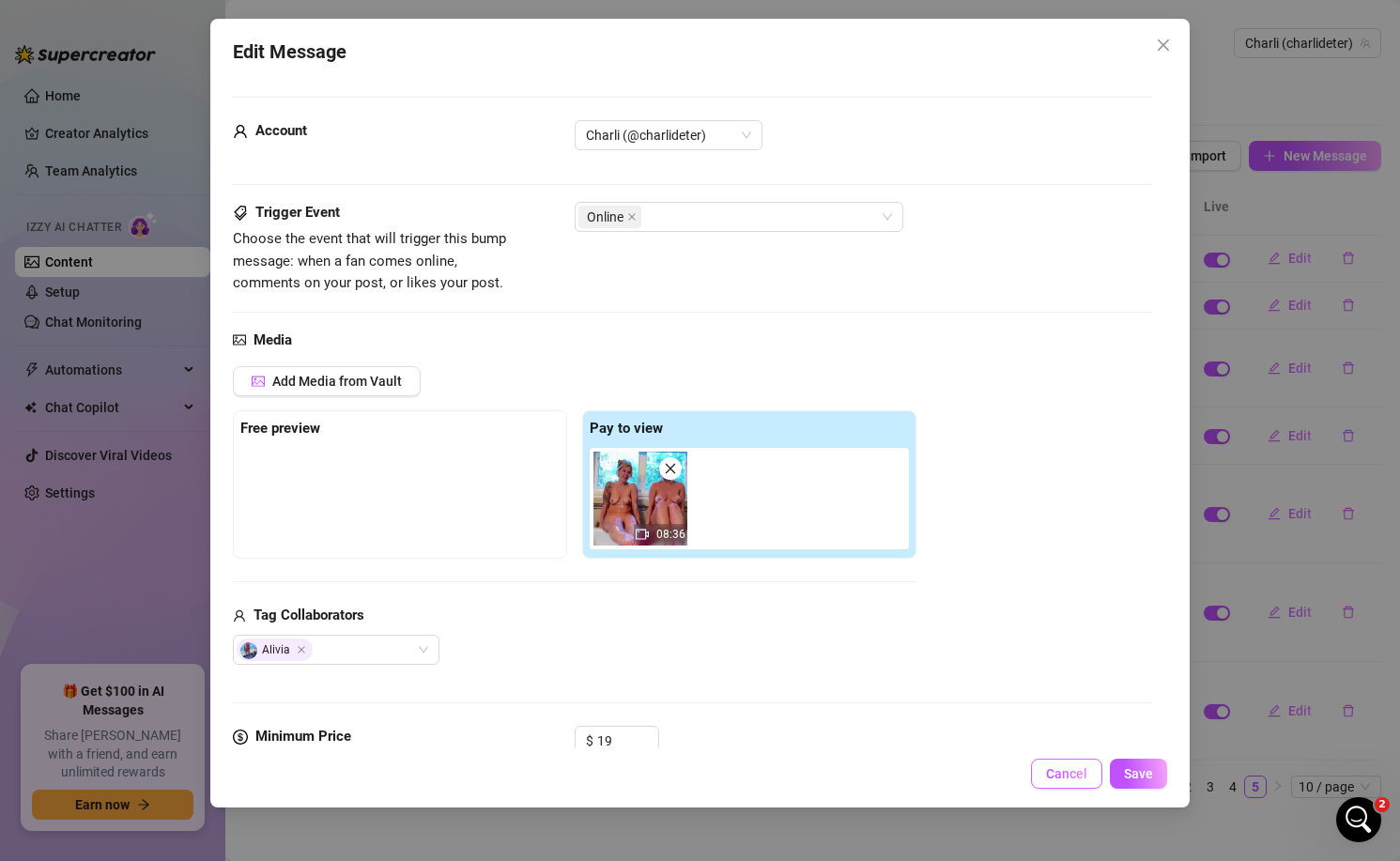
click at [1084, 767] on span "Cancel" at bounding box center [1067, 773] width 42 height 15
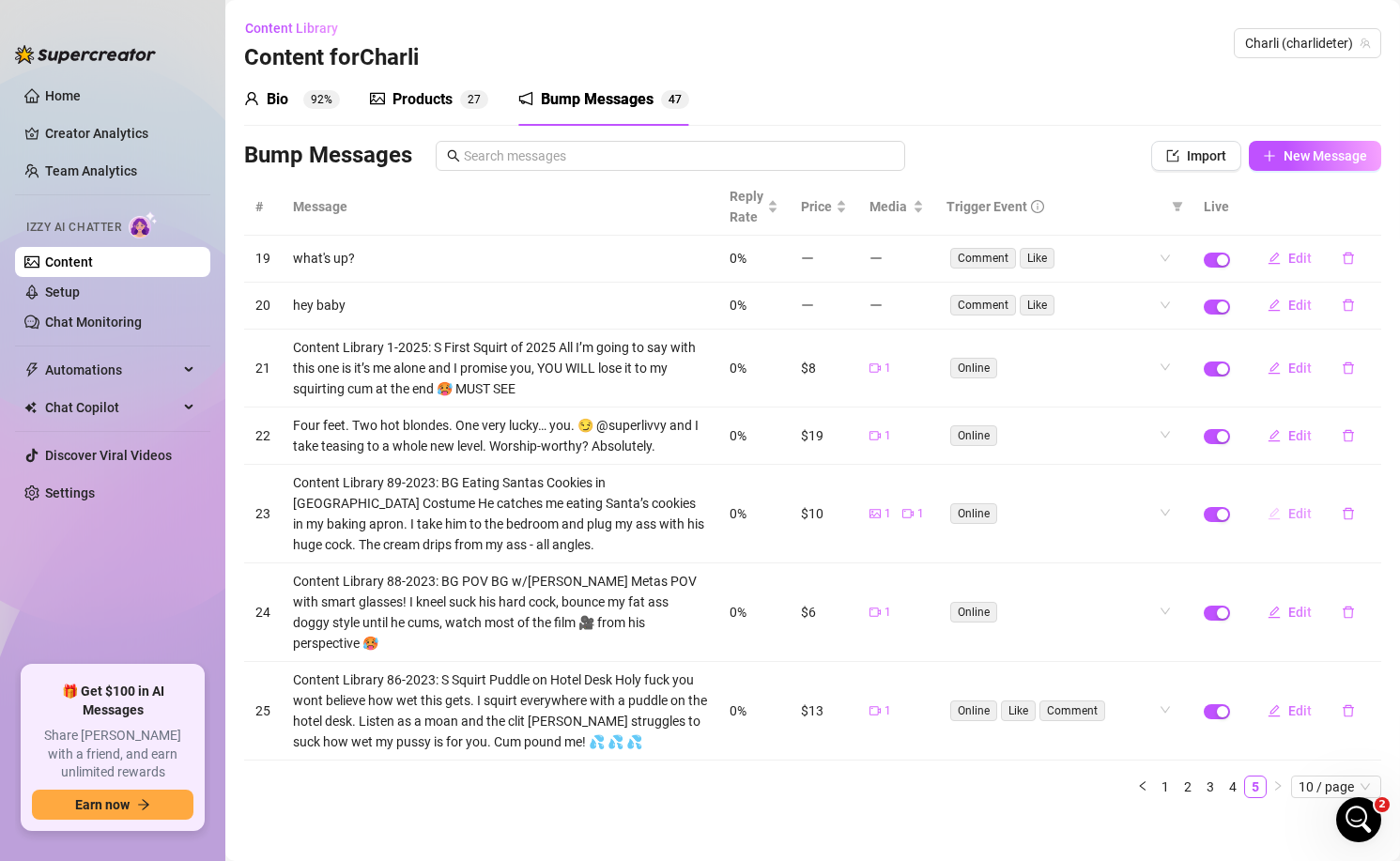
click at [1309, 511] on span "Edit" at bounding box center [1301, 512] width 24 height 15
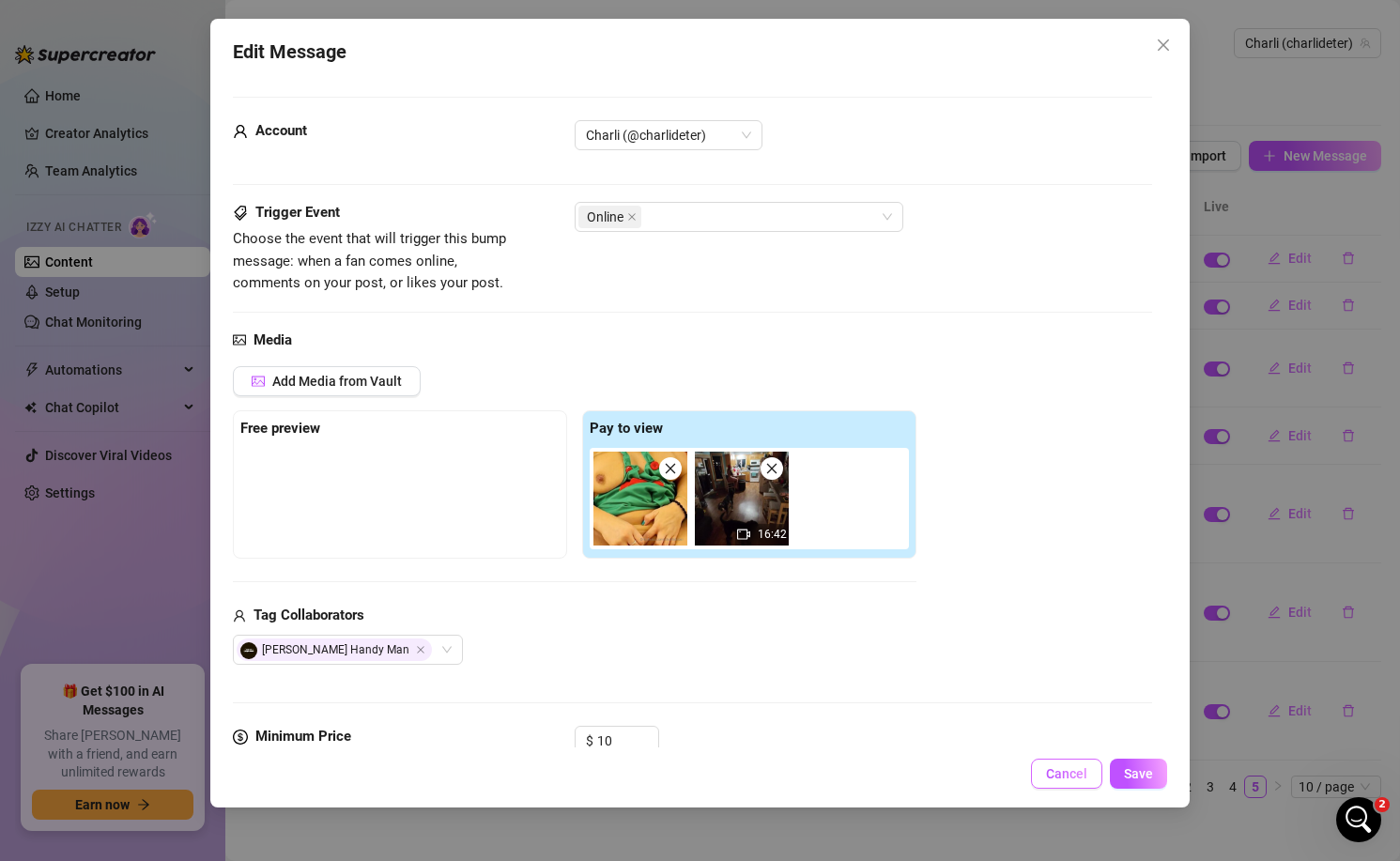
click at [1051, 775] on span "Cancel" at bounding box center [1067, 773] width 42 height 15
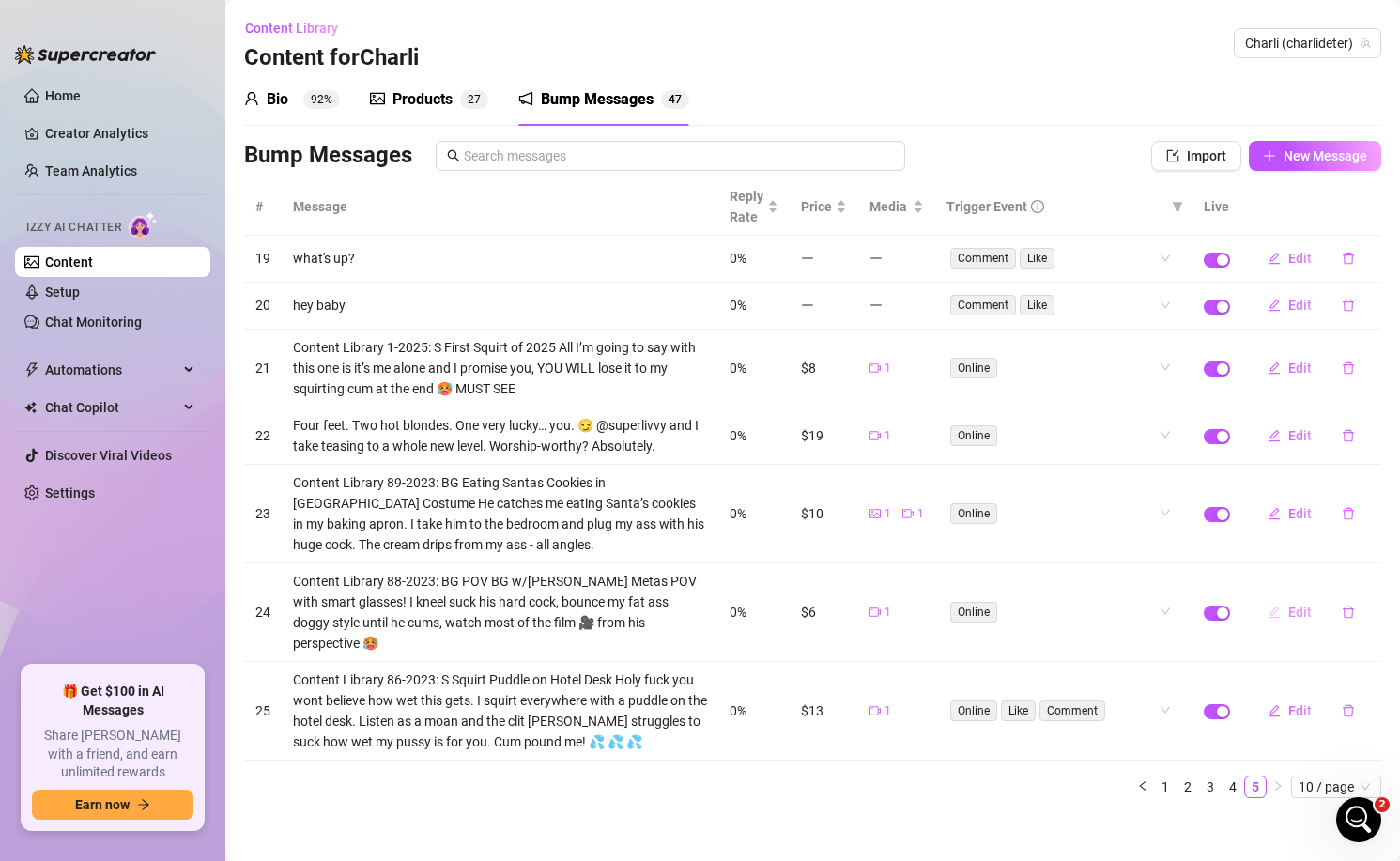
click at [1290, 605] on span "Edit" at bounding box center [1301, 612] width 24 height 15
type textarea "Content Library 88-2023: BG POV BG w/[PERSON_NAME] Metas POV with smart glasses…"
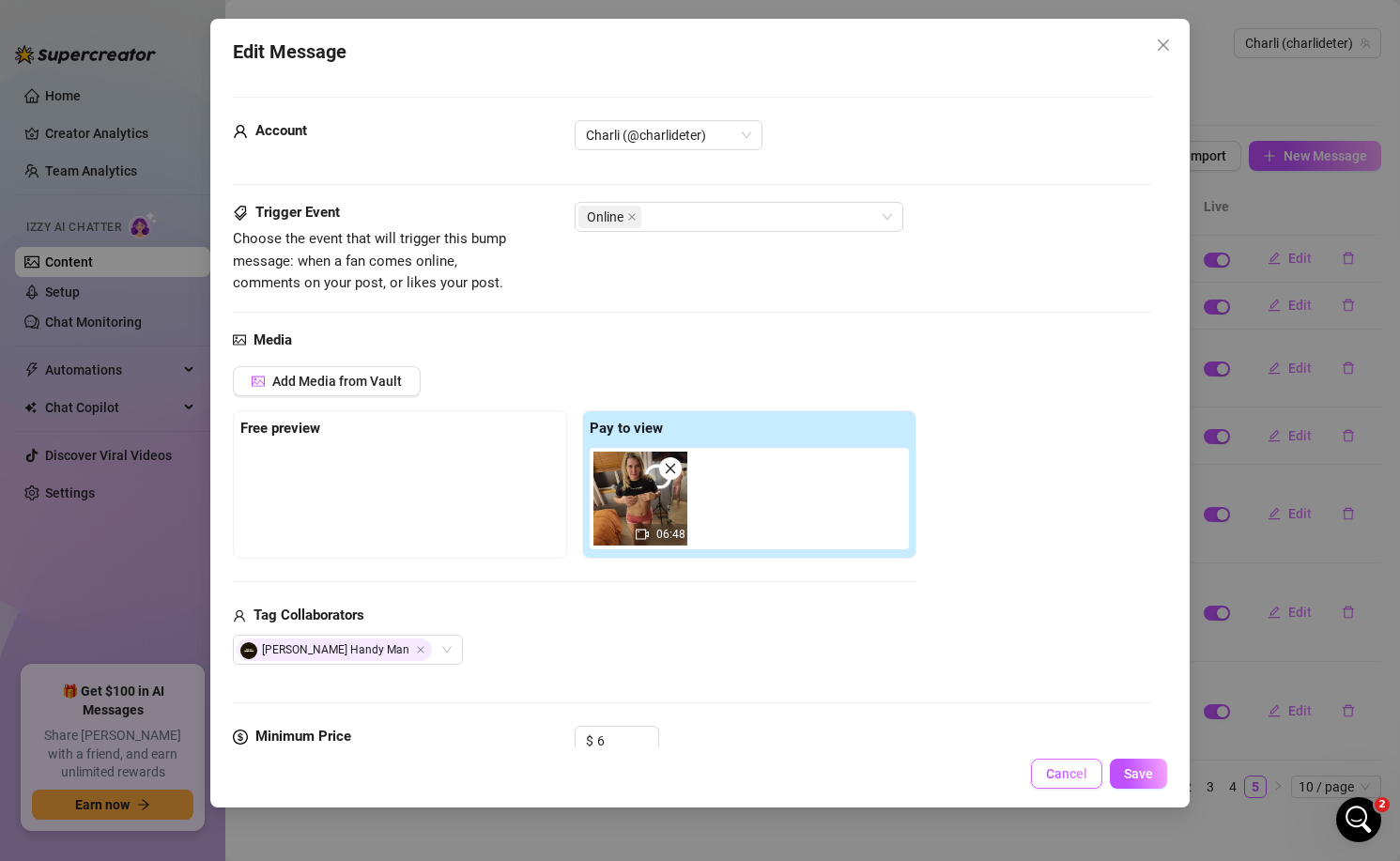
click at [1036, 772] on button "Cancel" at bounding box center [1067, 774] width 72 height 30
